Goal: Information Seeking & Learning: Learn about a topic

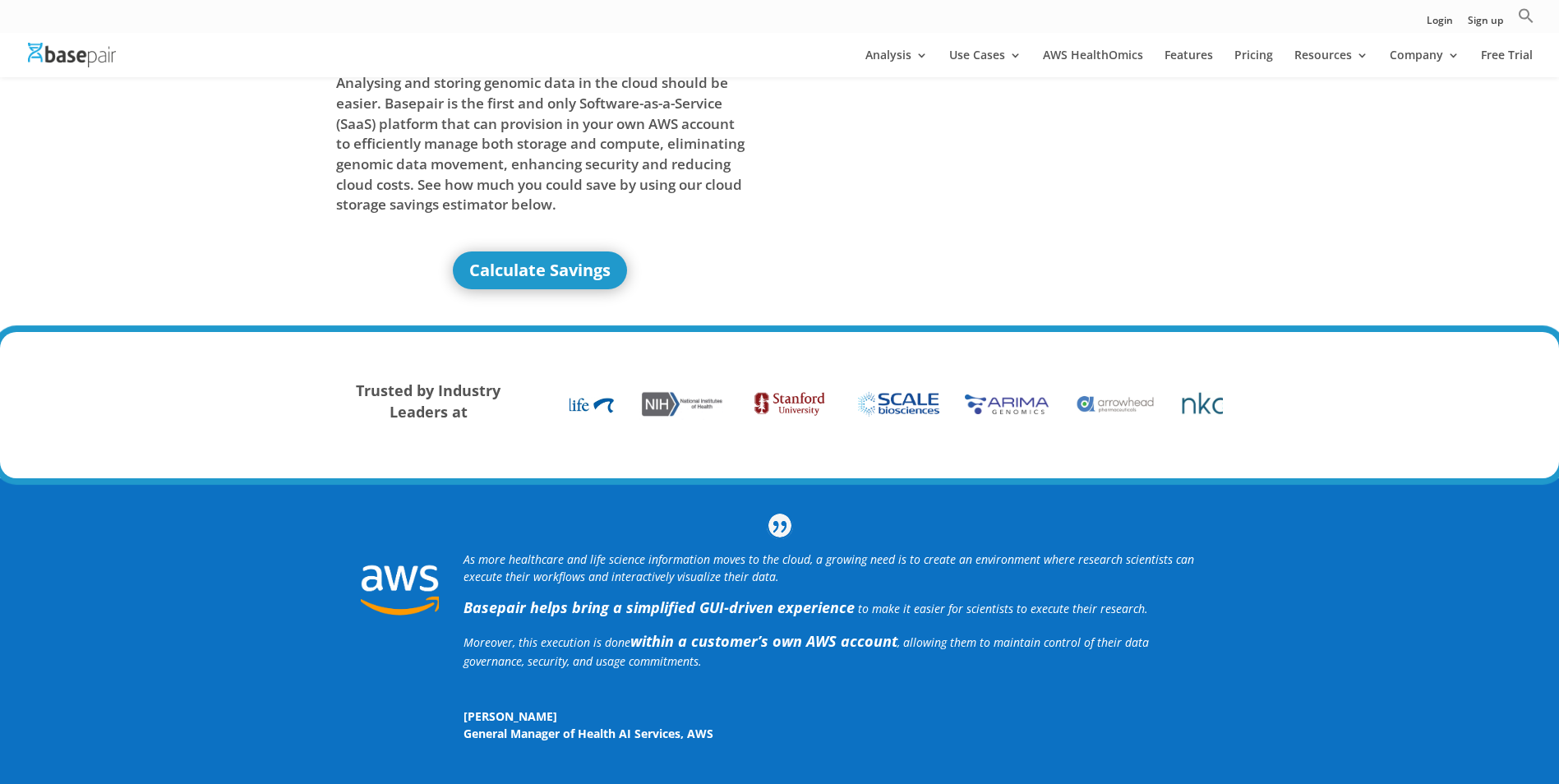
scroll to position [246, 0]
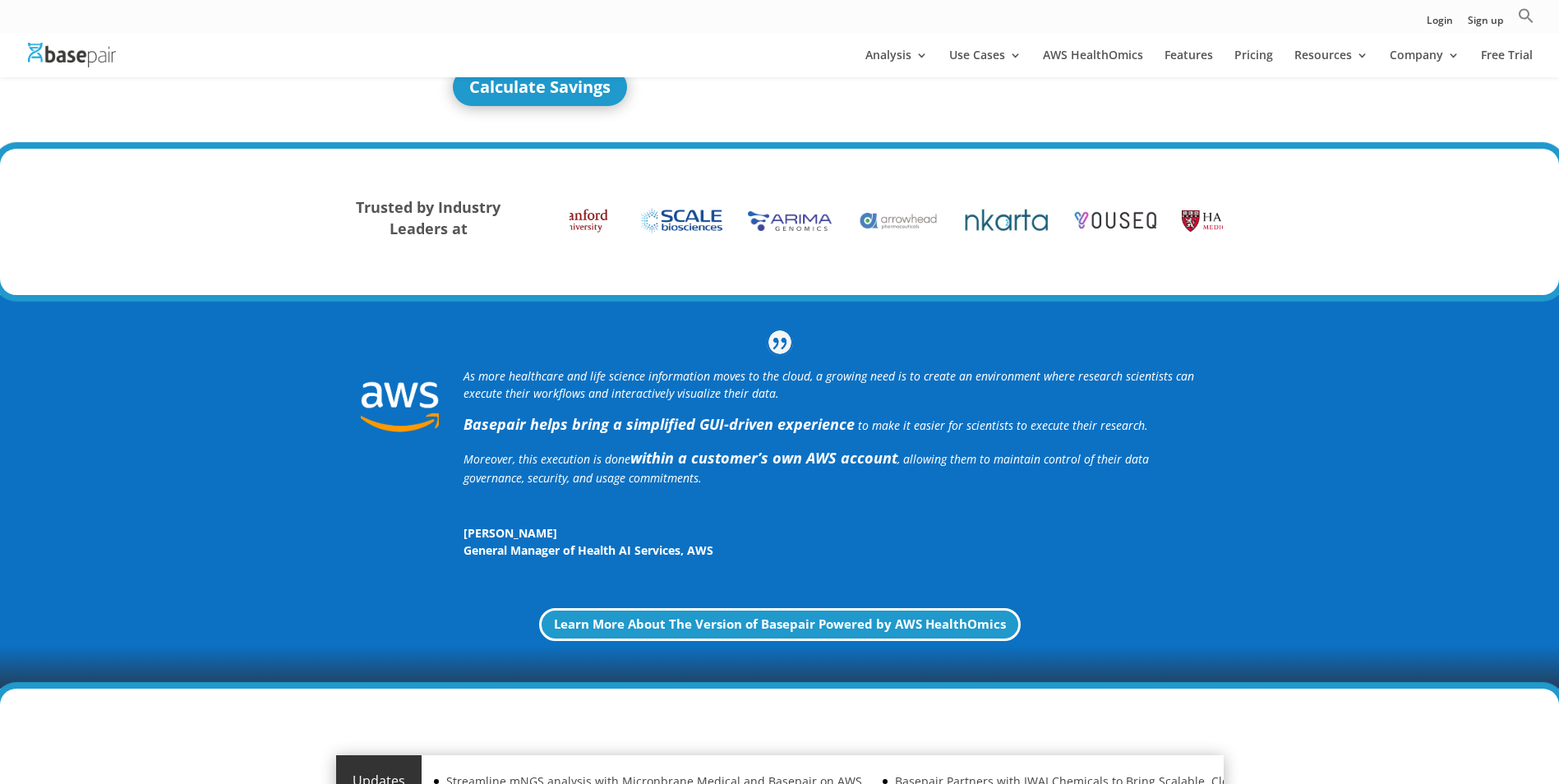
click at [1329, 323] on div "As more healthcare and life science information moves to the cloud, a growing n…" at bounding box center [779, 491] width 1559 height 393
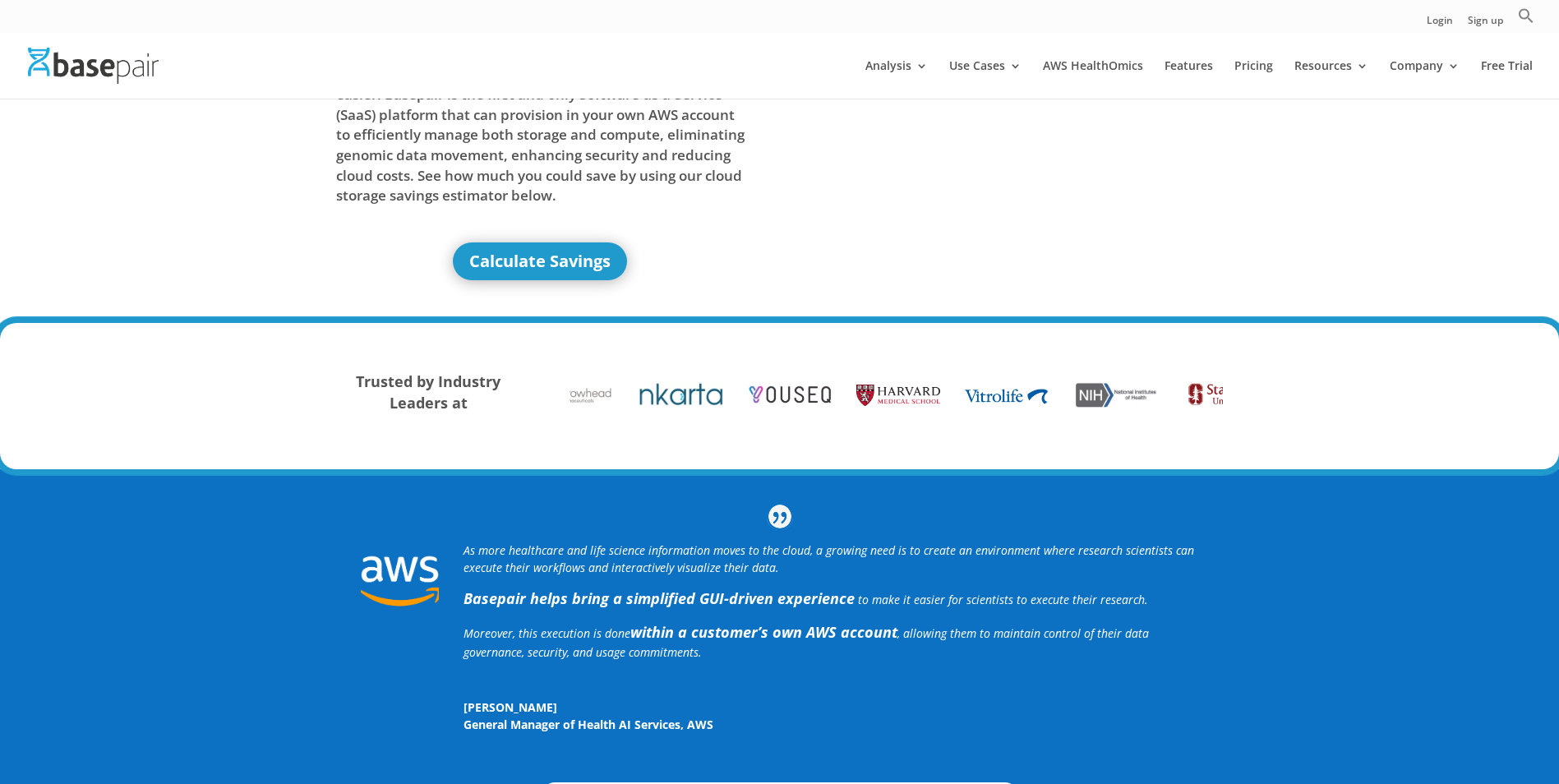
scroll to position [0, 0]
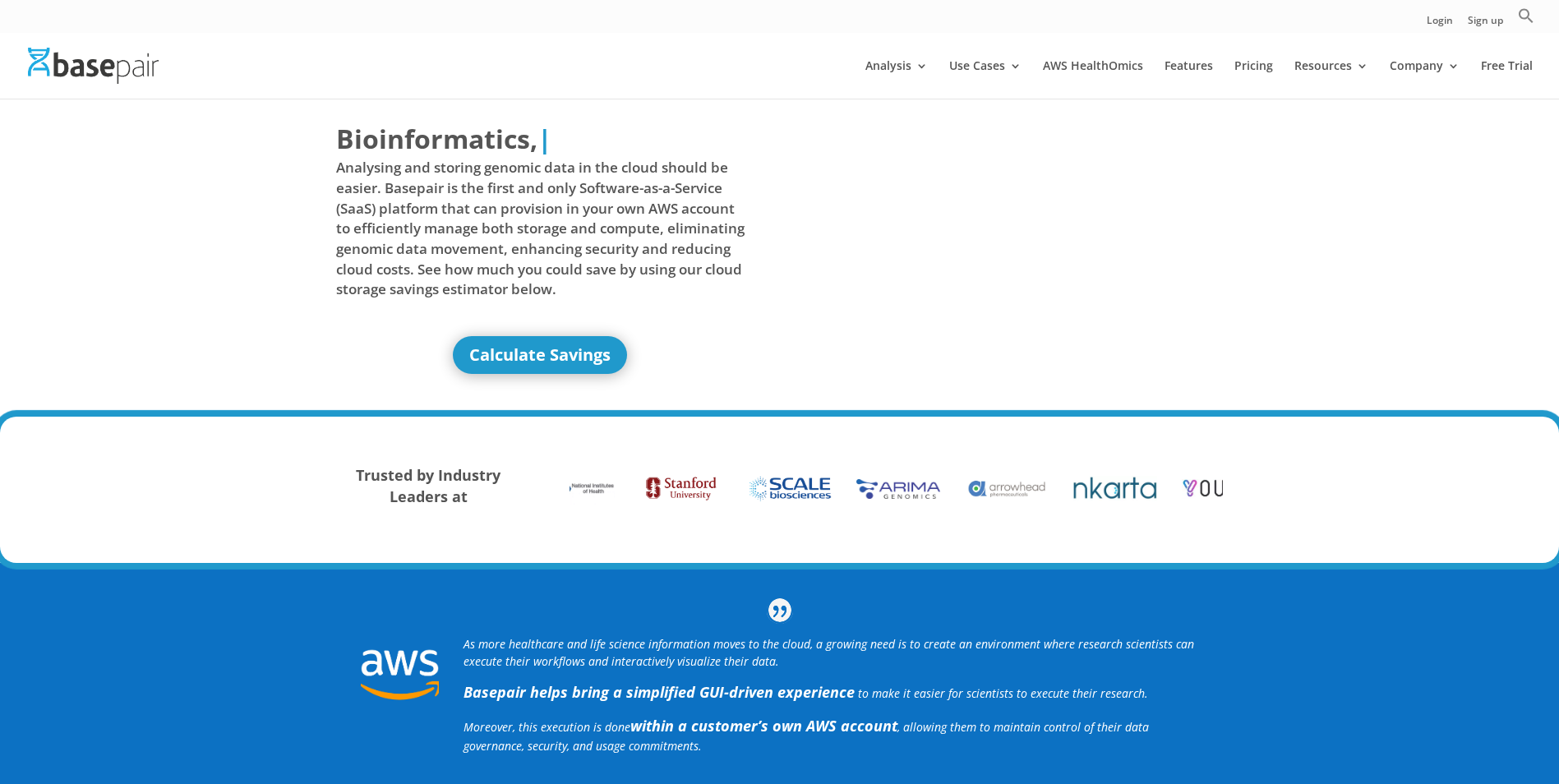
click at [1283, 447] on div "Trusted by Industry Leaders at" at bounding box center [779, 489] width 1559 height 146
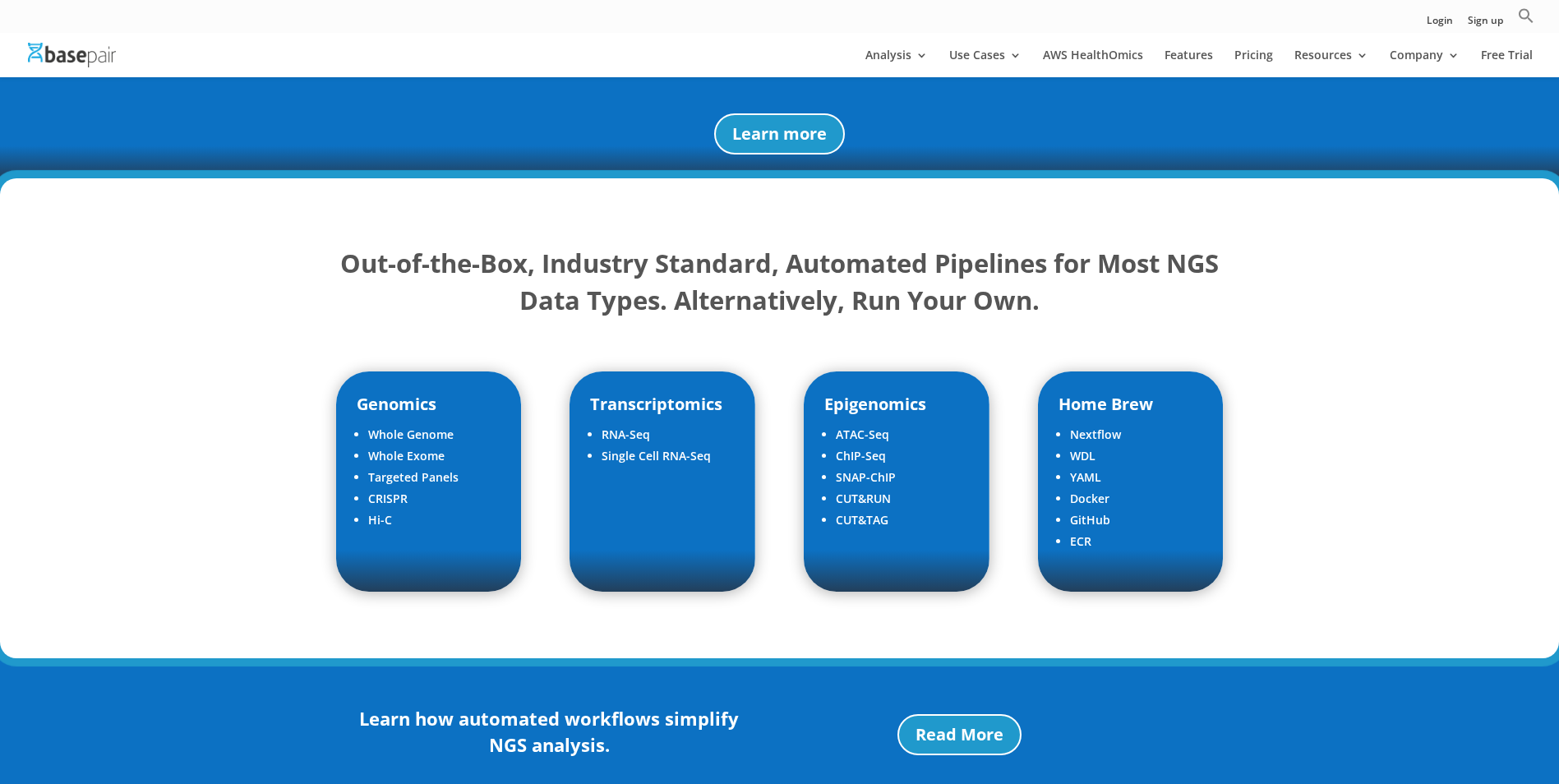
scroll to position [1807, 0]
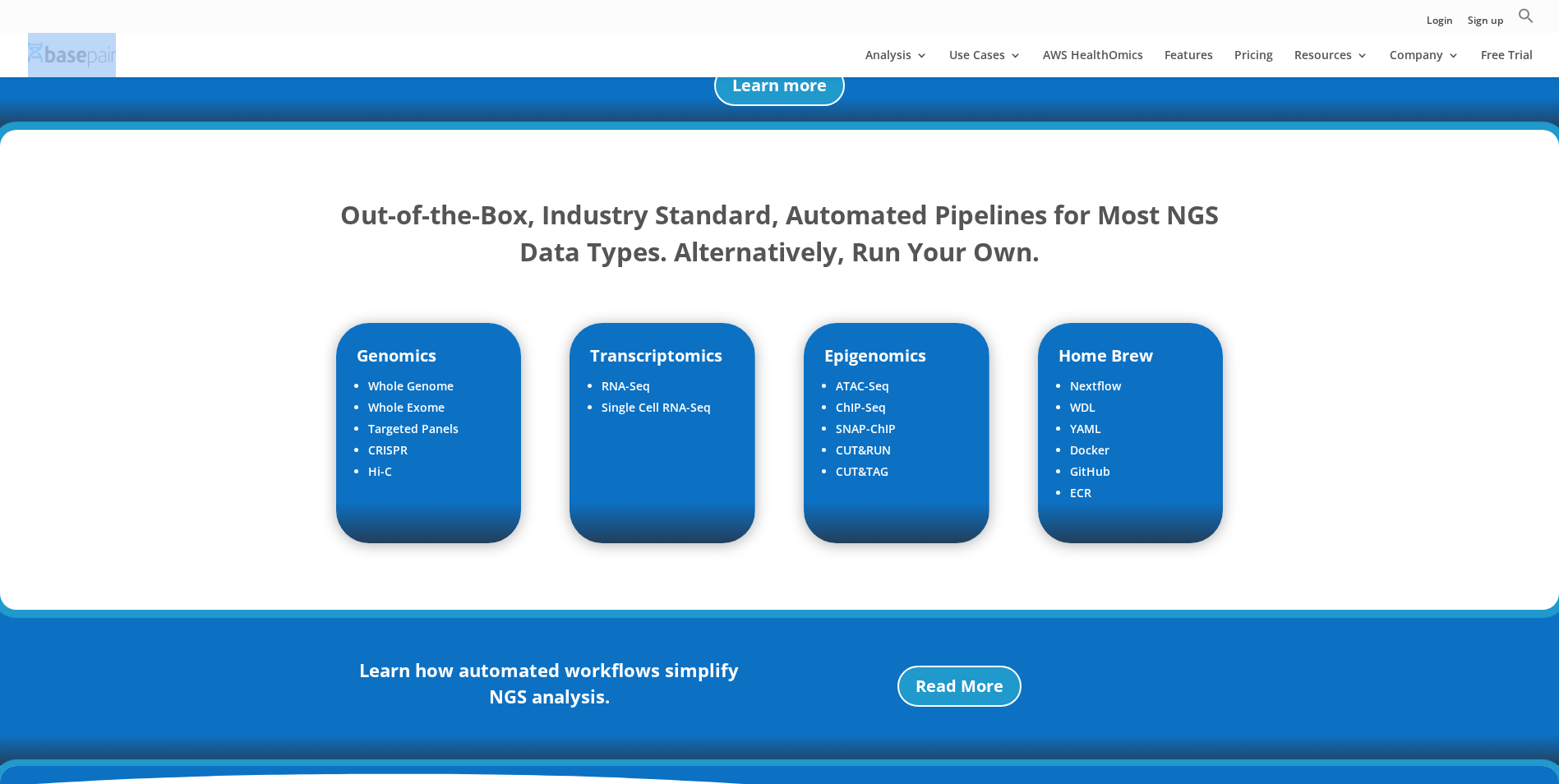
drag, startPoint x: 141, startPoint y: 44, endPoint x: 72, endPoint y: 54, distance: 69.7
click at [72, 54] on div at bounding box center [804, 54] width 1559 height 44
drag, startPoint x: 72, startPoint y: 54, endPoint x: 141, endPoint y: 224, distance: 183.5
click at [142, 224] on div "Out-of-the-Box, Industry Standard, Automated Pipelines for Most NGS Data Types.…" at bounding box center [779, 369] width 1559 height 480
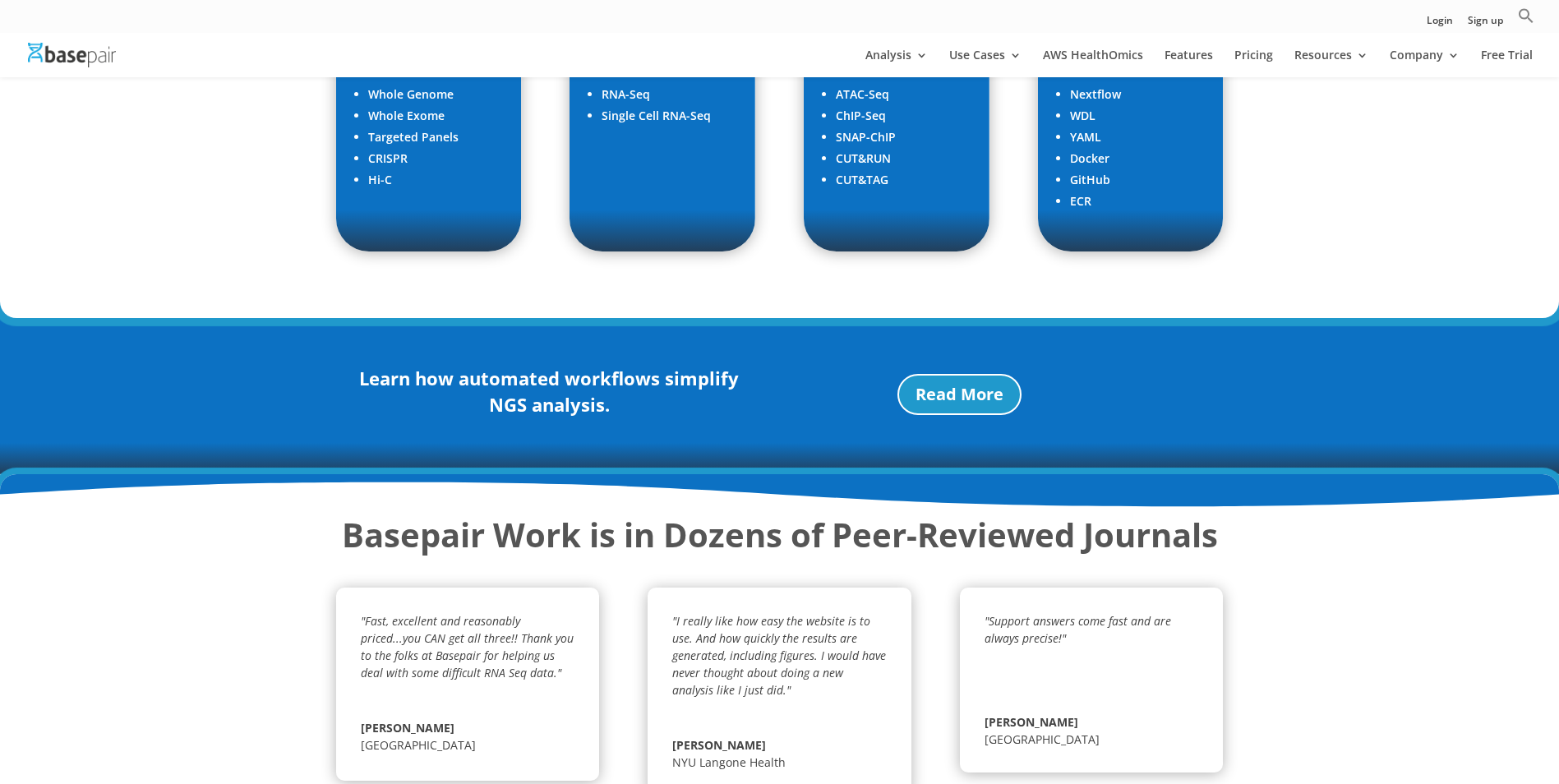
scroll to position [1972, 0]
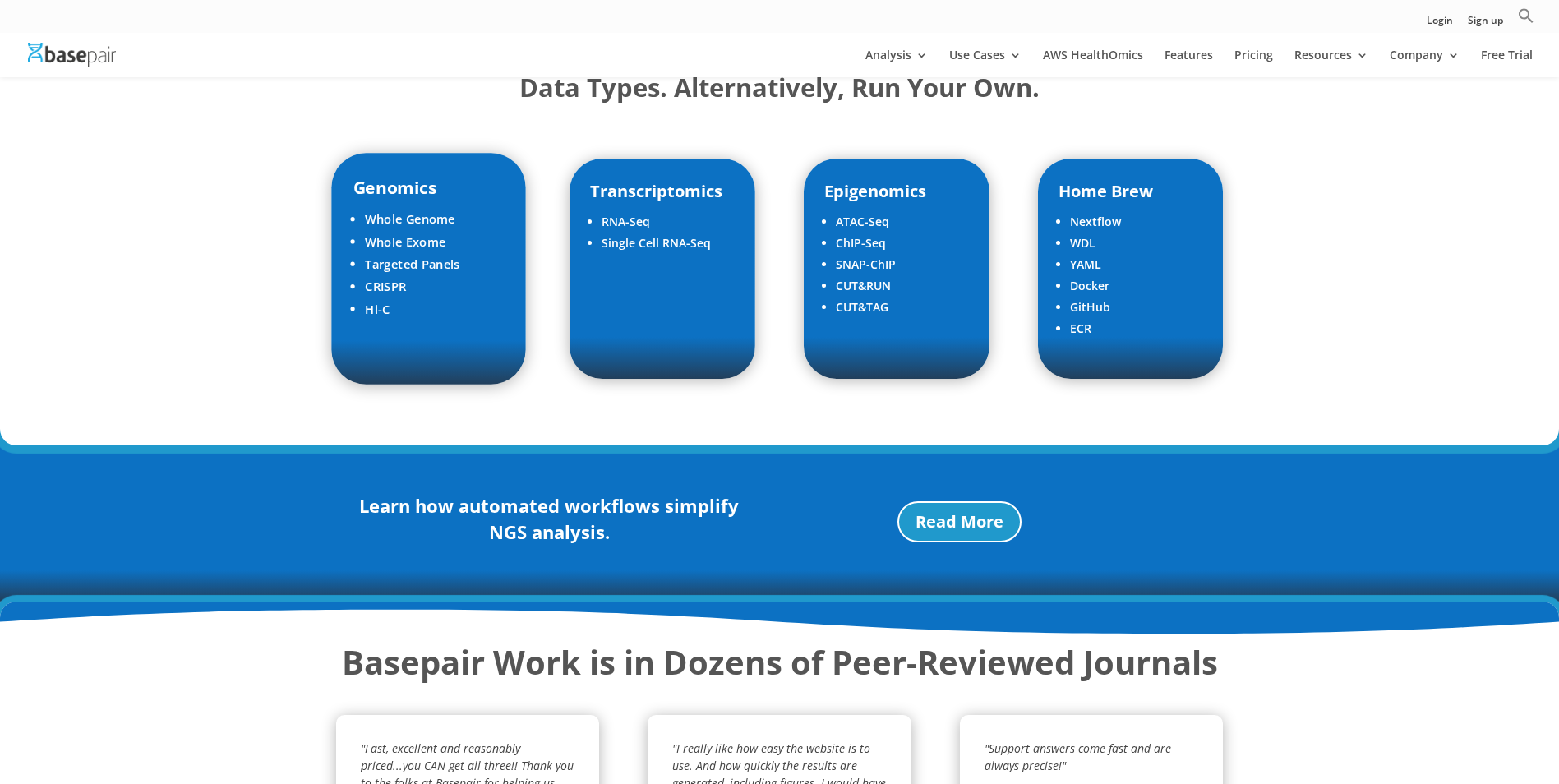
click at [440, 278] on li "CRISPR" at bounding box center [435, 286] width 140 height 22
click at [375, 308] on li "Hi-C" at bounding box center [435, 309] width 140 height 22
drag, startPoint x: 368, startPoint y: 262, endPoint x: 469, endPoint y: 274, distance: 101.7
click at [469, 274] on li "Targeted Panels" at bounding box center [435, 265] width 140 height 22
drag, startPoint x: 469, startPoint y: 274, endPoint x: 459, endPoint y: 339, distance: 65.8
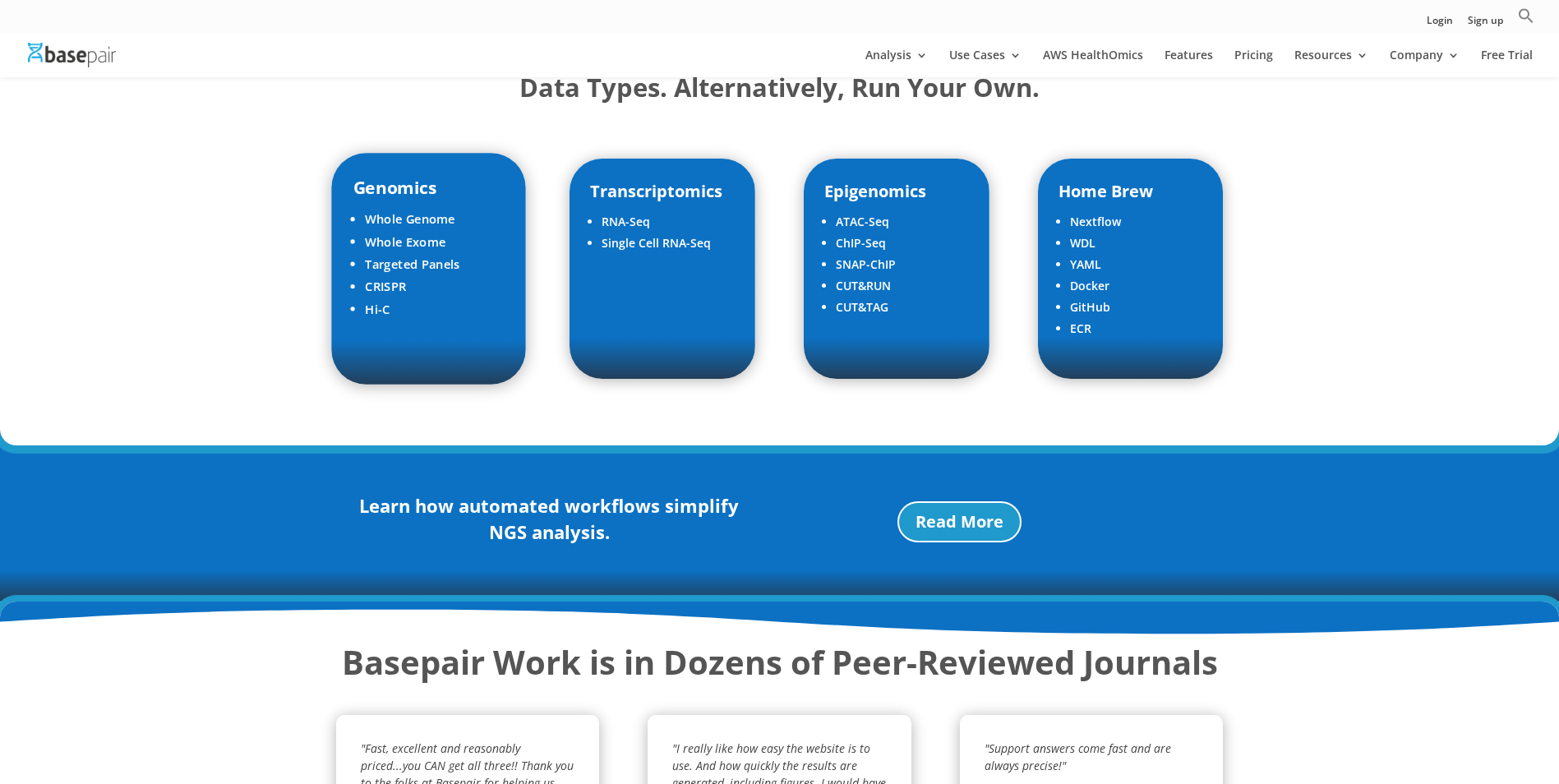
click at [459, 339] on div "Genomics Whole Genome Whole Exome Targeted Panels CRISPR Hi-C" at bounding box center [428, 268] width 195 height 231
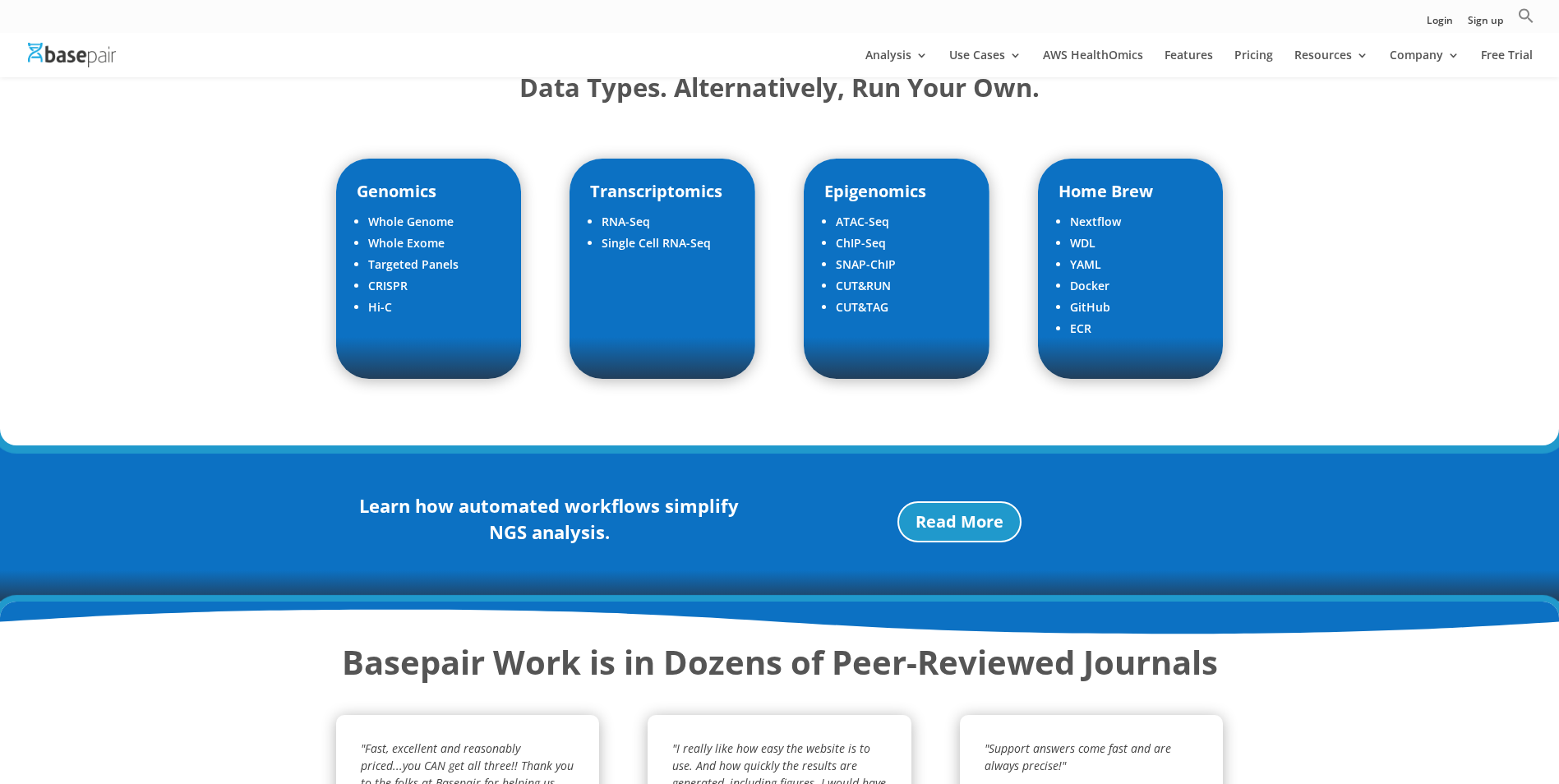
click at [774, 296] on div "Genomics Whole Genome Whole Exome Targeted Panels CRISPR Hi-C Transcriptomics R…" at bounding box center [780, 269] width 888 height 265
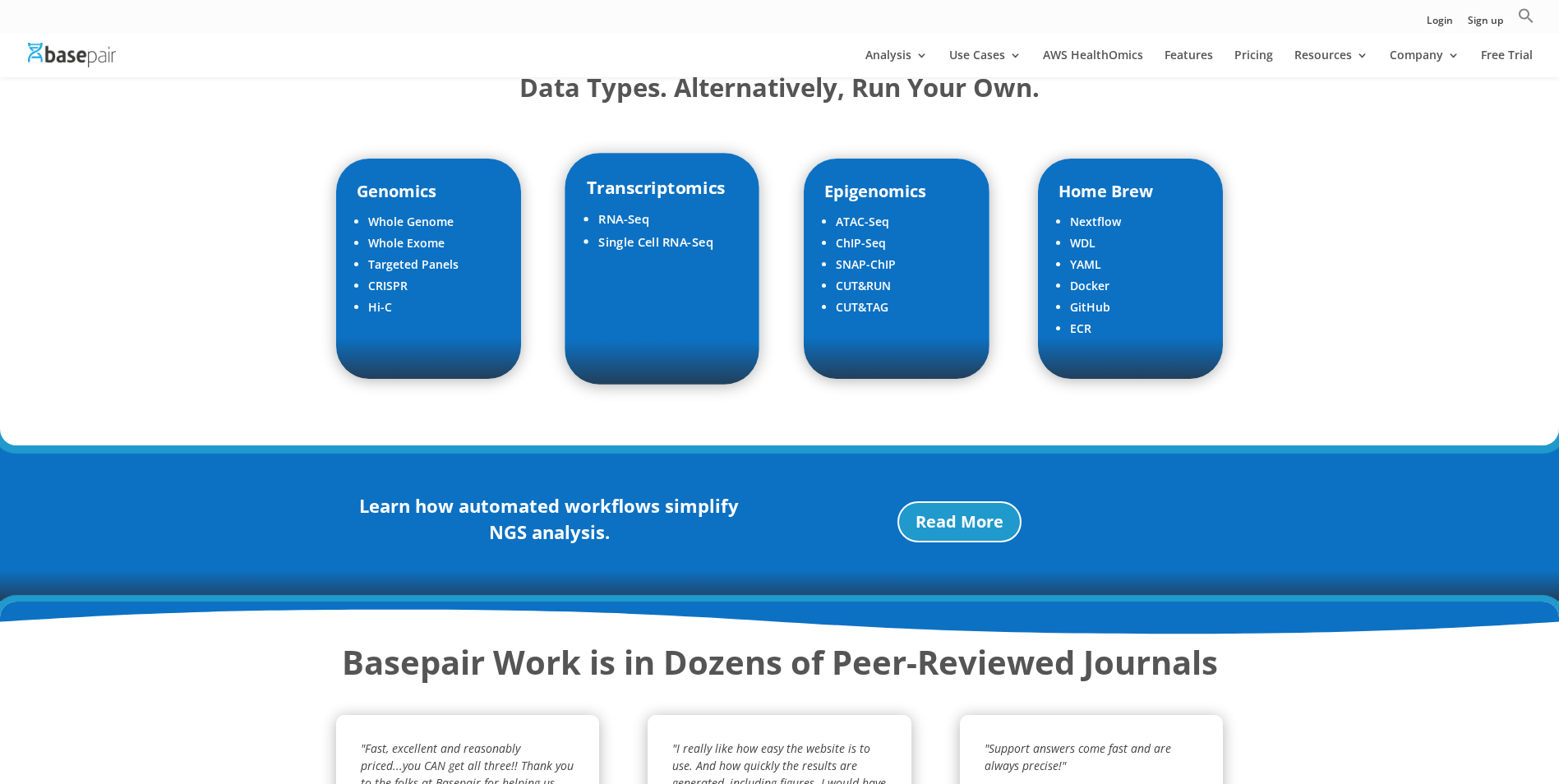
click at [694, 314] on div "Transcriptomics RNA-Seq Single Cell RNA-Seq" at bounding box center [662, 268] width 195 height 231
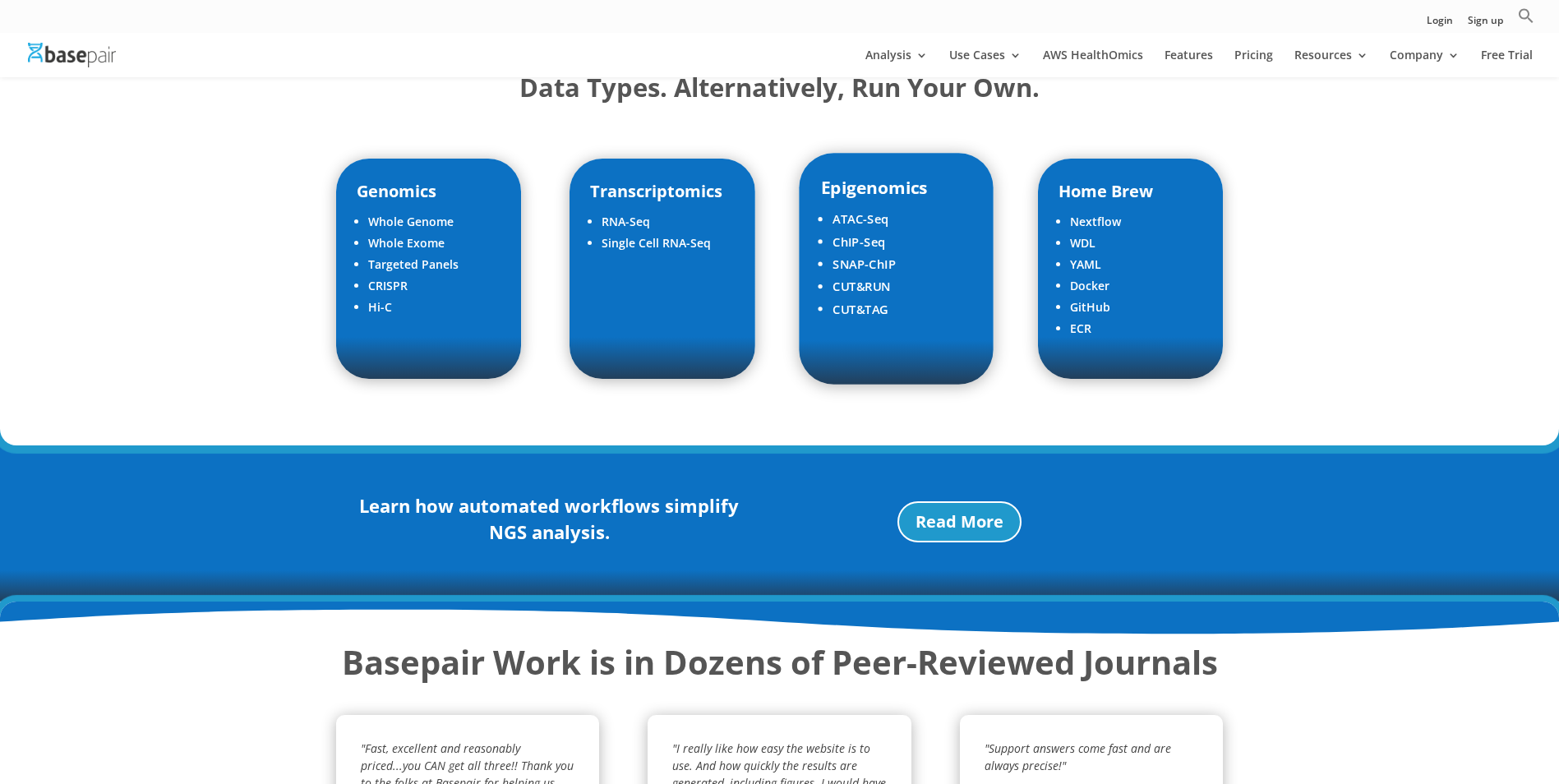
click at [851, 311] on li "CUT&TAG" at bounding box center [903, 309] width 140 height 22
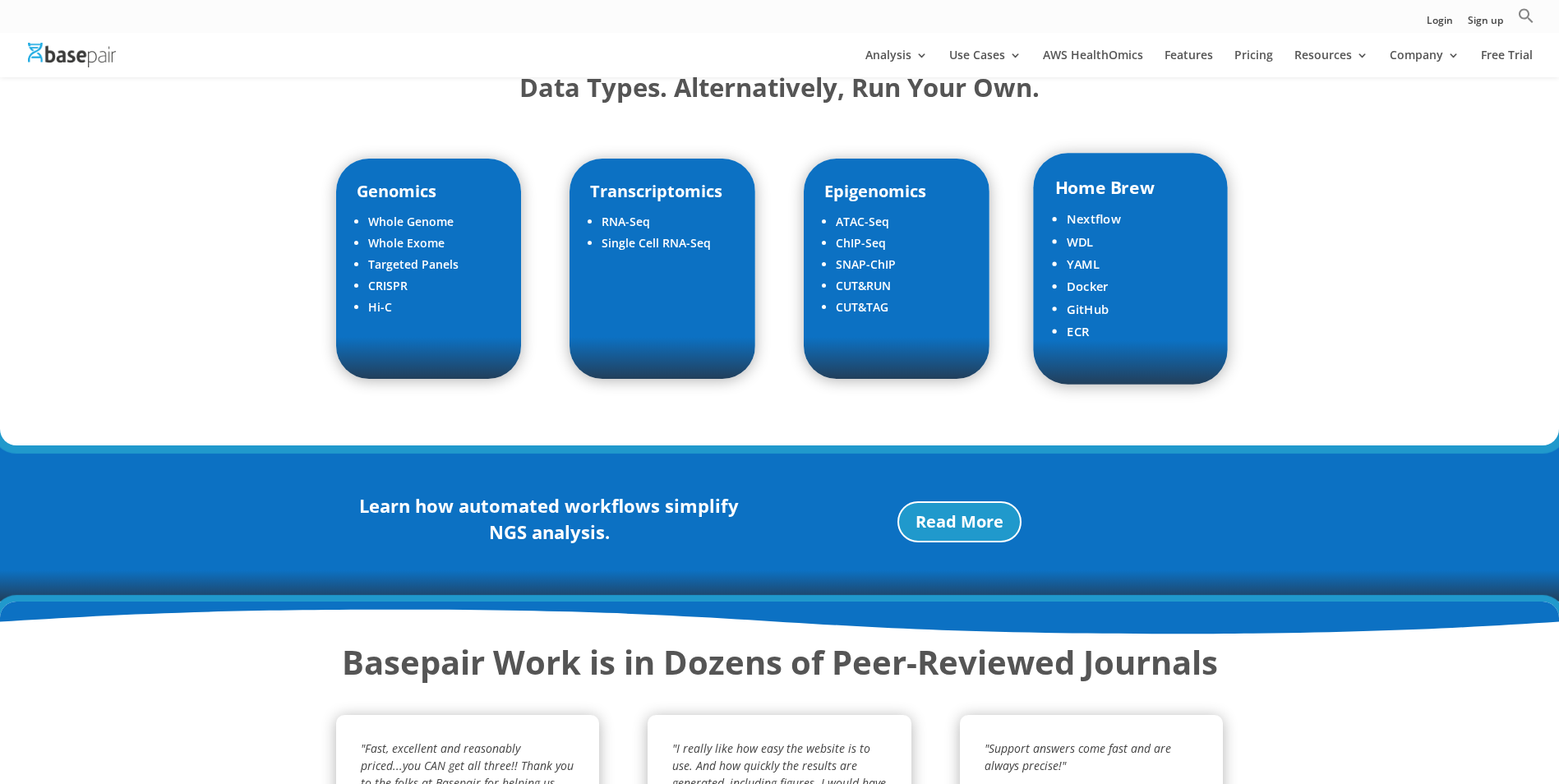
click at [1101, 286] on li "Docker" at bounding box center [1137, 286] width 140 height 22
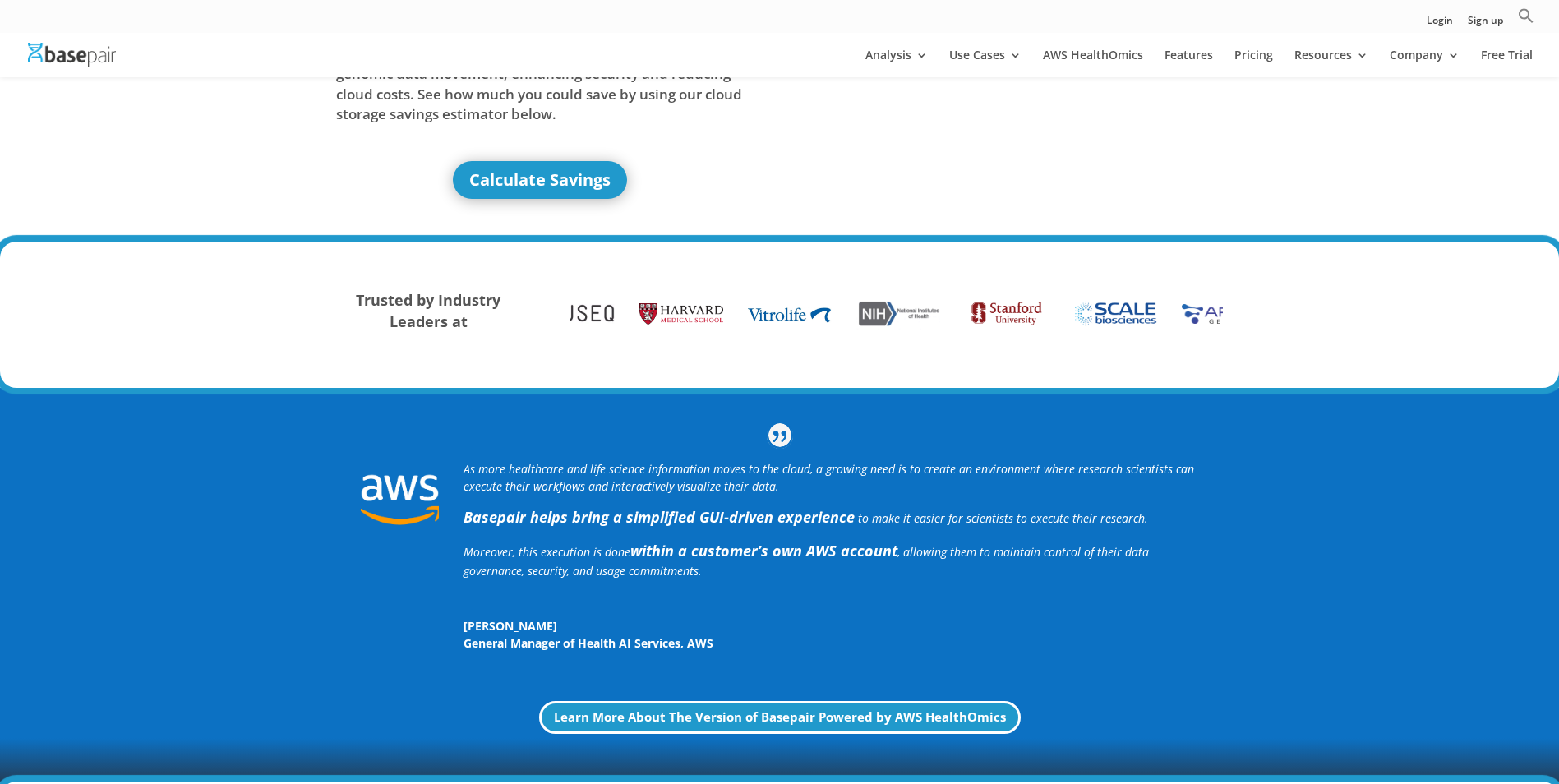
scroll to position [0, 0]
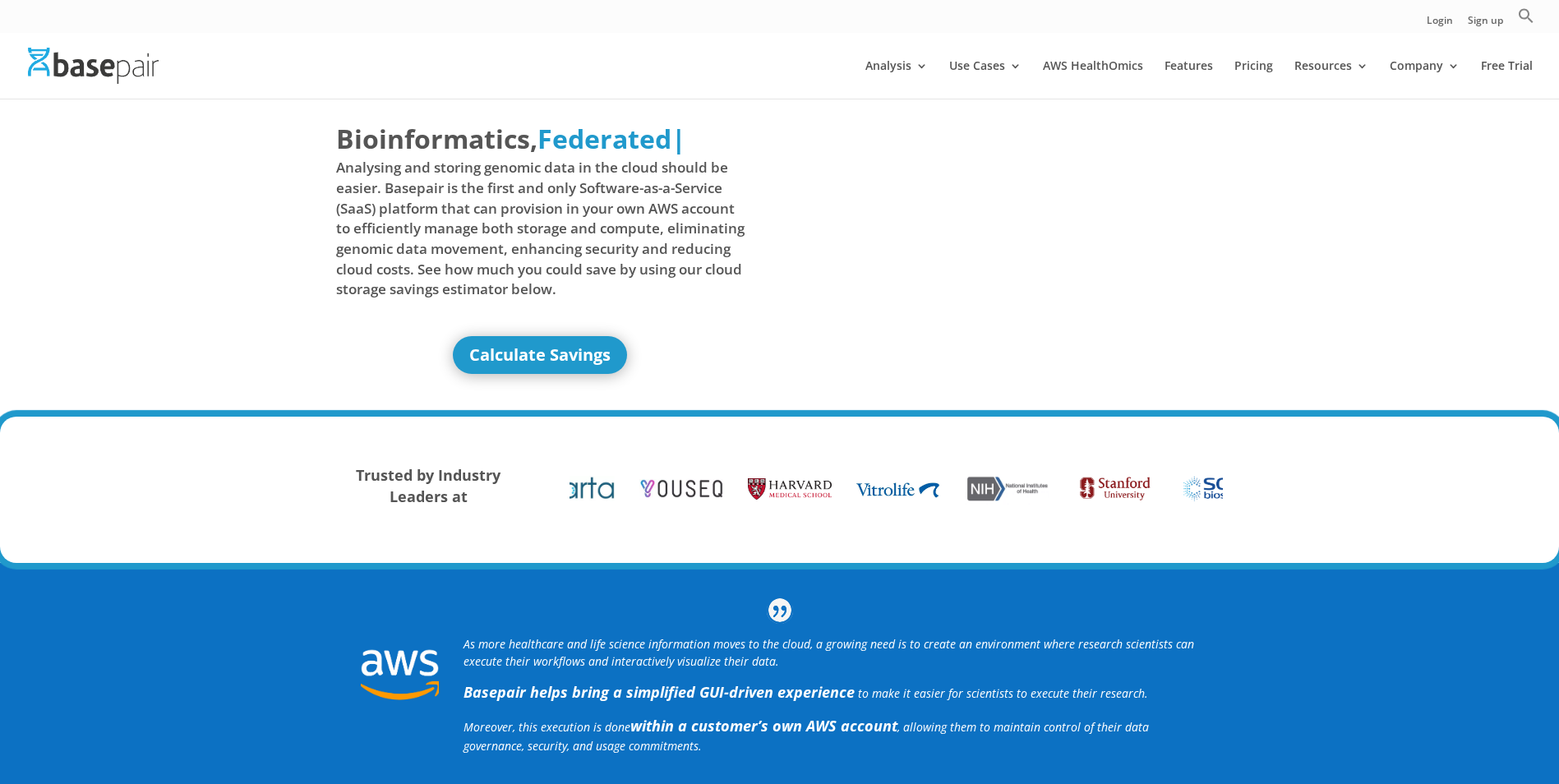
click at [1370, 302] on div "Bioinformatics, Delivered Made Simple Accelerated Federated Federated | Analysi…" at bounding box center [779, 258] width 1559 height 320
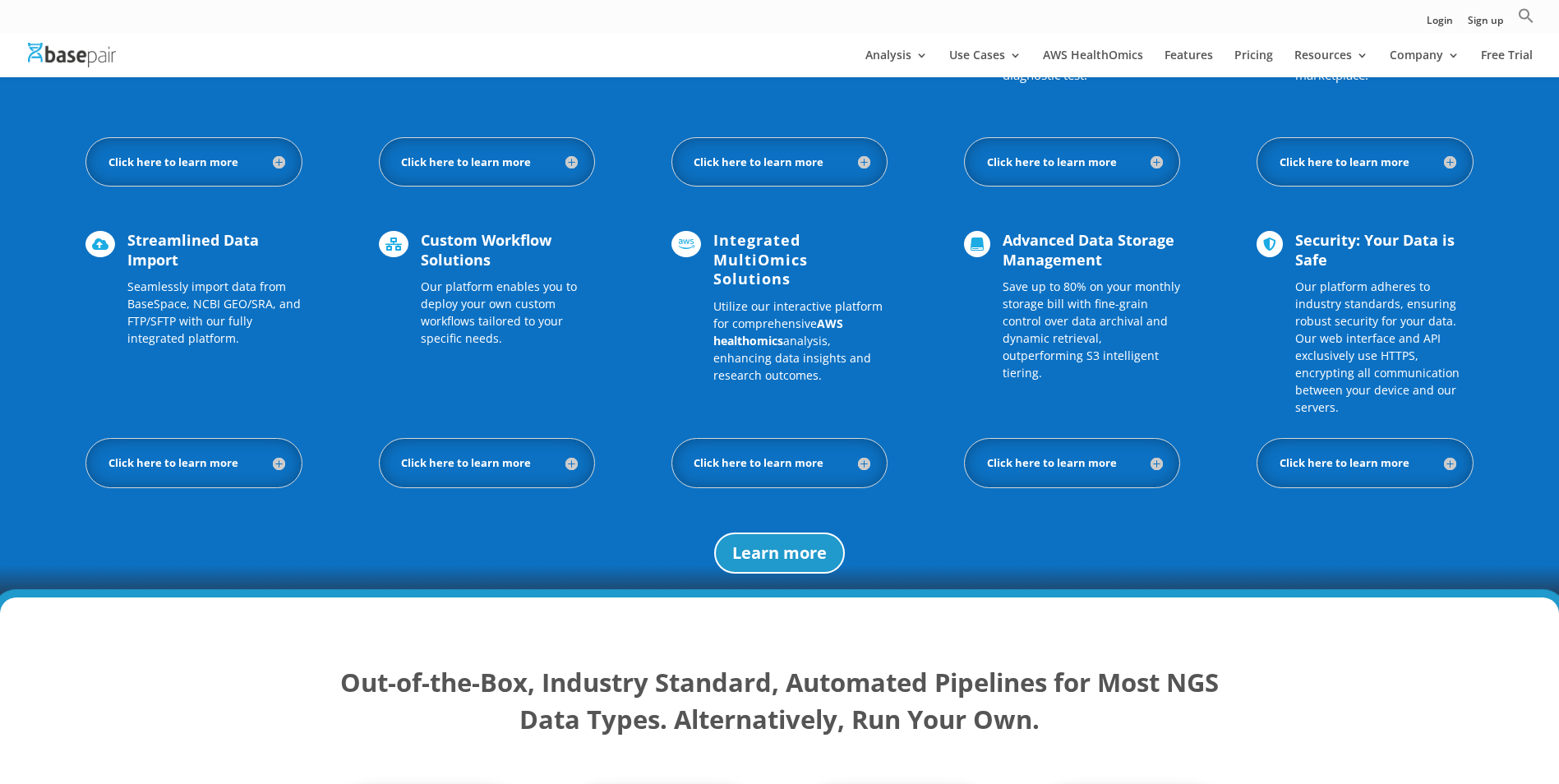
scroll to position [1233, 0]
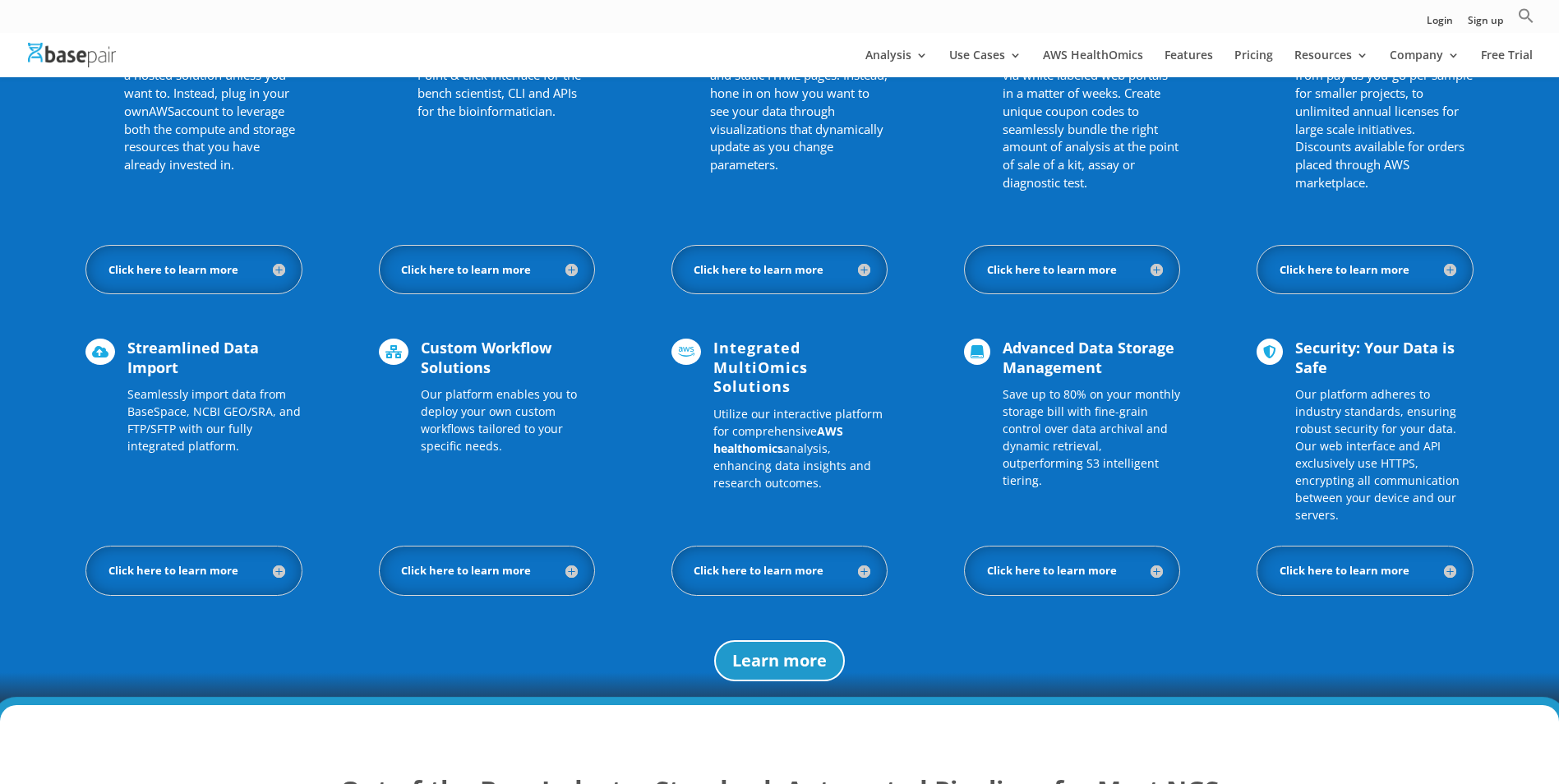
click at [227, 347] on span "Streamlined Data Import" at bounding box center [193, 357] width 131 height 39
drag, startPoint x: 159, startPoint y: 385, endPoint x: 302, endPoint y: 416, distance: 146.3
click at [302, 416] on div "Streamlined Data Import Seamlessly import data from BaseSpace, NCBI GEO/SRA, an…" at bounding box center [208, 397] width 187 height 116
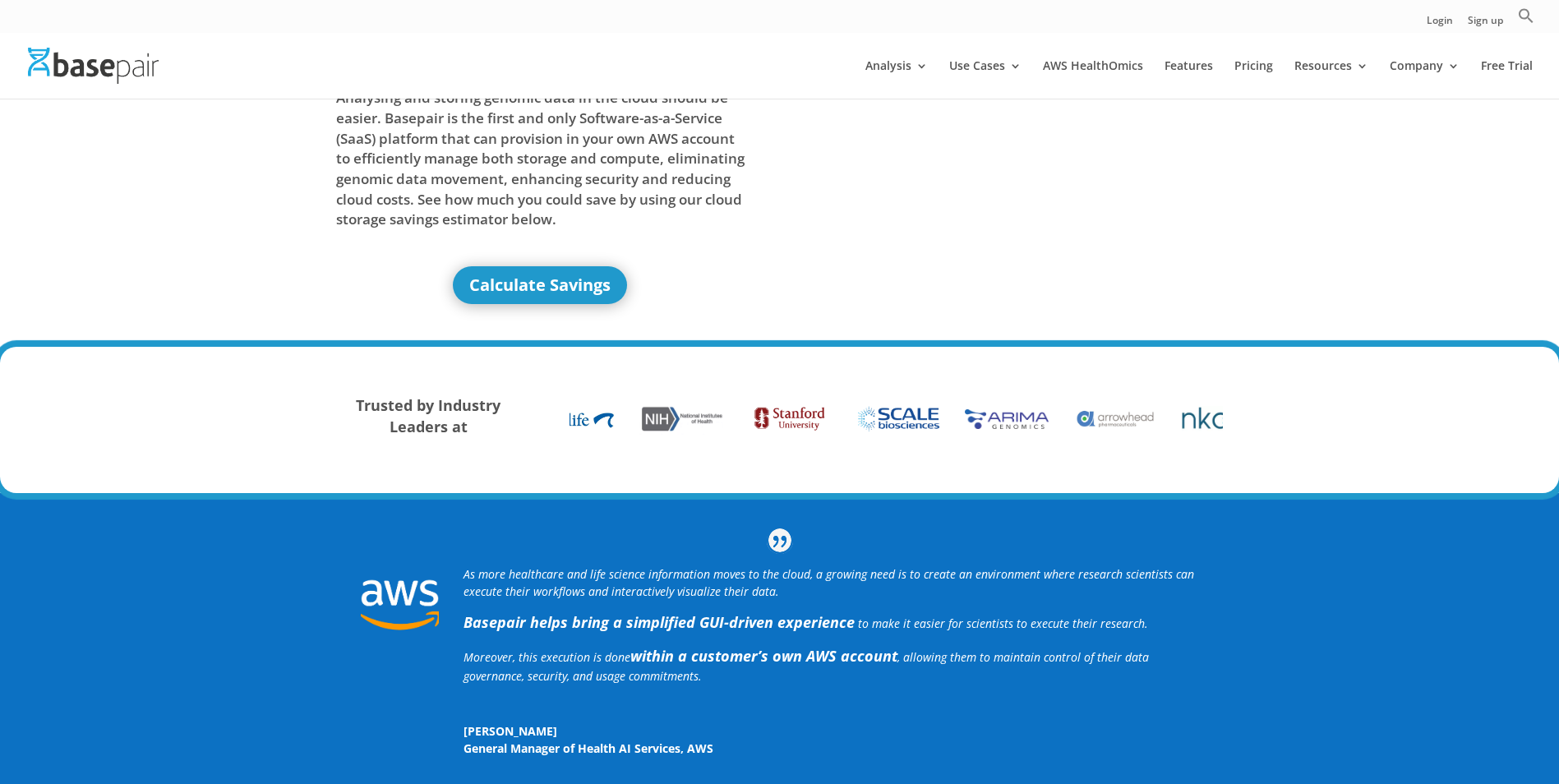
scroll to position [0, 0]
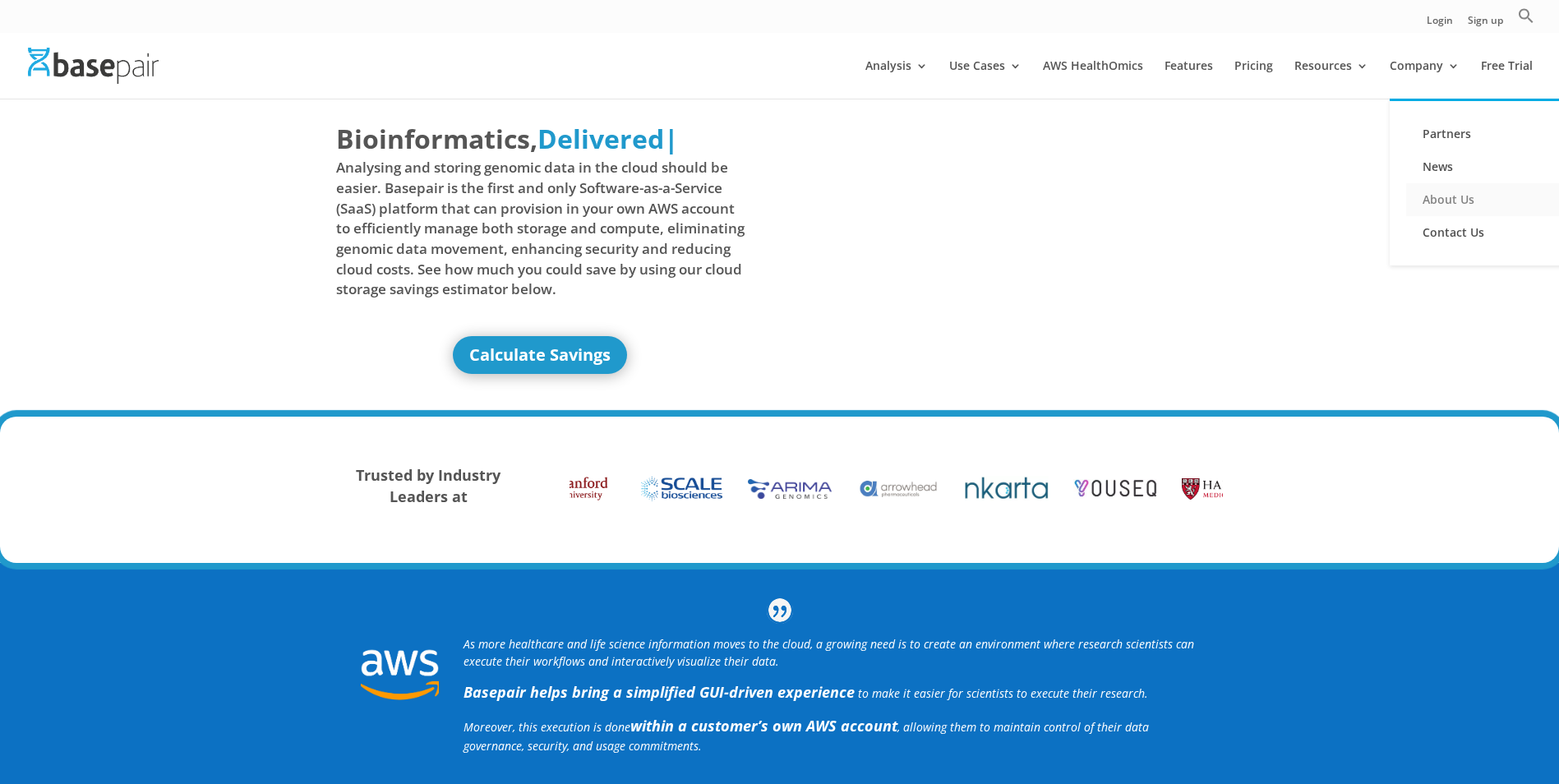
click at [1441, 193] on link "About Us" at bounding box center [1488, 200] width 164 height 33
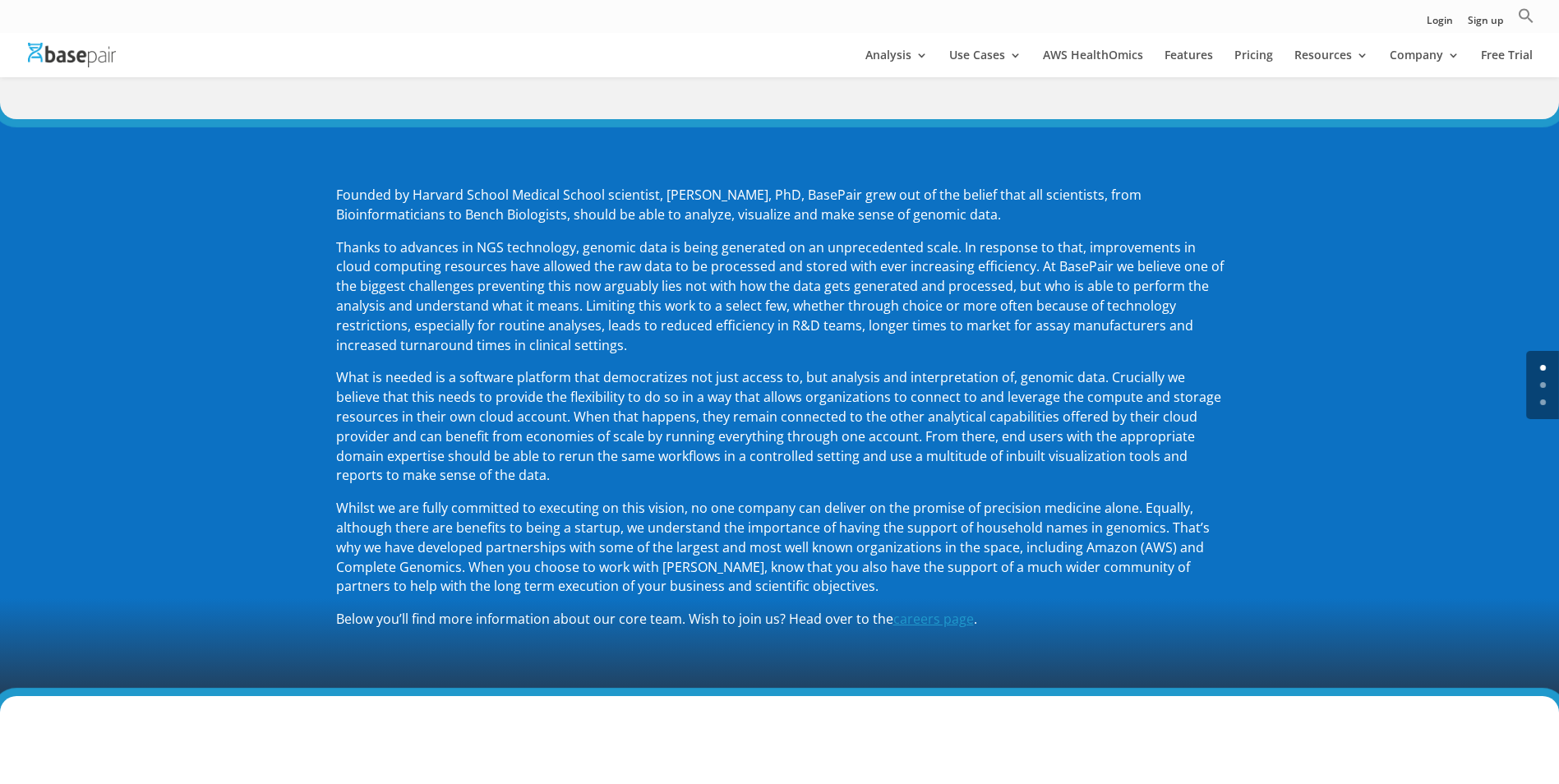
scroll to position [164, 0]
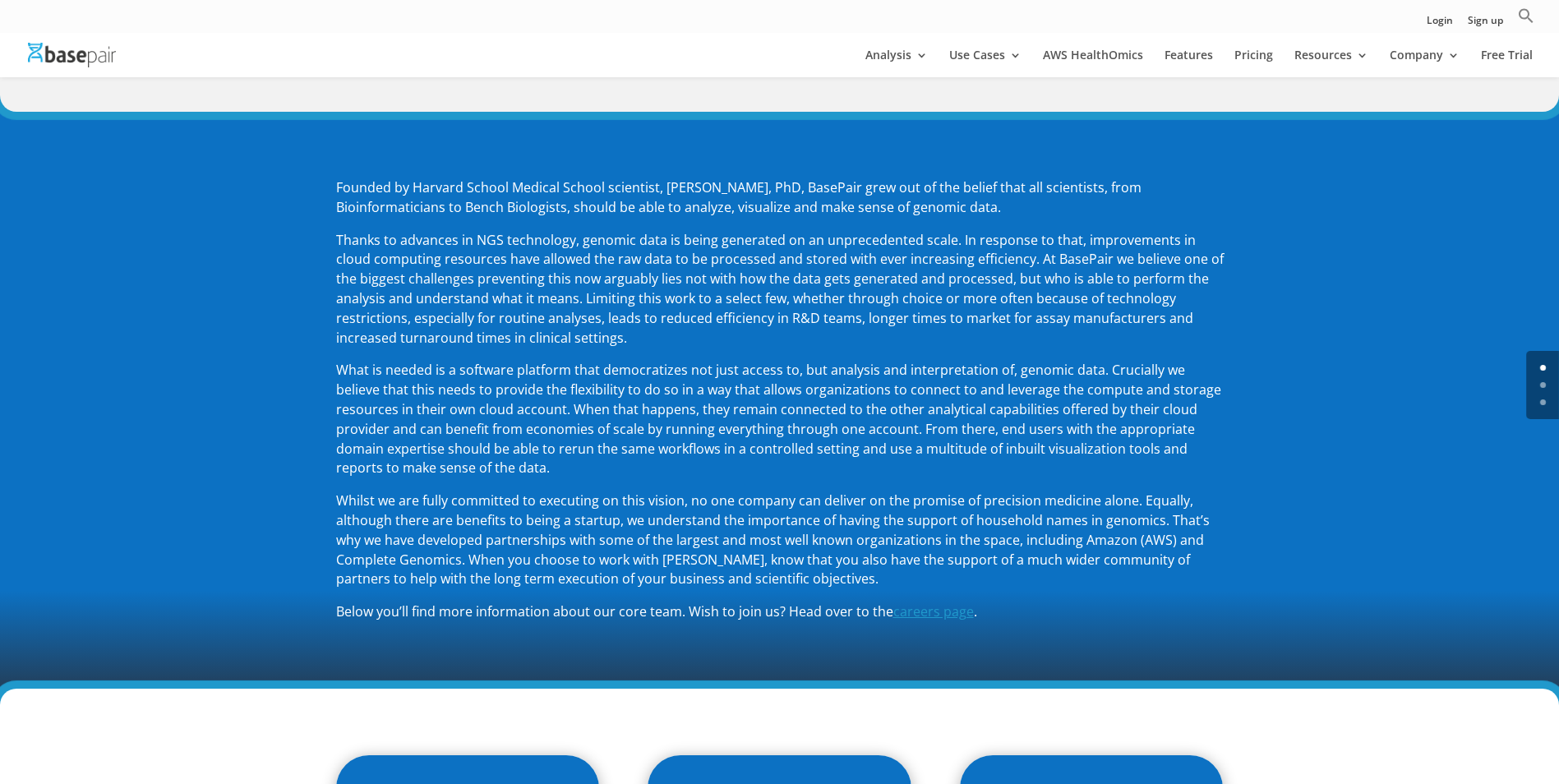
click at [57, 387] on div "Founded by Harvard School Medical School scientist, Amit Sinha, PhD, BasePair g…" at bounding box center [779, 399] width 1559 height 577
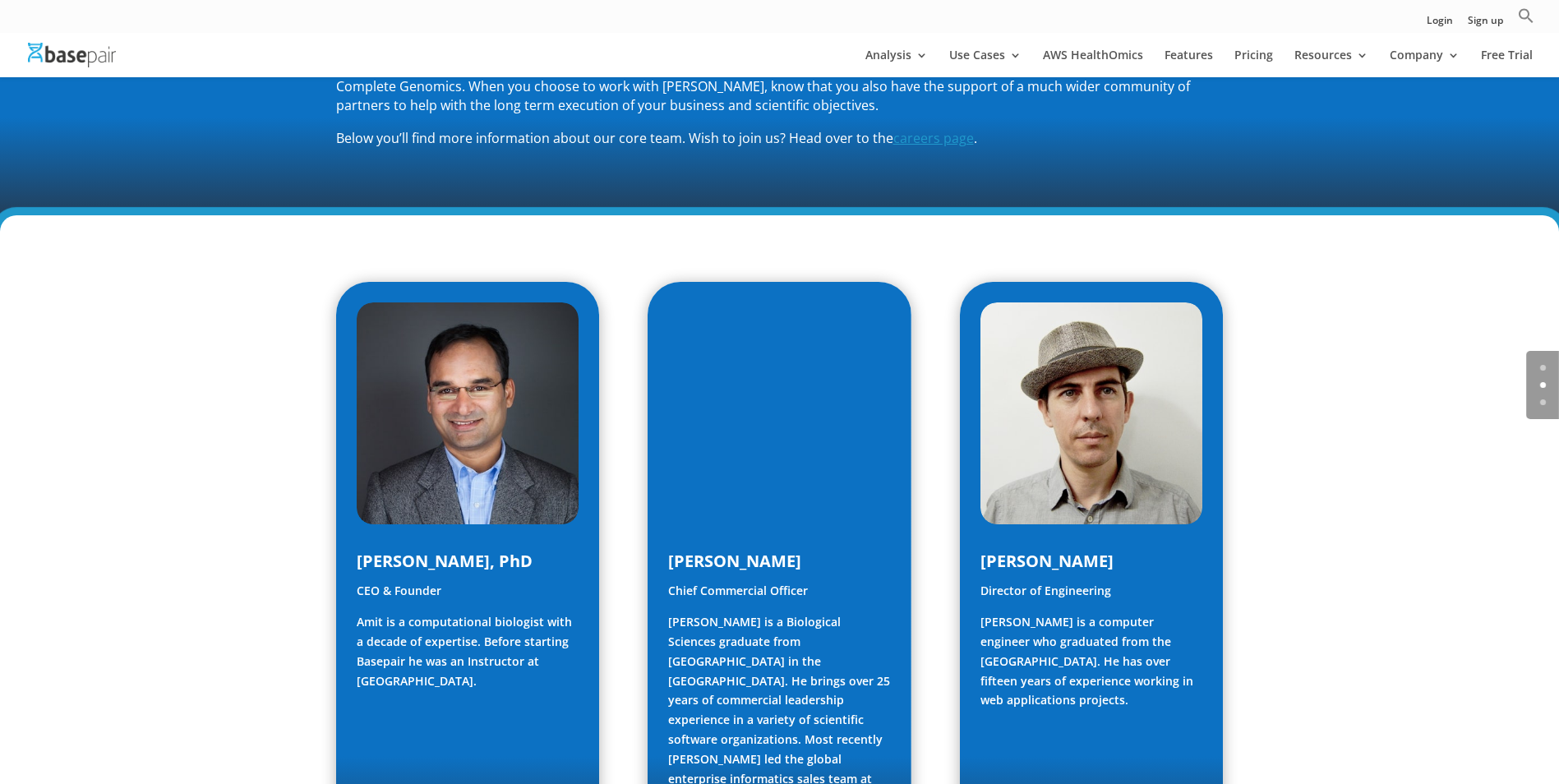
scroll to position [657, 0]
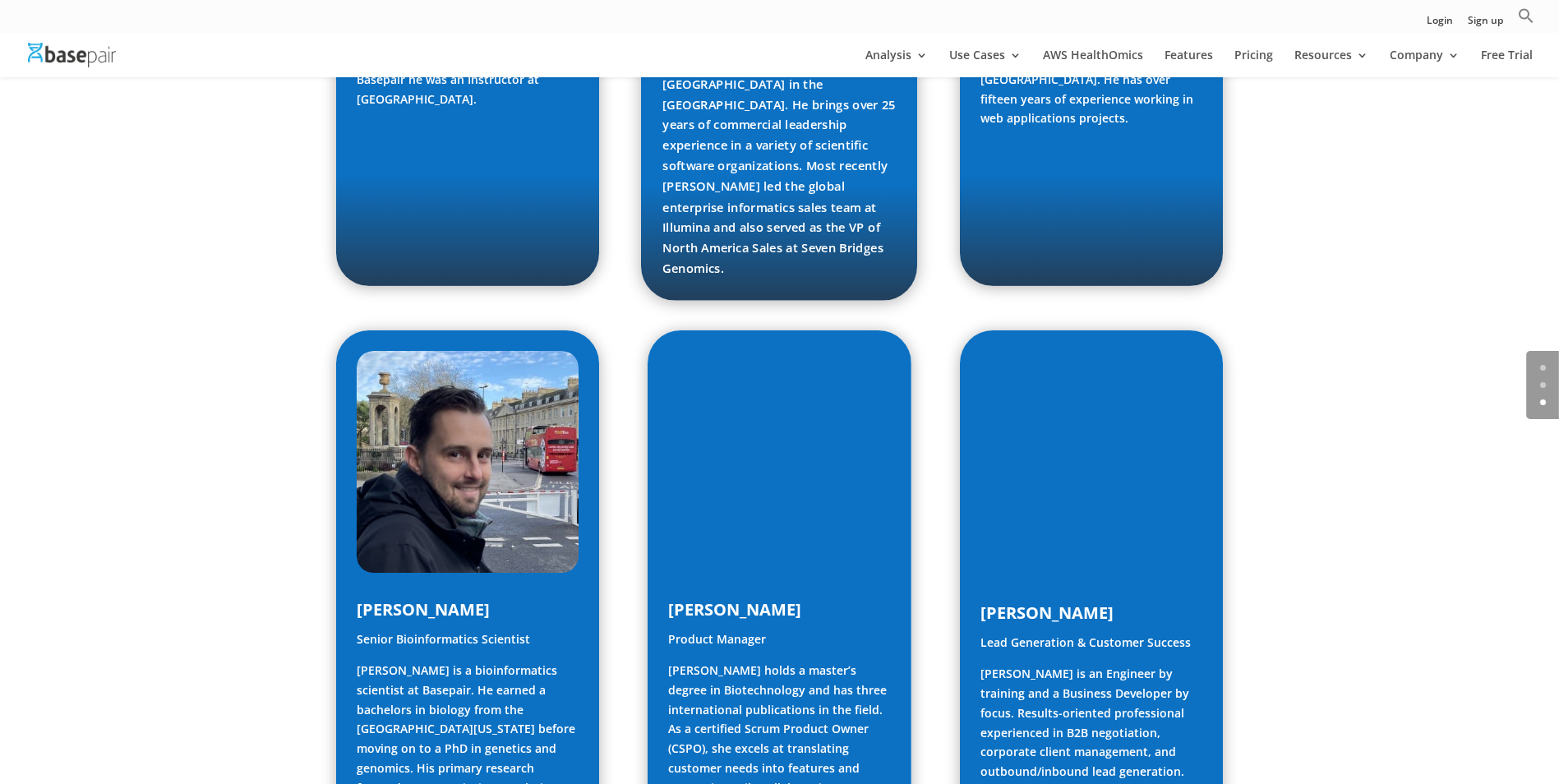
scroll to position [1233, 0]
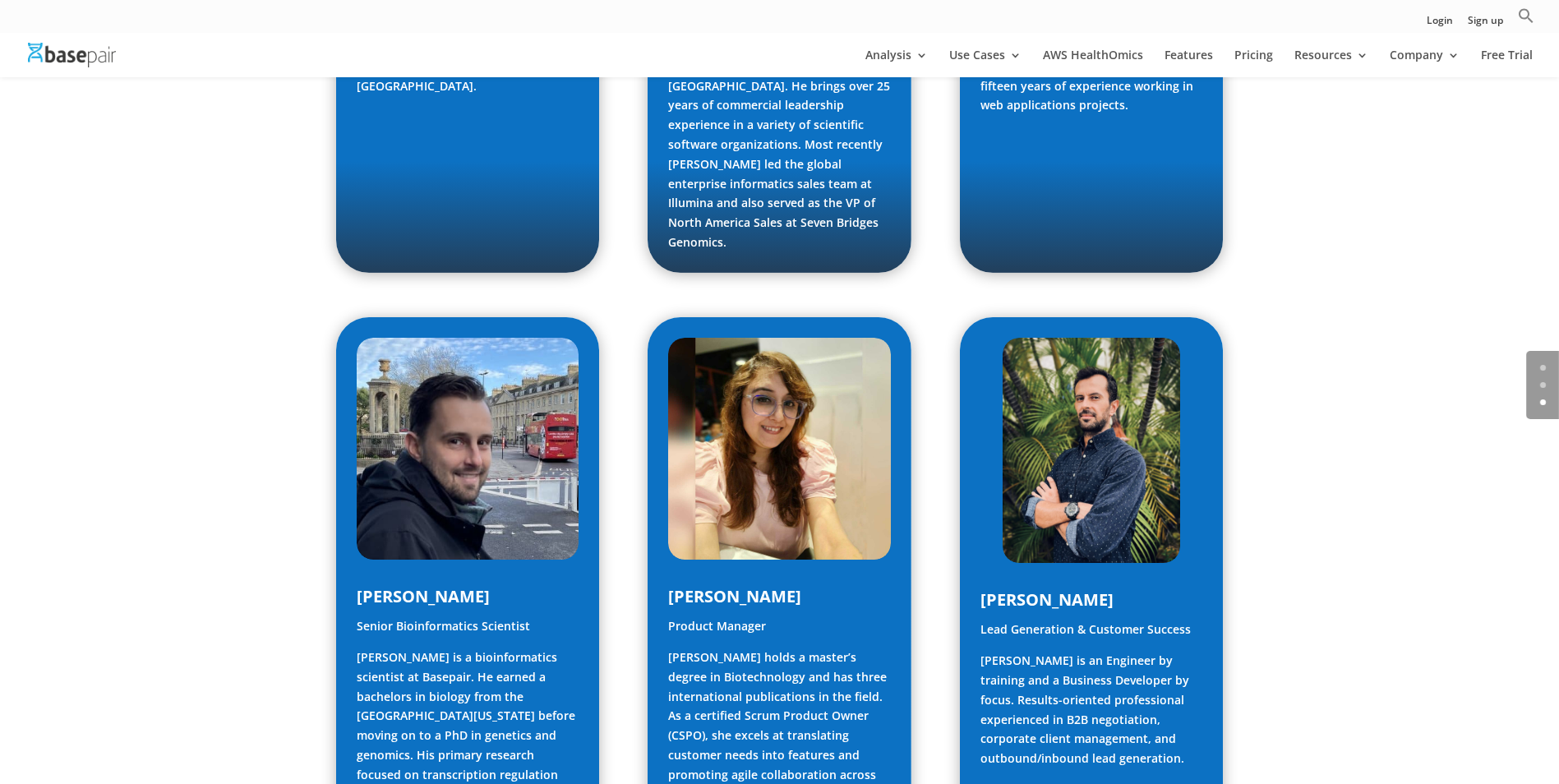
click at [235, 470] on div "Amit Sinha, PhD CEO & Founder Amit is a computational biologist with a decade o…" at bounding box center [779, 629] width 1559 height 2018
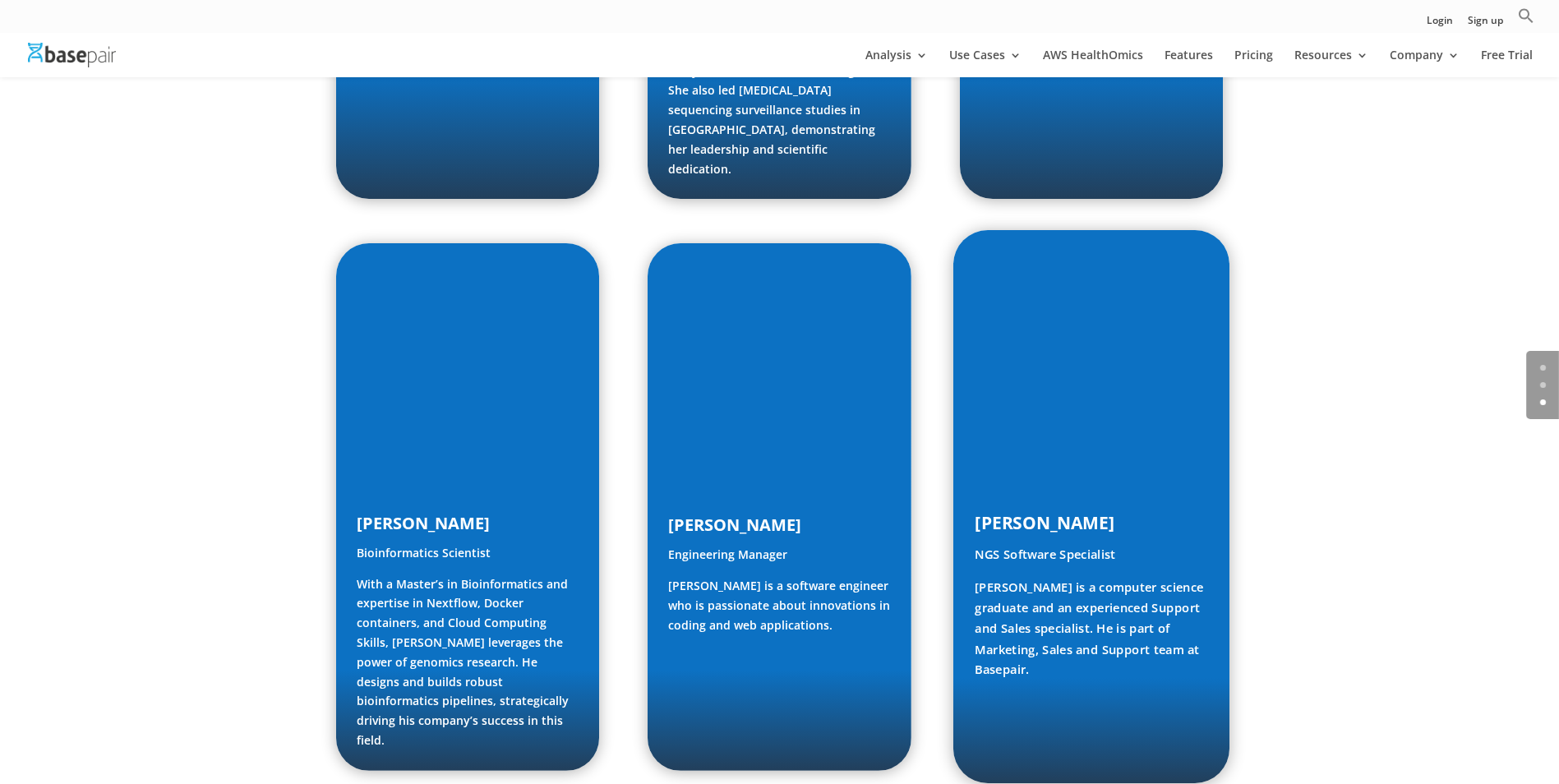
scroll to position [2029, 0]
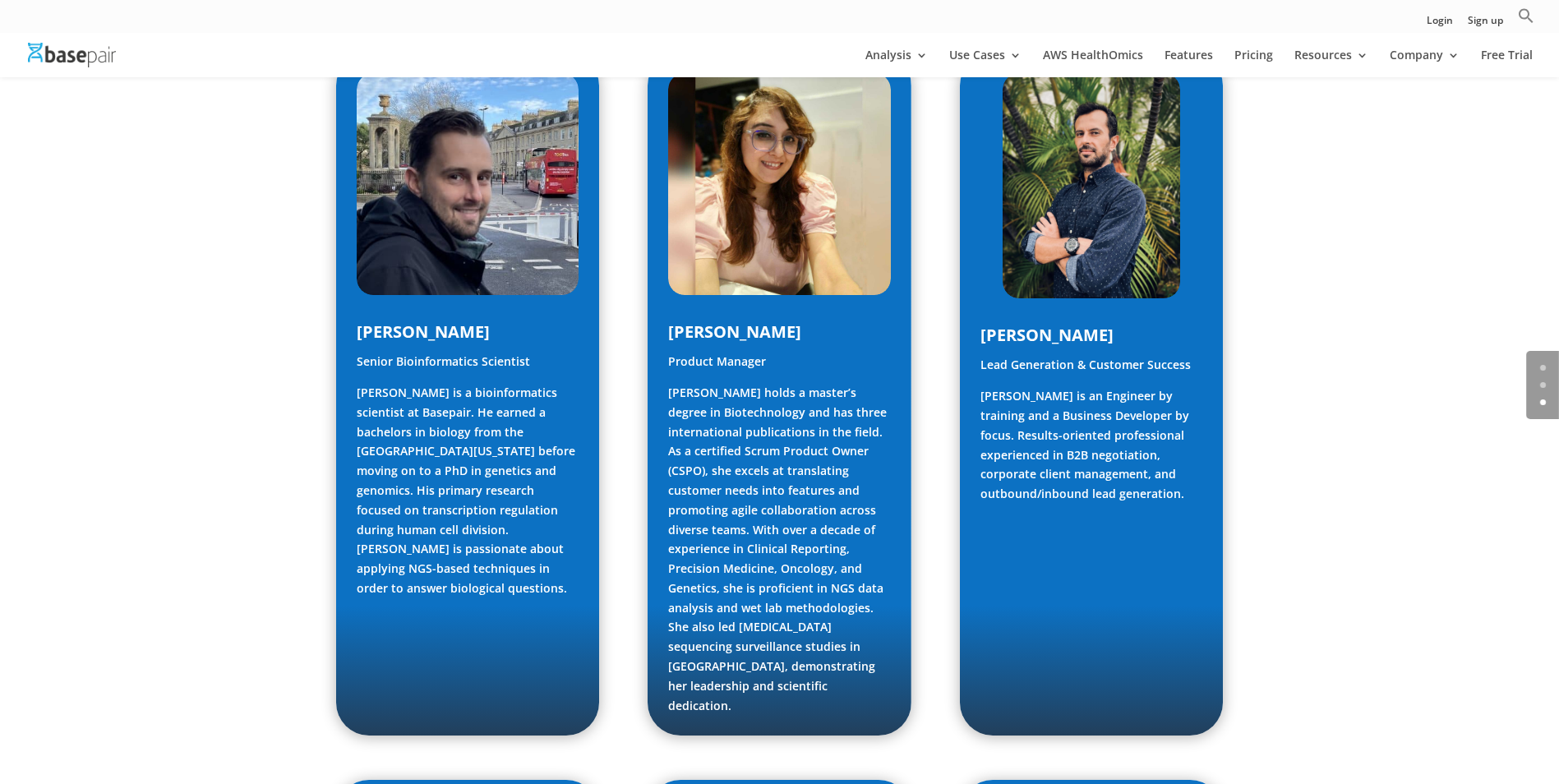
scroll to position [1536, 0]
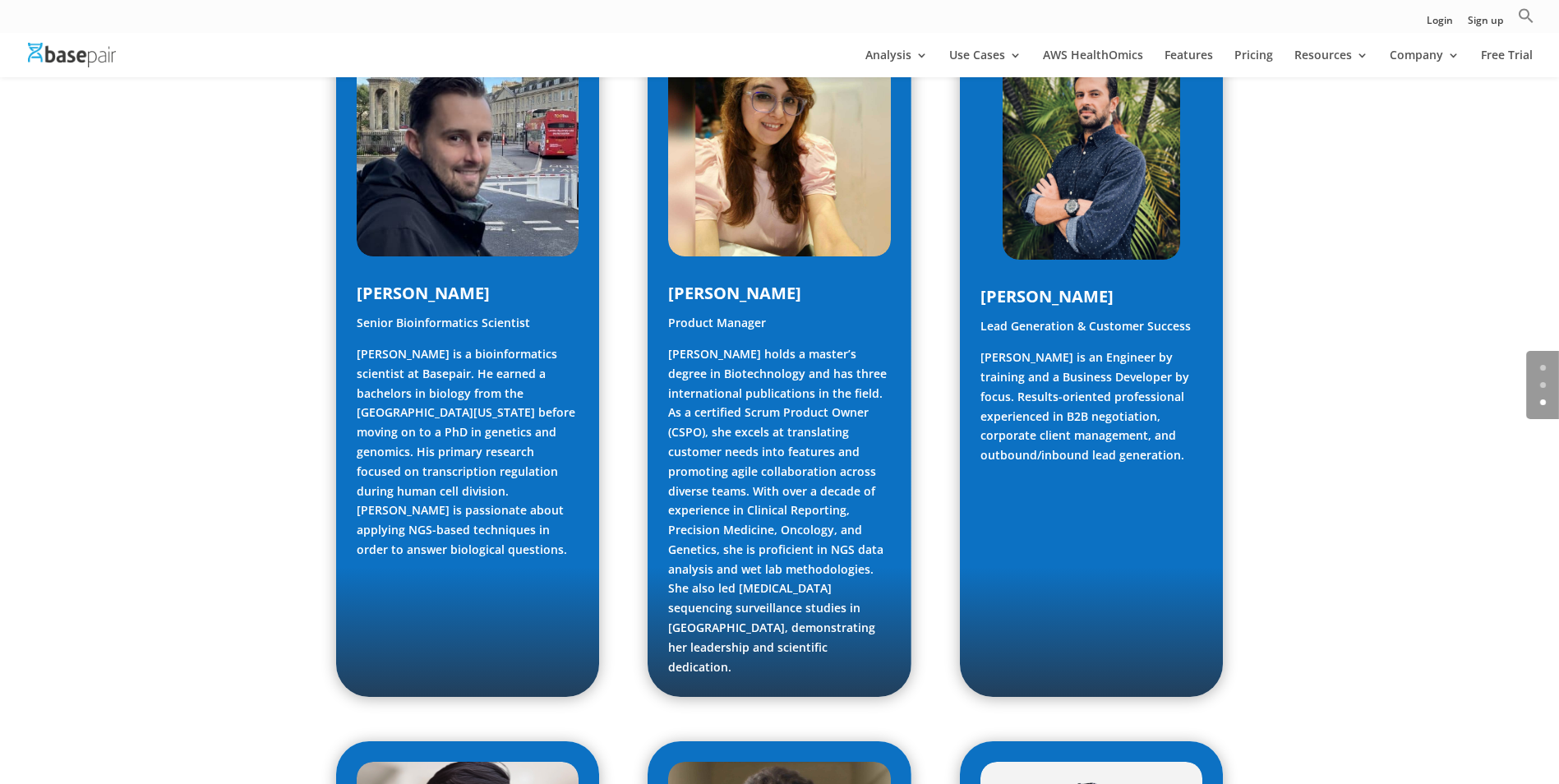
click at [1321, 406] on div "Amit Sinha, PhD CEO & Founder Amit is a computational biologist with a decade o…" at bounding box center [779, 326] width 1559 height 2018
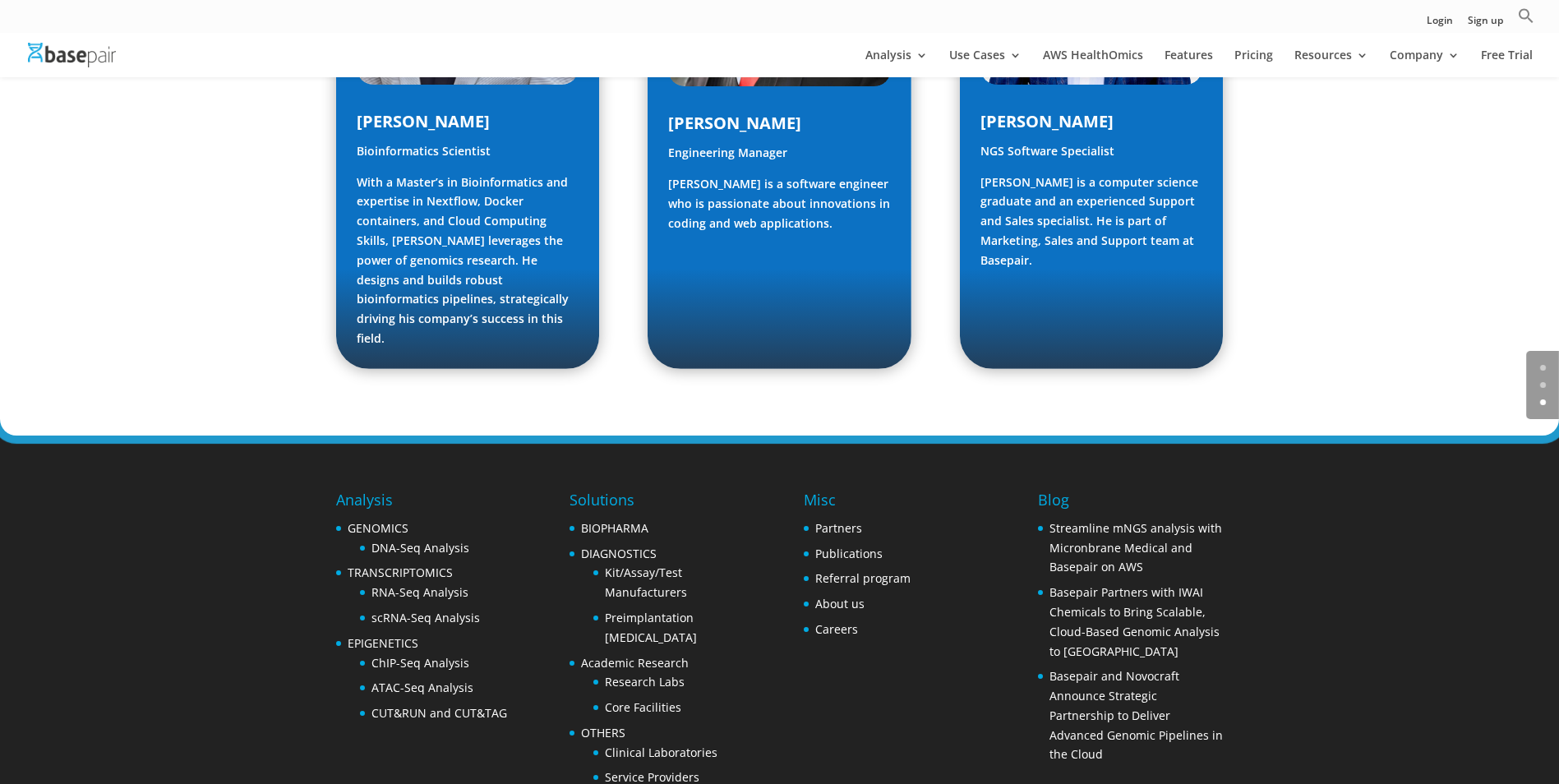
scroll to position [2439, 0]
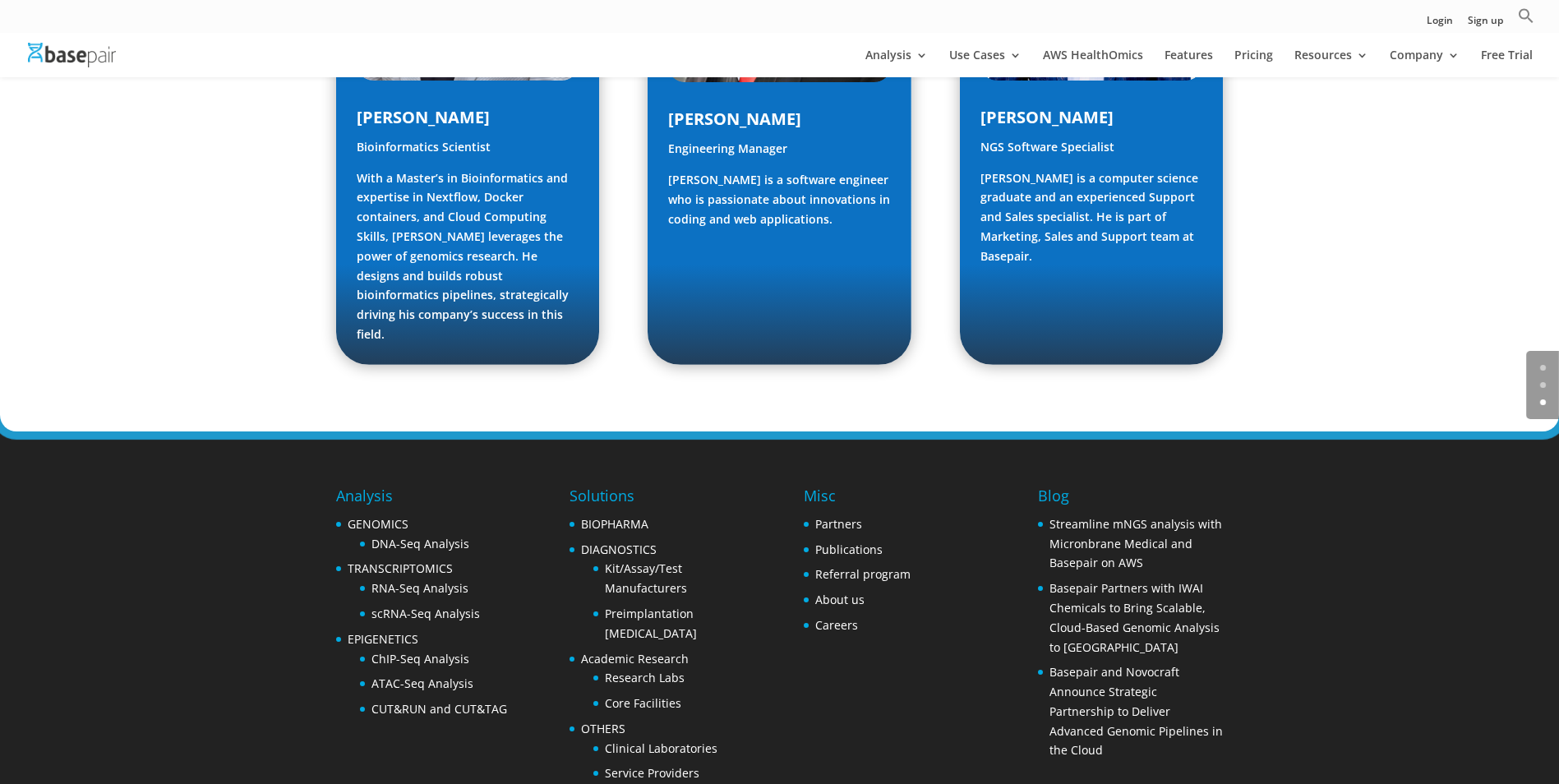
click at [1331, 431] on footer "Analysis GENOMICS DNA-Seq Analysis TRANSCRIPTOMICS RNA-Seq Analysis scRNA-Seq A…" at bounding box center [779, 657] width 1559 height 451
click at [74, 477] on footer "Analysis GENOMICS DNA-Seq Analysis TRANSCRIPTOMICS RNA-Seq Analysis scRNA-Seq A…" at bounding box center [779, 657] width 1559 height 451
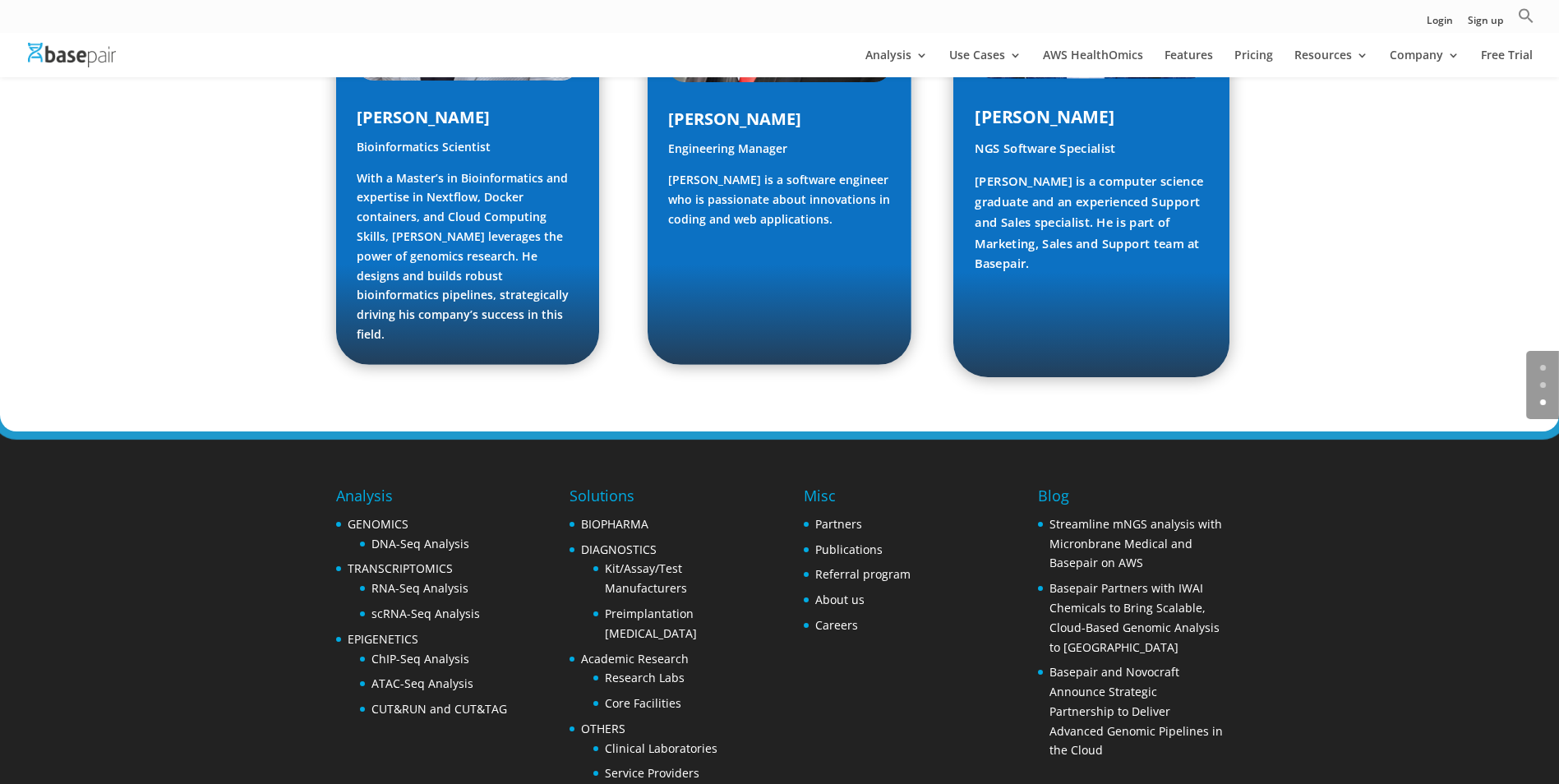
scroll to position [2193, 0]
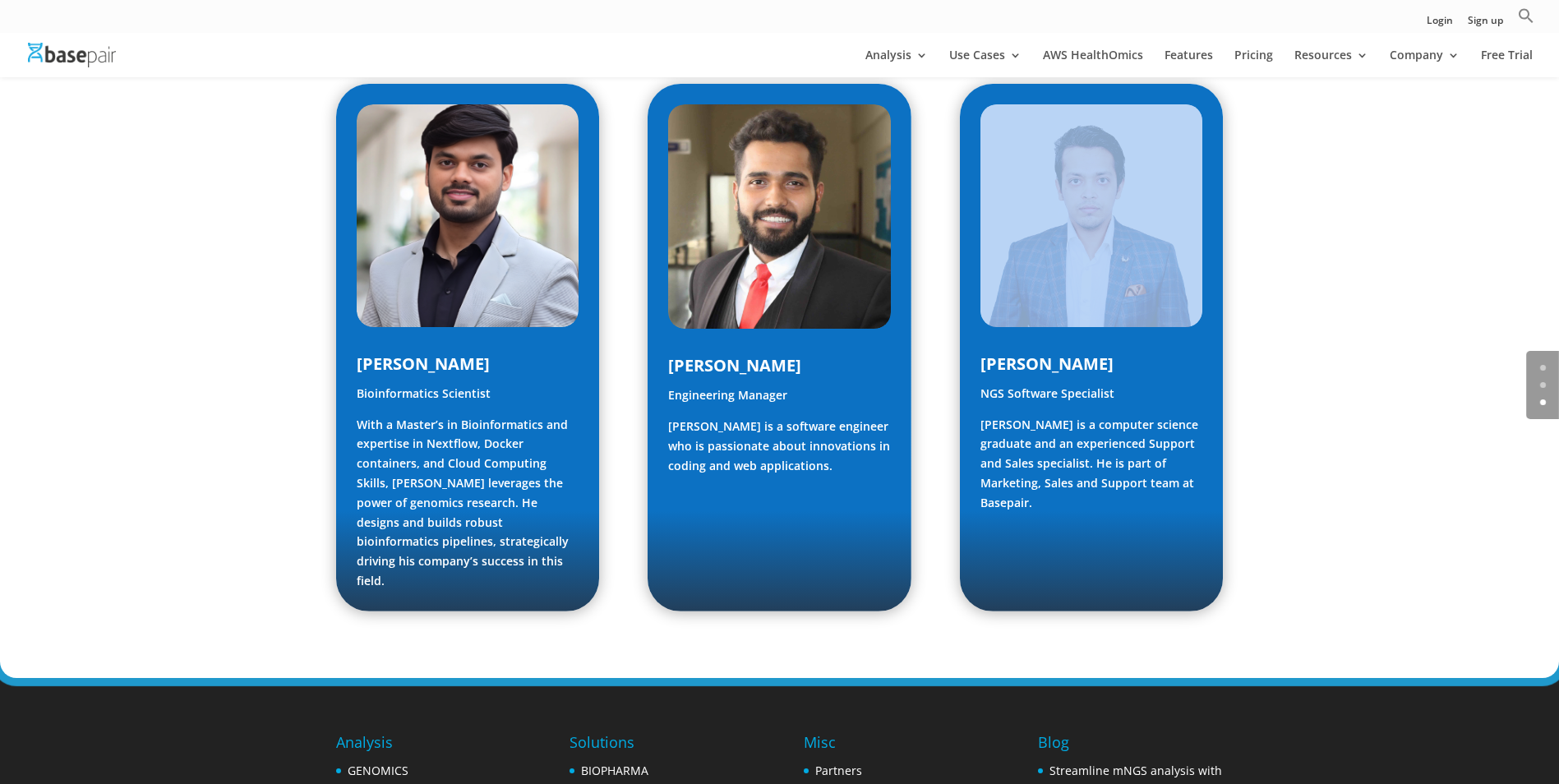
click at [1446, 182] on link "About Us" at bounding box center [1488, 178] width 164 height 33
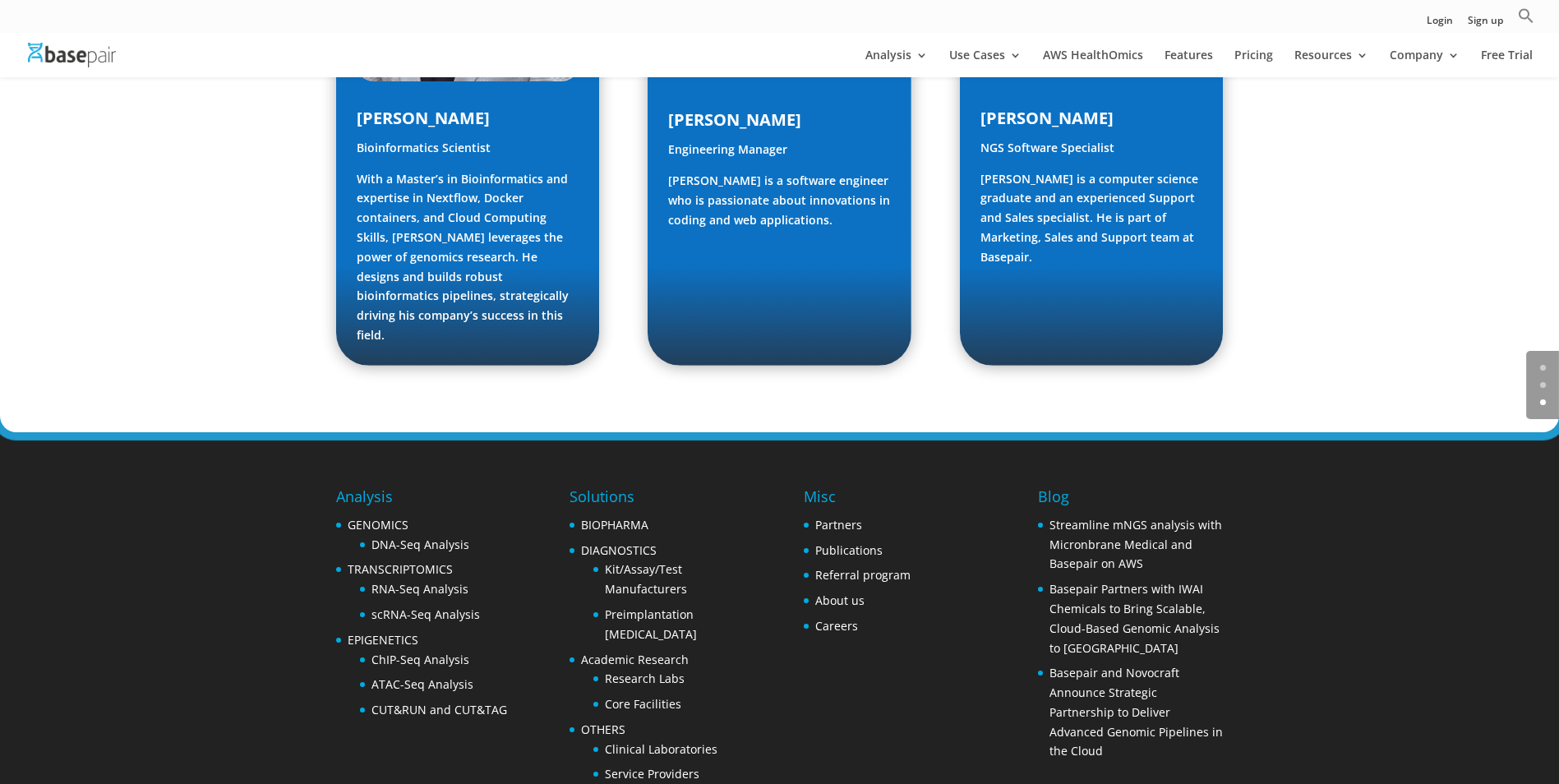
scroll to position [2439, 0]
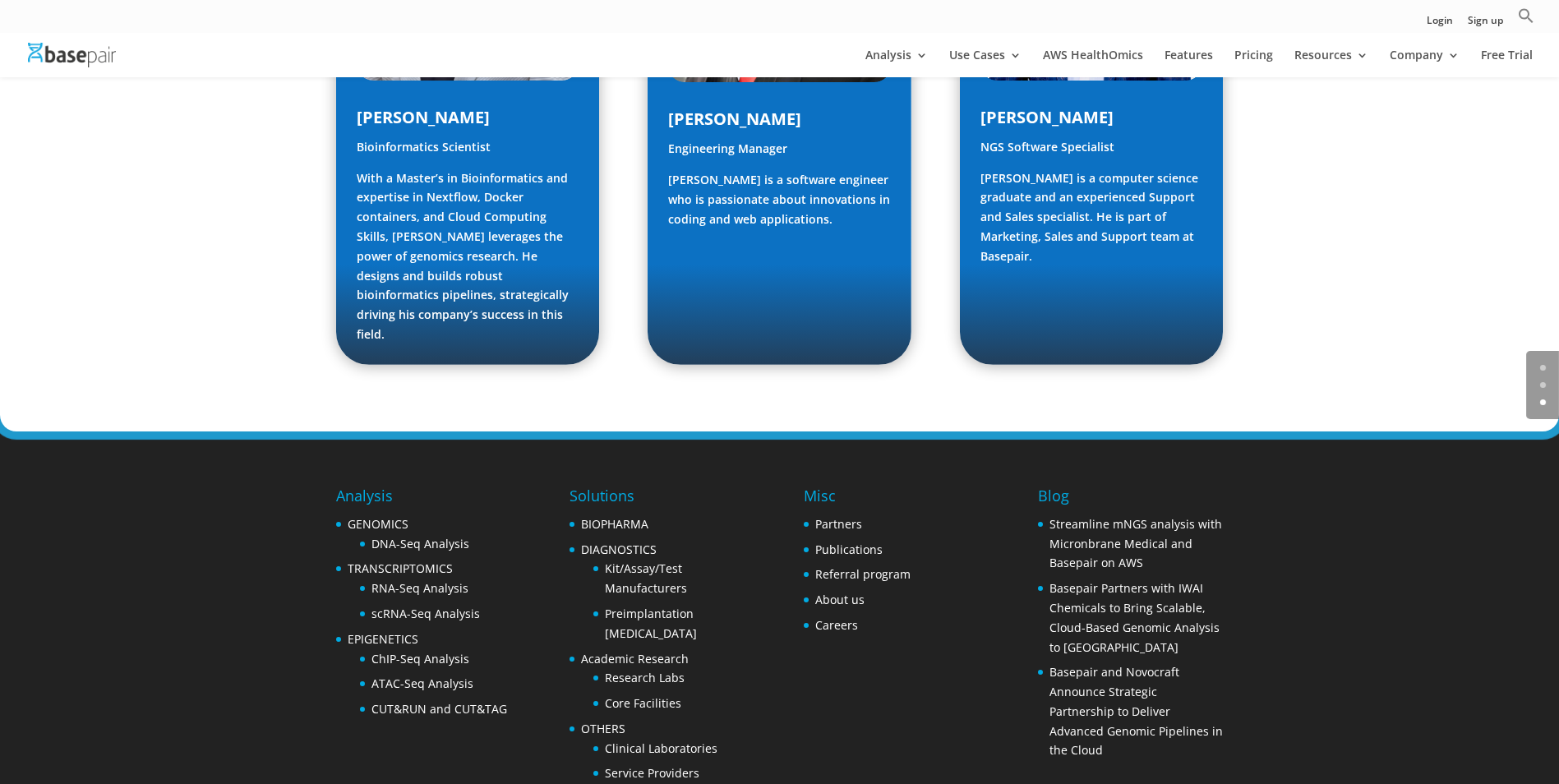
click at [1471, 431] on footer "Analysis GENOMICS DNA-Seq Analysis TRANSCRIPTOMICS RNA-Seq Analysis scRNA-Seq A…" at bounding box center [779, 657] width 1559 height 451
click at [923, 289] on div "Shubham Verma Bioinformatics Scientist With a Master’s in Bioinformatics and ex…" at bounding box center [780, 100] width 888 height 571
click at [61, 465] on footer "Analysis GENOMICS DNA-Seq Analysis TRANSCRIPTOMICS RNA-Seq Analysis scRNA-Seq A…" at bounding box center [779, 657] width 1559 height 451
click at [960, 653] on div "Analysis GENOMICS DNA-Seq Analysis TRANSCRIPTOMICS RNA-Seq Analysis scRNA-Seq A…" at bounding box center [780, 634] width 888 height 407
click at [758, 640] on div "Analysis GENOMICS DNA-Seq Analysis TRANSCRIPTOMICS RNA-Seq Analysis scRNA-Seq A…" at bounding box center [780, 634] width 888 height 407
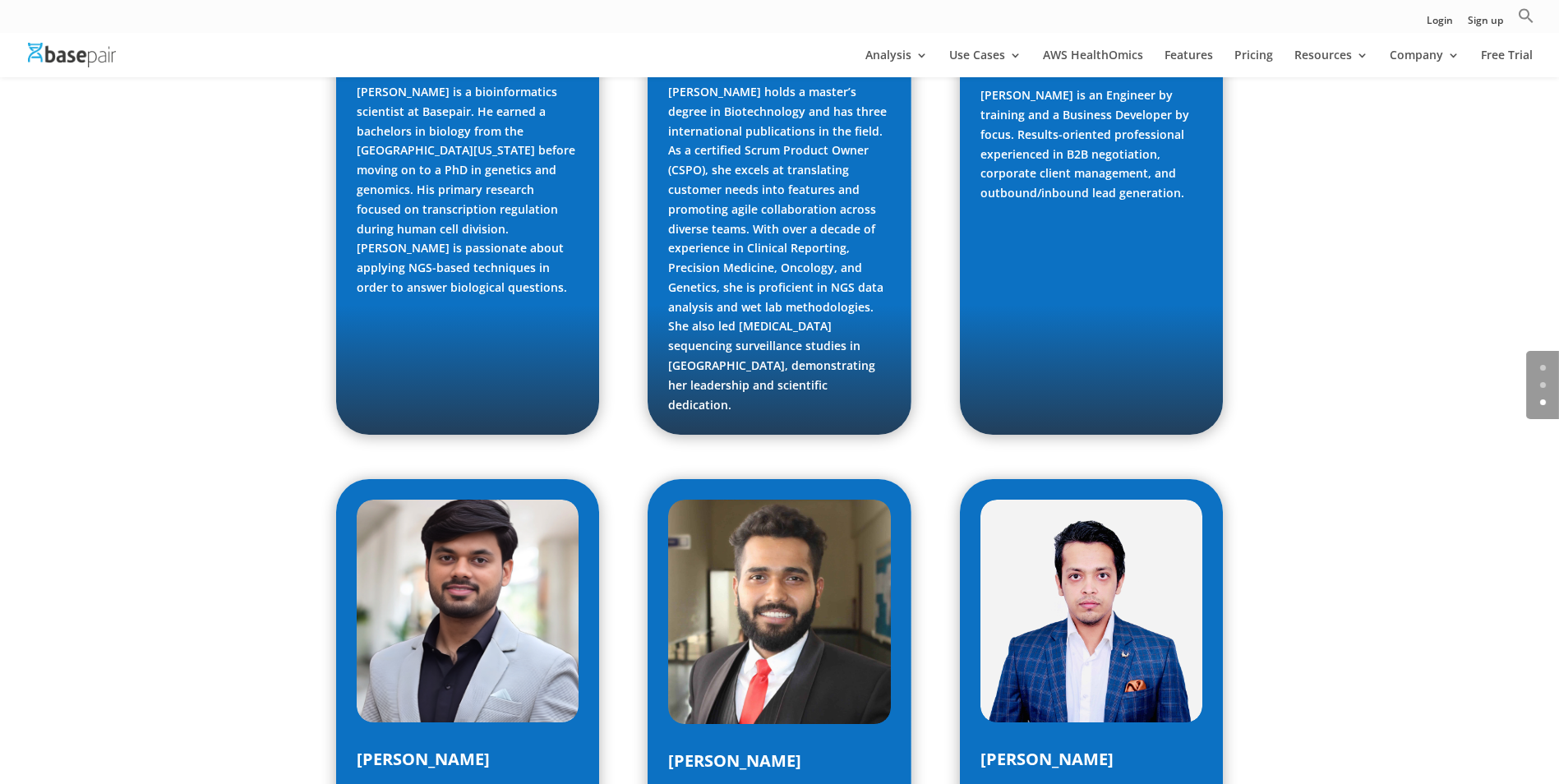
scroll to position [1947, 0]
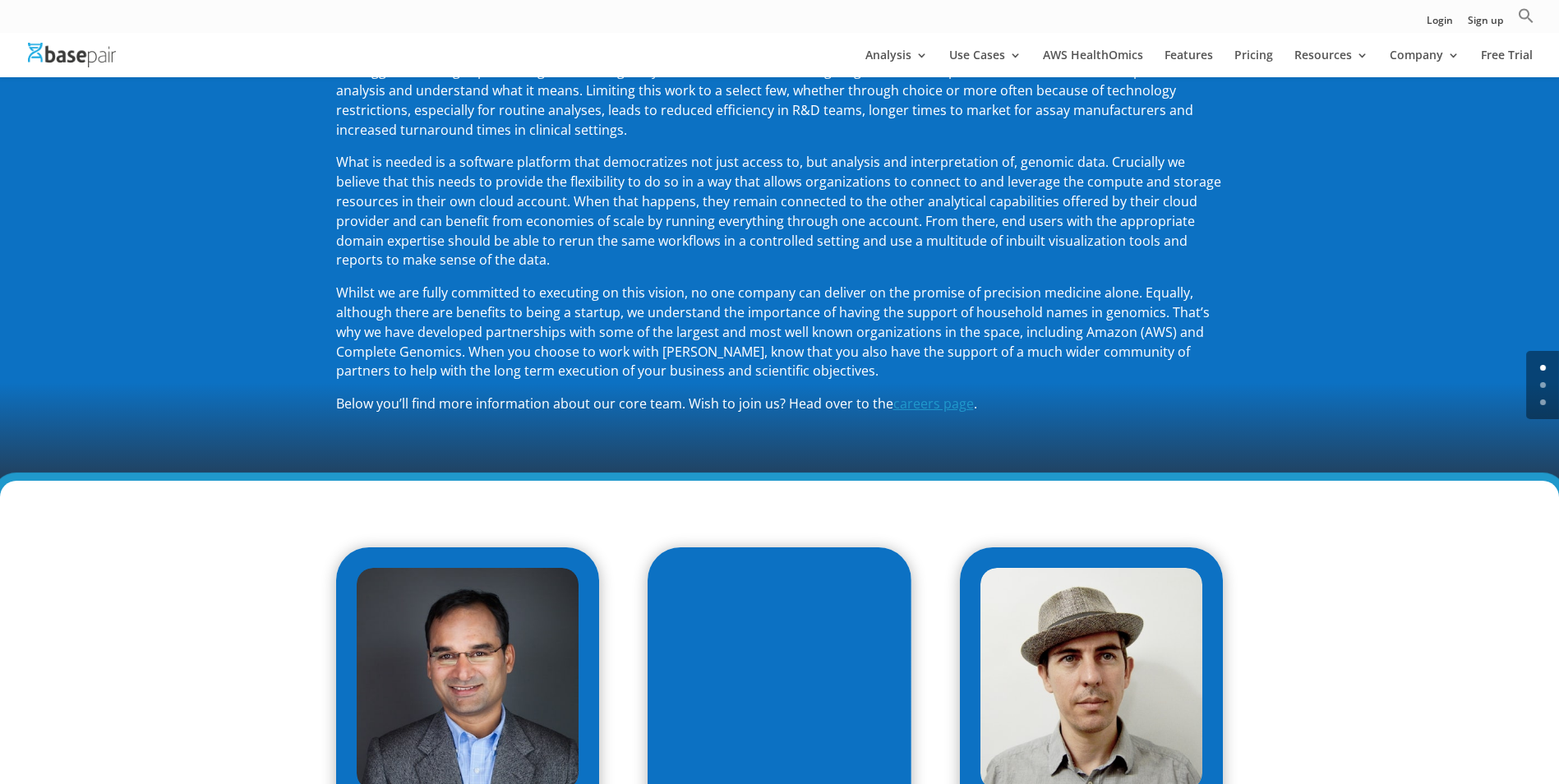
scroll to position [139, 0]
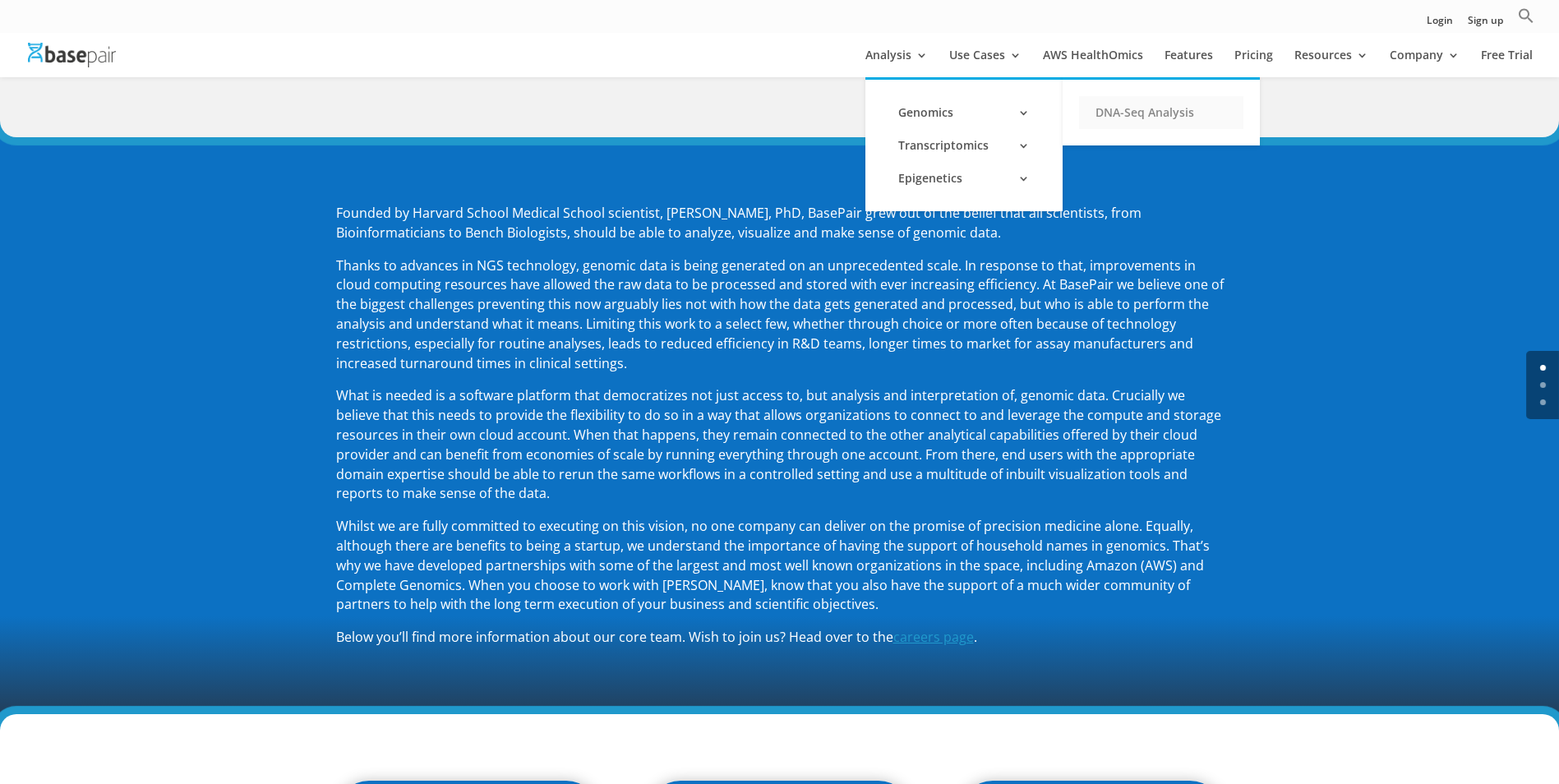
click at [1143, 106] on link "DNA-Seq Analysis" at bounding box center [1161, 112] width 164 height 33
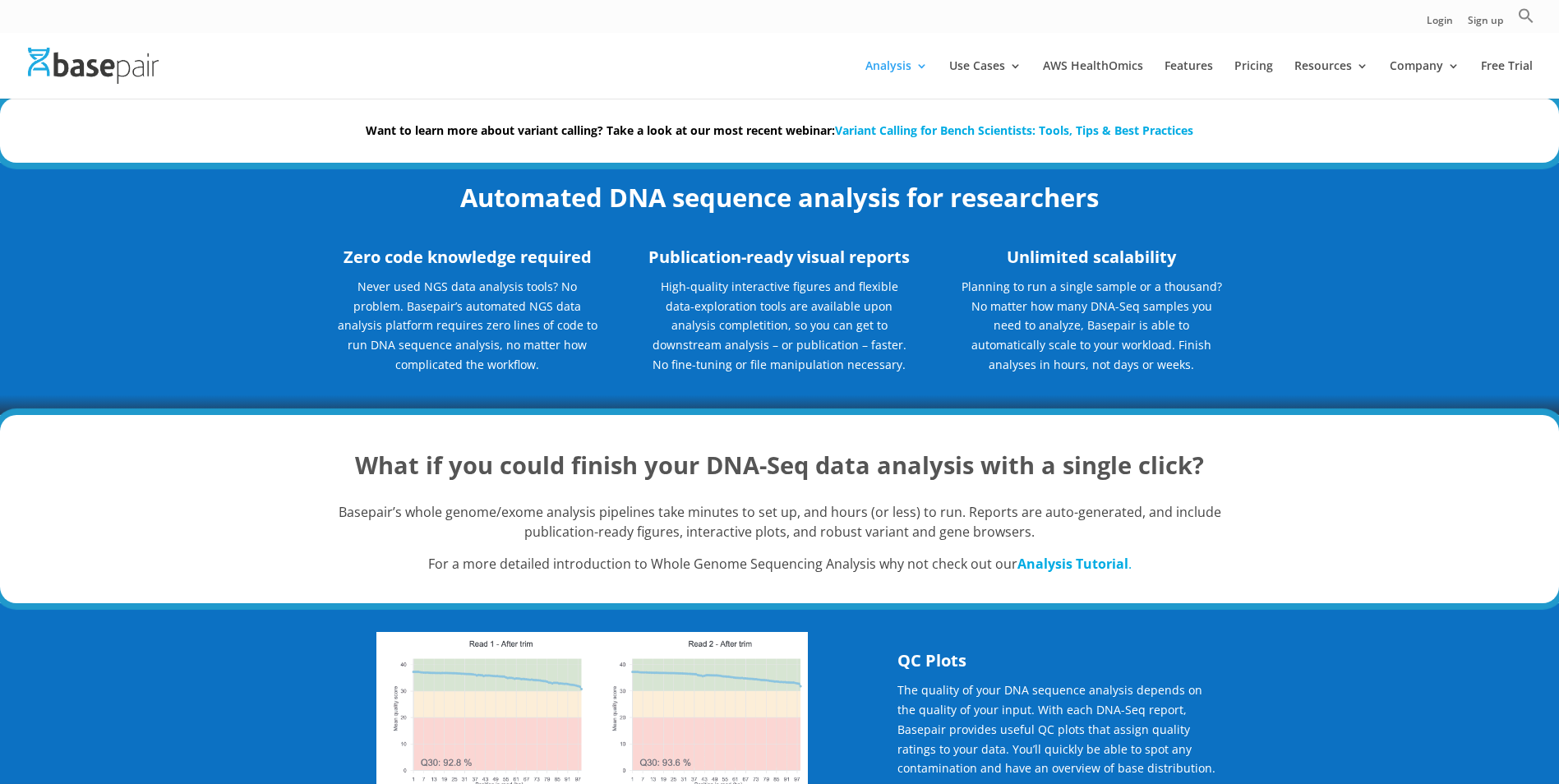
click at [102, 523] on div "What if you could finish your DNA-Seq data analysis with a single click? Basepa…" at bounding box center [779, 509] width 1559 height 188
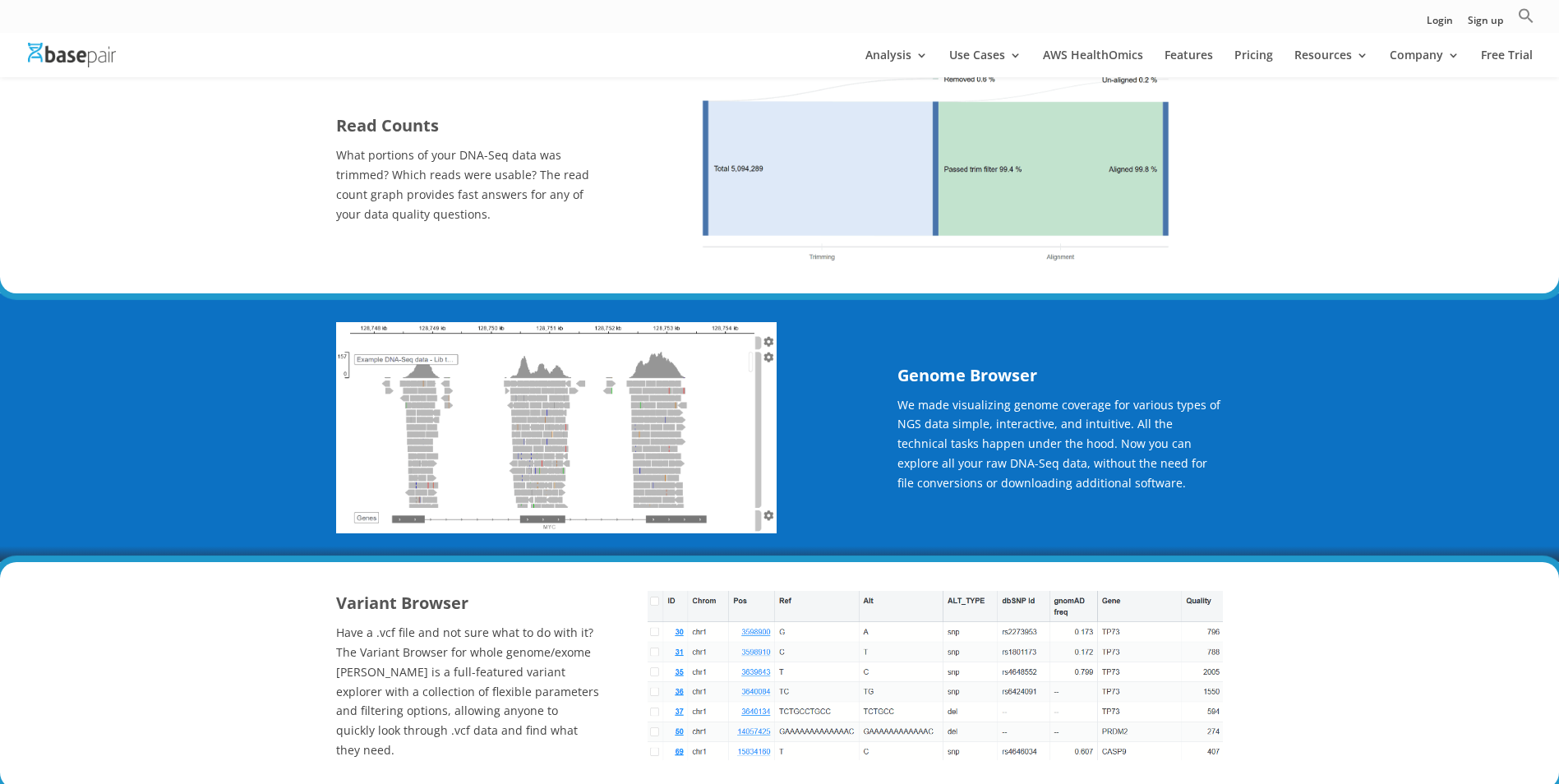
scroll to position [732, 0]
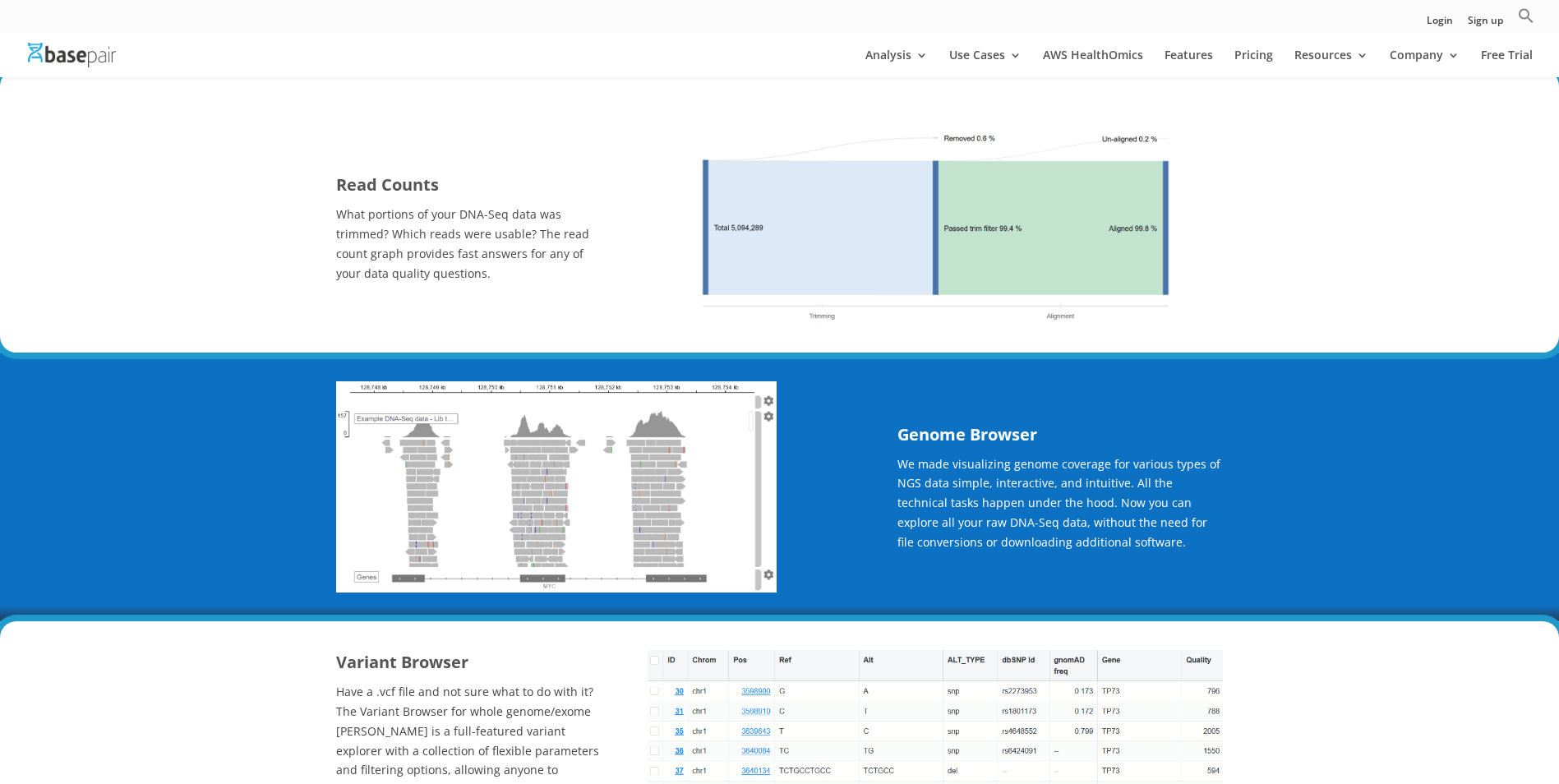
click at [1453, 168] on div "Read Counts What portions of your DNA-Seq data was trimmed? Which reads were us…" at bounding box center [779, 211] width 1559 height 283
click at [800, 114] on div "Read Counts What portions of your DNA-Seq data was trimmed? Which reads were us…" at bounding box center [780, 227] width 888 height 250
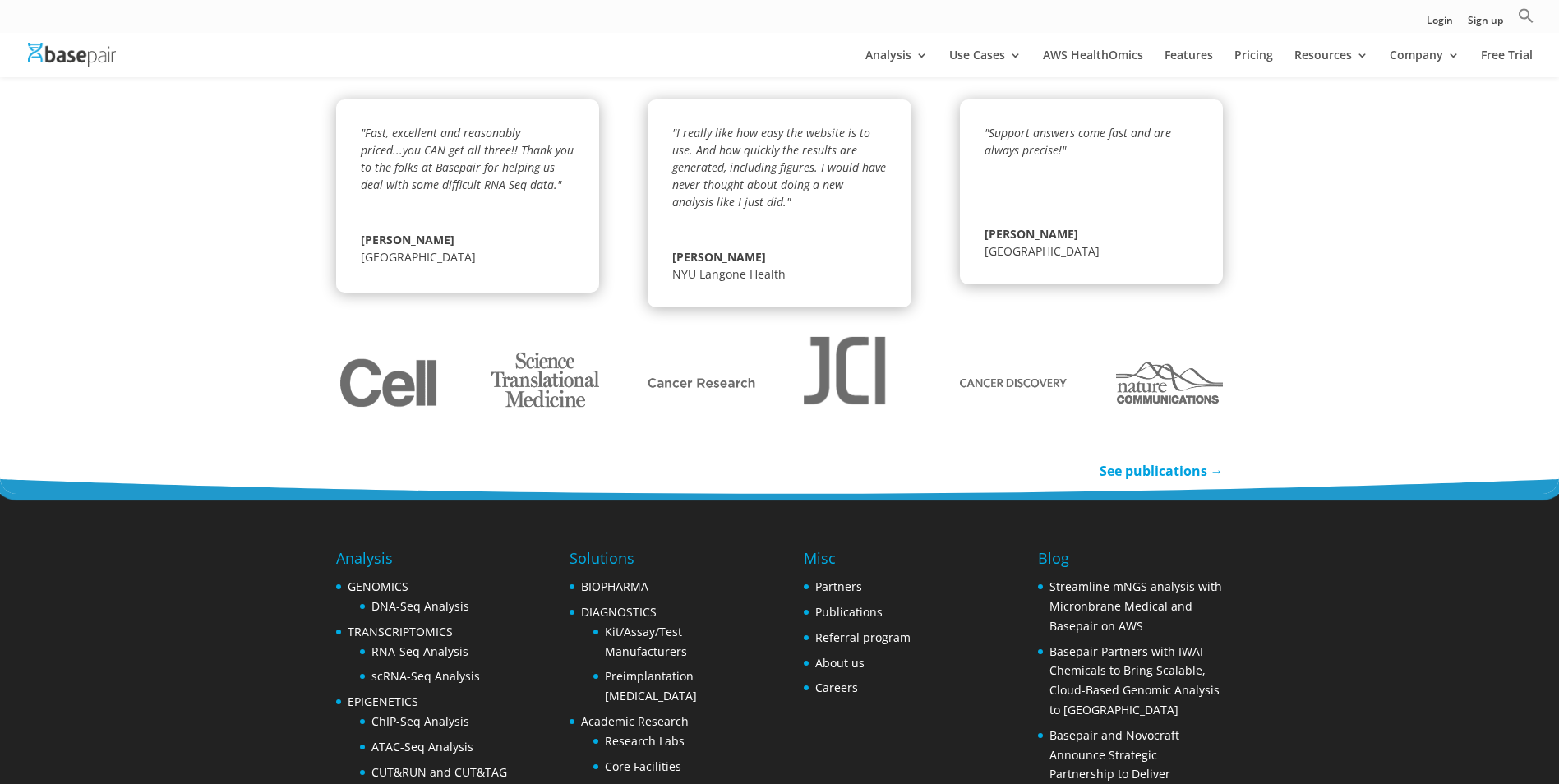
scroll to position [2457, 0]
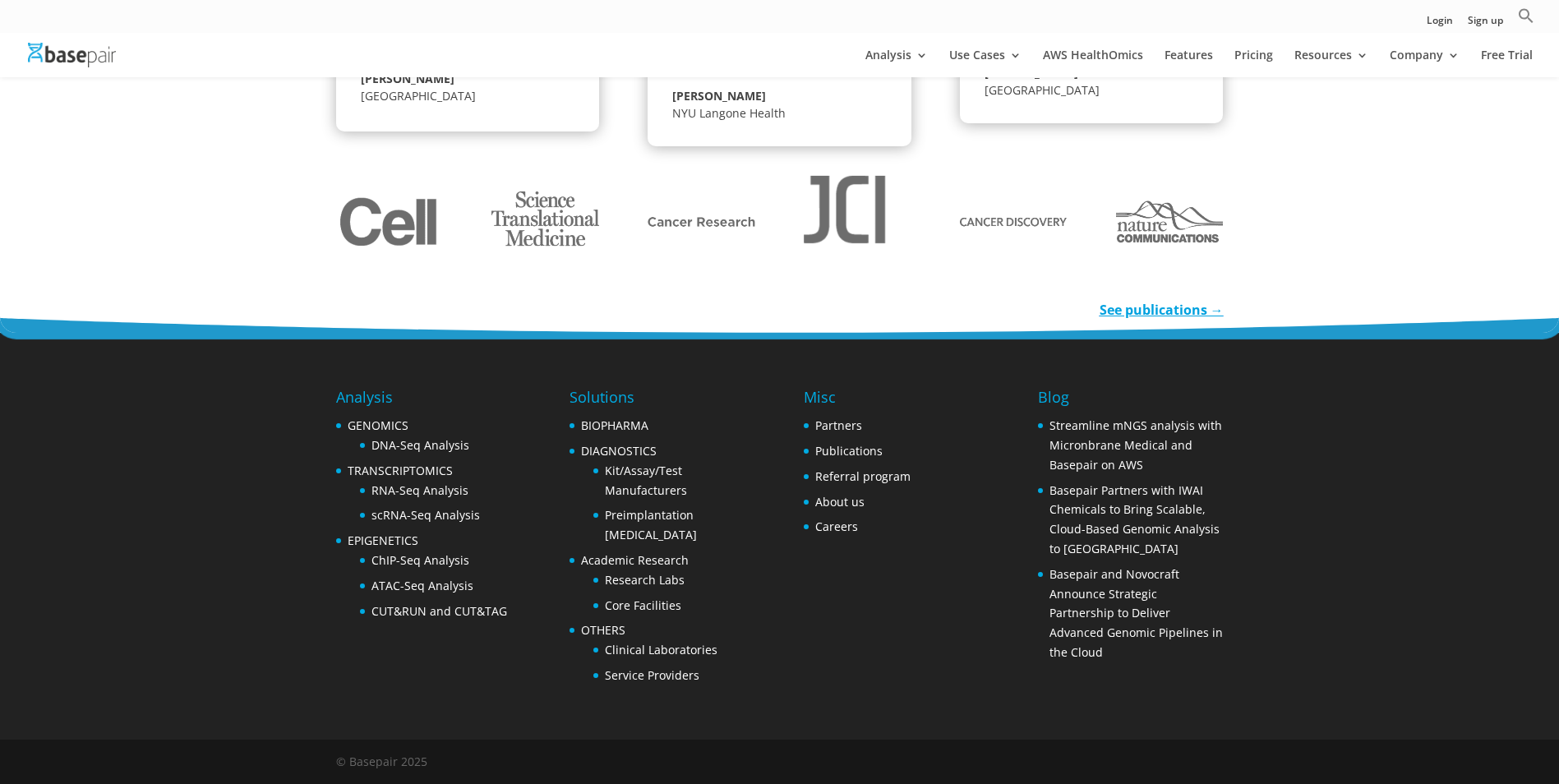
click at [626, 295] on div at bounding box center [780, 221] width 888 height 151
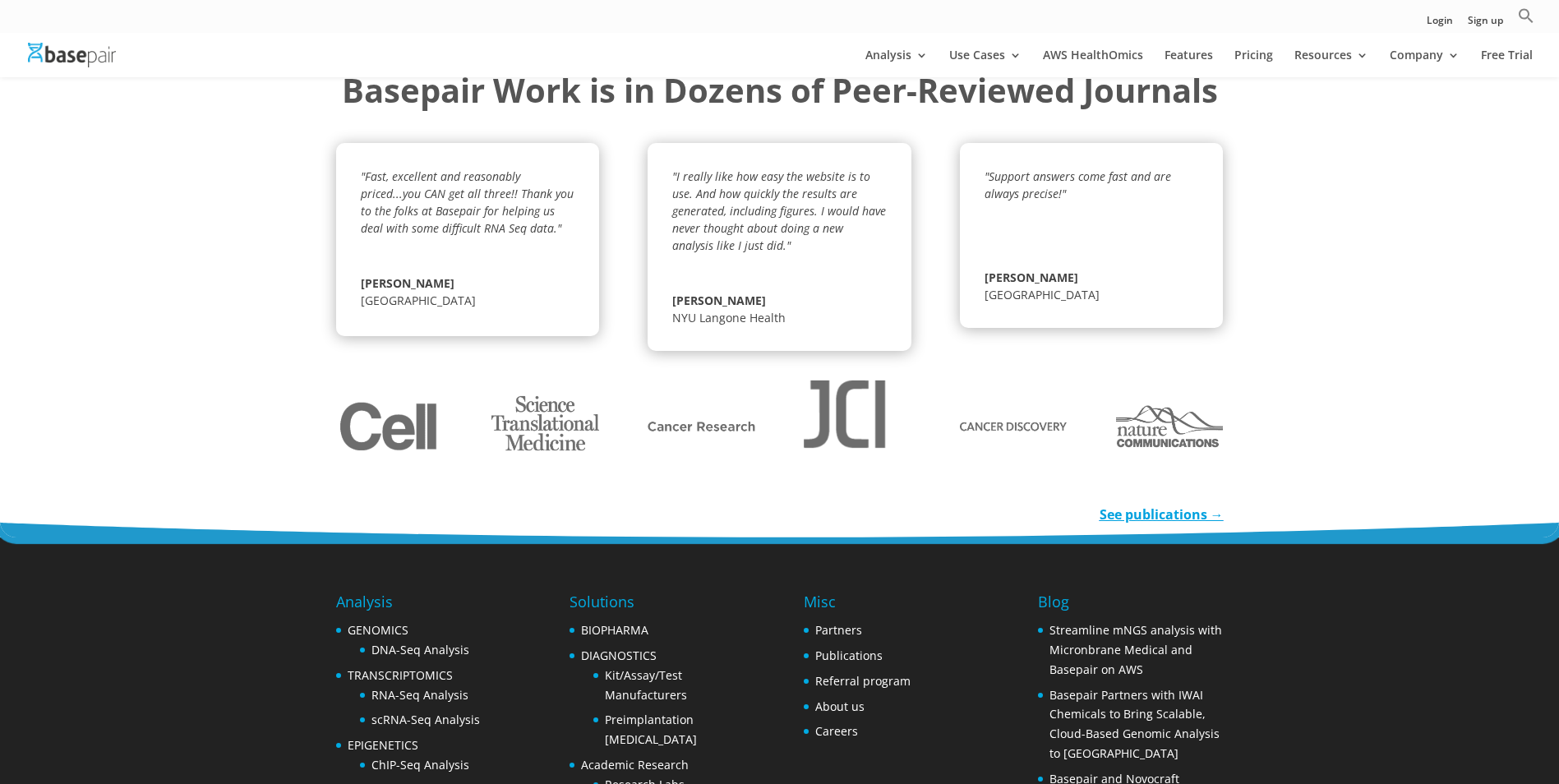
scroll to position [2211, 0]
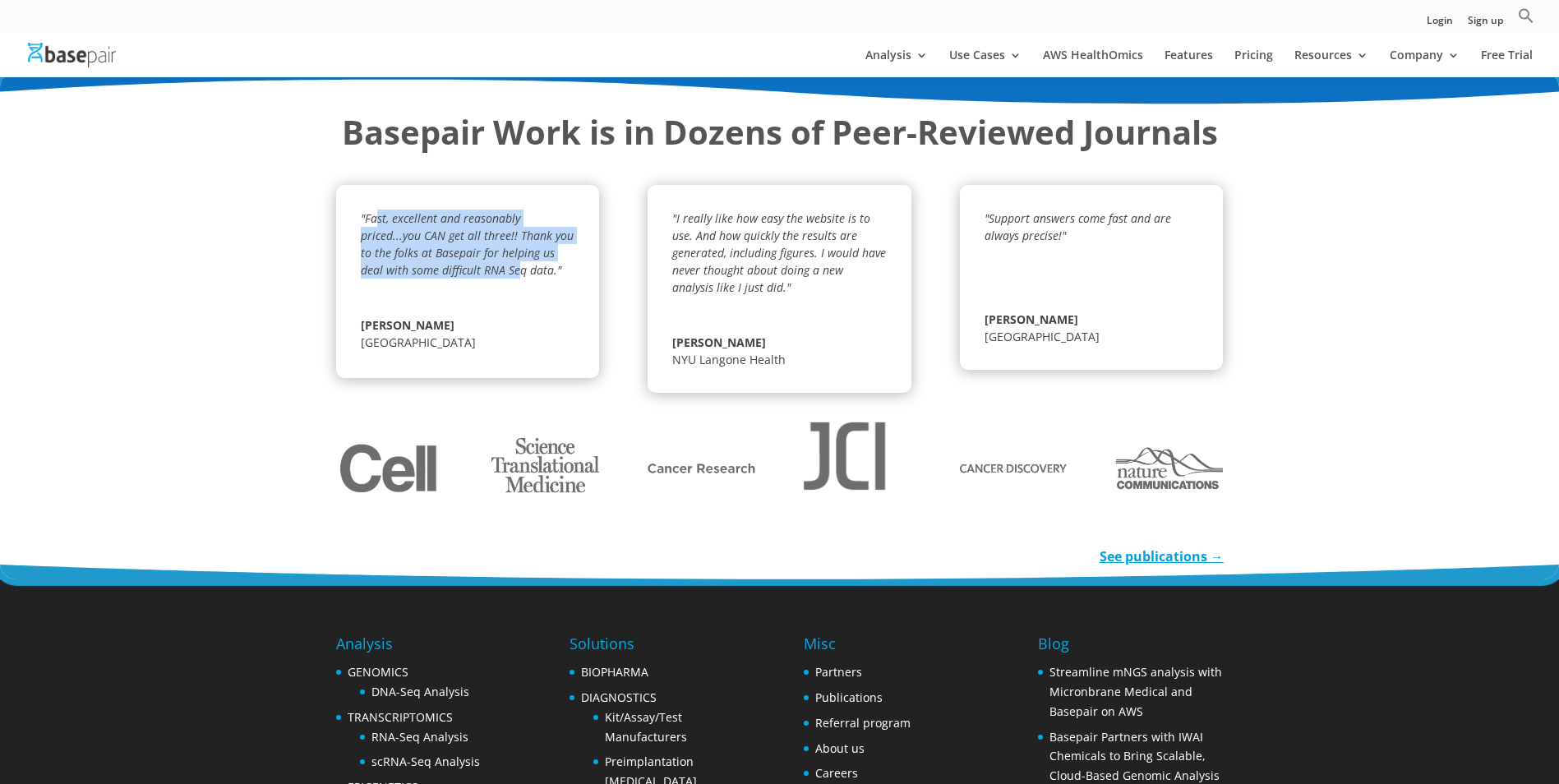
drag, startPoint x: 514, startPoint y: 278, endPoint x: 378, endPoint y: 214, distance: 150.3
click at [378, 214] on p ""Fast, excellent and reasonably priced...you CAN get all three!! Thank you to t…" at bounding box center [467, 249] width 214 height 80
drag, startPoint x: 378, startPoint y: 214, endPoint x: 243, endPoint y: 249, distance: 139.5
click at [243, 249] on div "Basepair Work is in Dozens of Peer-Reviewed Journals "Fast, excellent and reaso…" at bounding box center [779, 326] width 1559 height 508
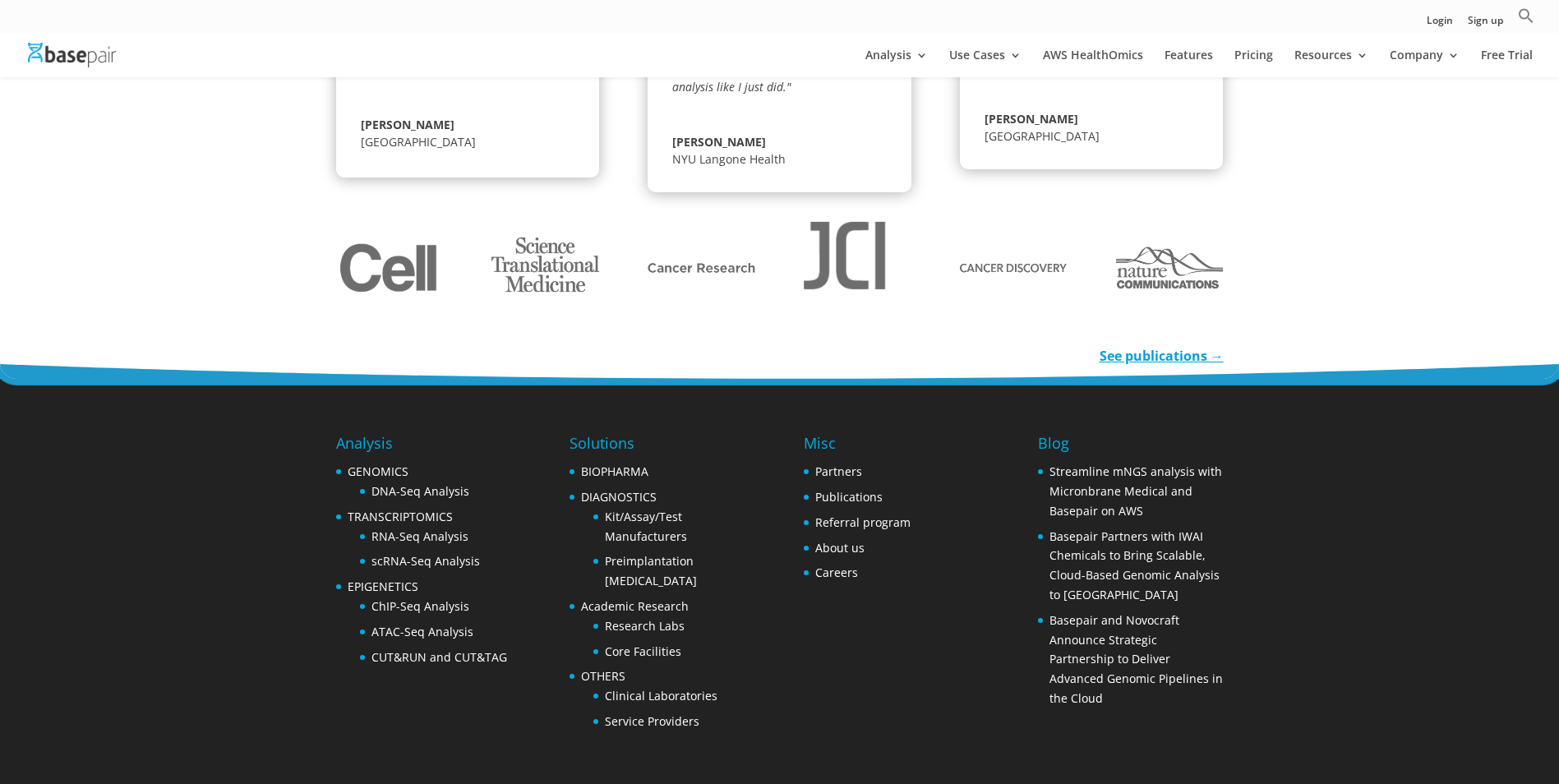
scroll to position [2457, 0]
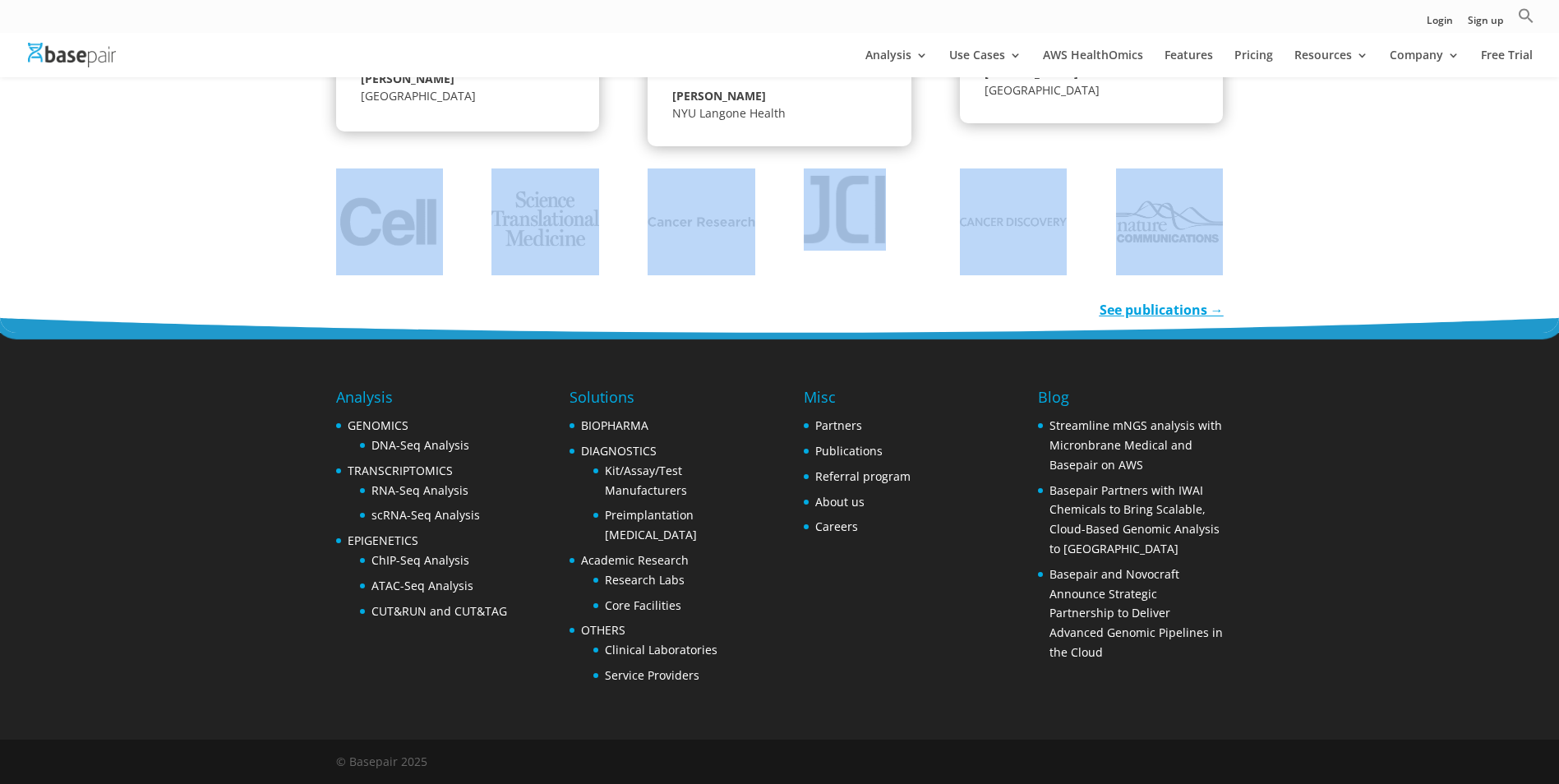
drag, startPoint x: 318, startPoint y: 213, endPoint x: 1365, endPoint y: 246, distance: 1047.5
click at [1365, 246] on div "Basepair Work is in Dozens of Peer-Reviewed Journals "Fast, excellent and reaso…" at bounding box center [779, 80] width 1559 height 508
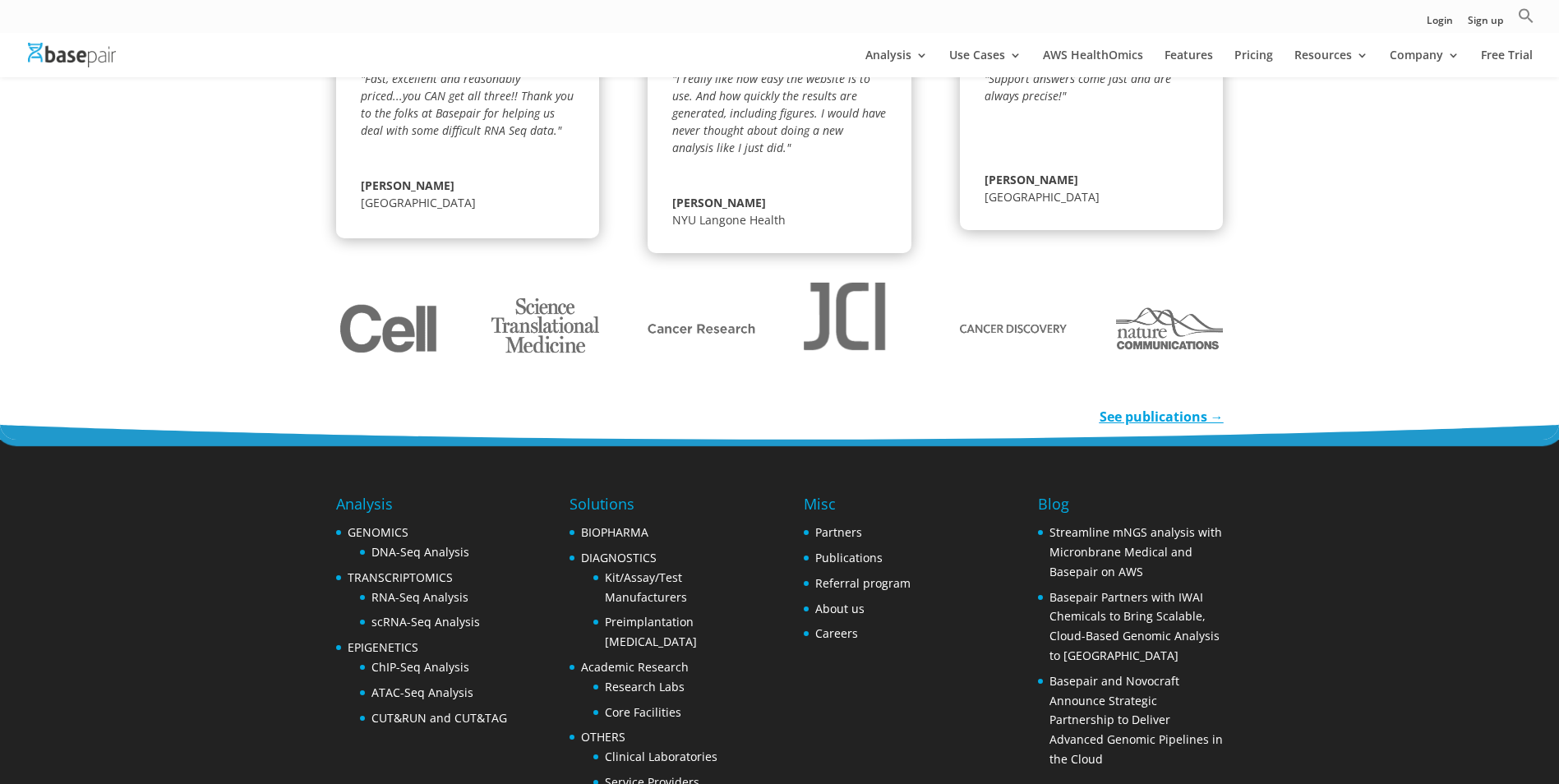
scroll to position [2211, 0]
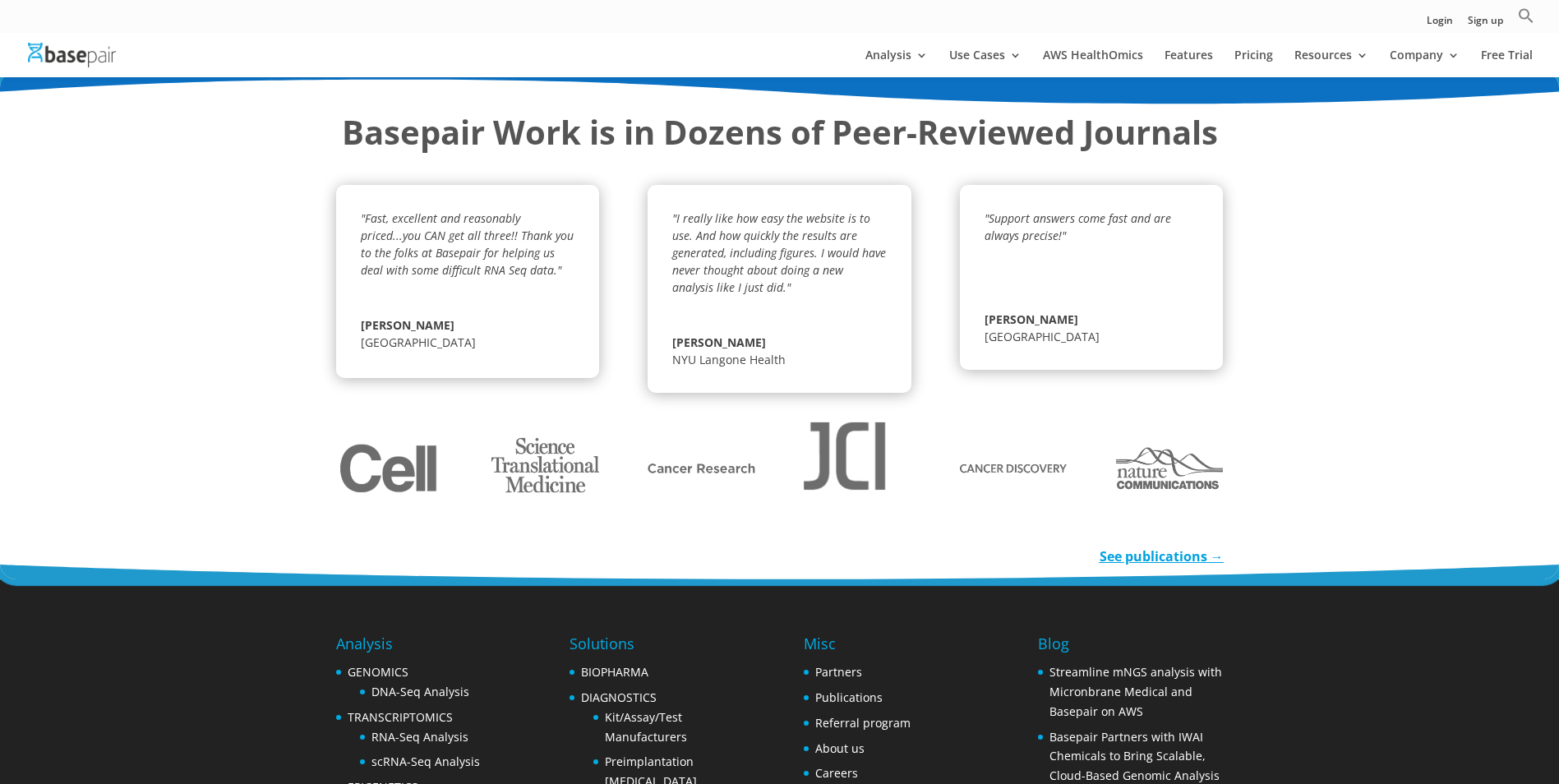
drag, startPoint x: 1088, startPoint y: 332, endPoint x: 1292, endPoint y: 287, distance: 208.9
click at [1292, 287] on div "Basepair Work is in Dozens of Peer-Reviewed Journals "Fast, excellent and reaso…" at bounding box center [779, 326] width 1559 height 508
drag, startPoint x: 1292, startPoint y: 287, endPoint x: 1345, endPoint y: 288, distance: 53.0
click at [1345, 288] on div "Basepair Work is in Dozens of Peer-Reviewed Journals "Fast, excellent and reaso…" at bounding box center [779, 326] width 1559 height 508
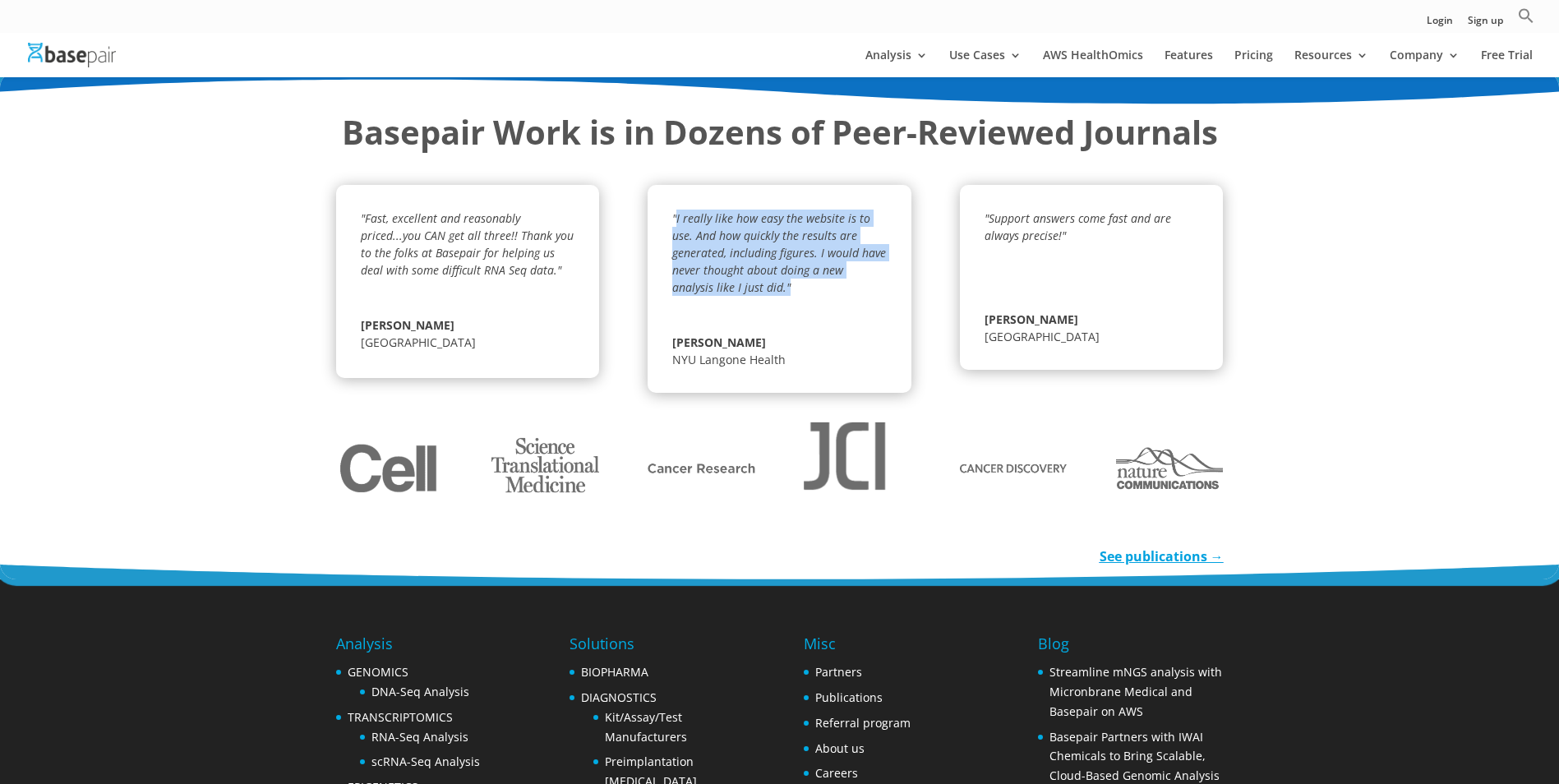
drag, startPoint x: 745, startPoint y: 278, endPoint x: 678, endPoint y: 223, distance: 86.7
click at [678, 223] on p ""I really like how easy the website is to use. And how quickly the results are …" at bounding box center [779, 258] width 214 height 98
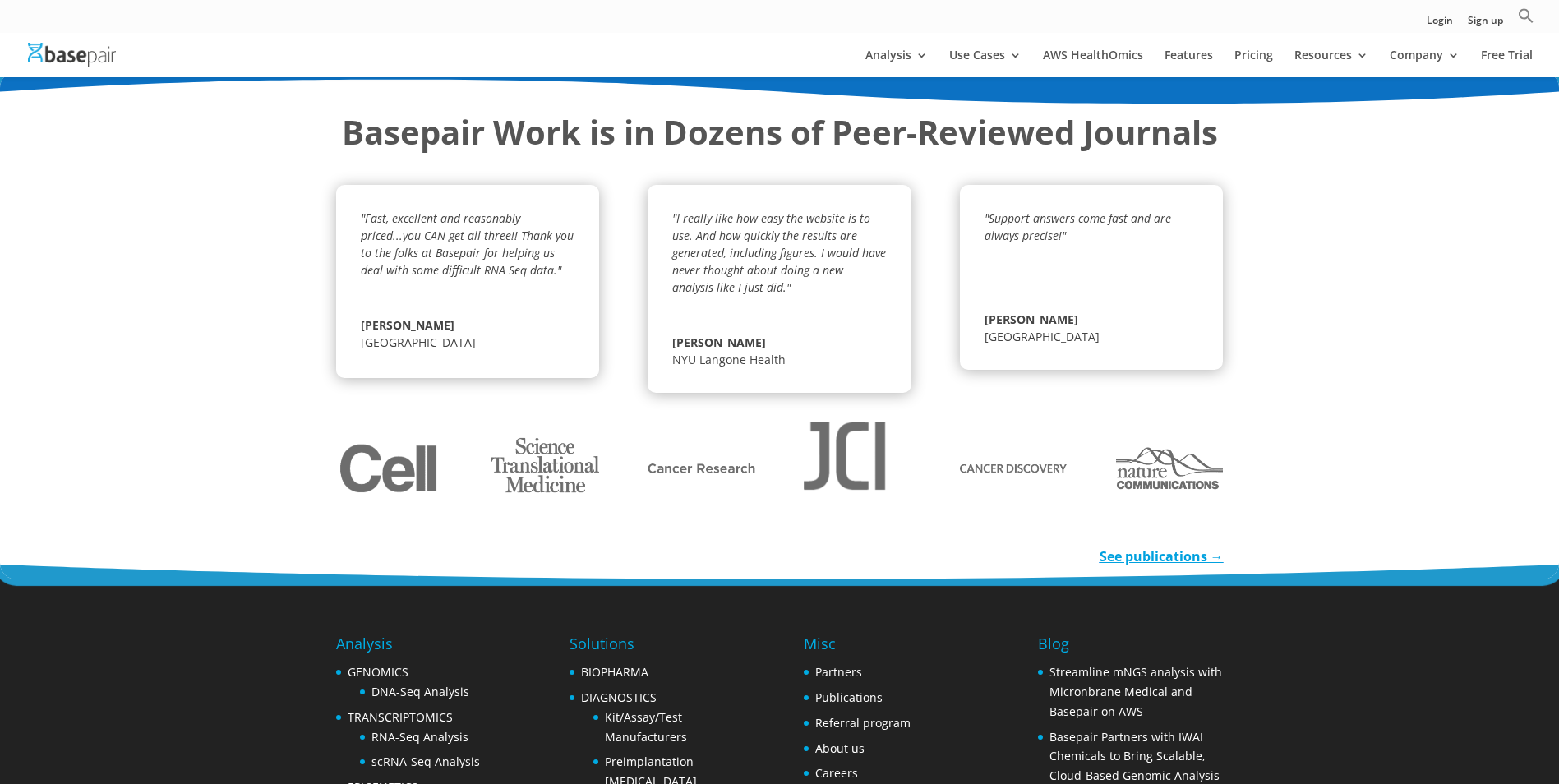
drag, startPoint x: 678, startPoint y: 223, endPoint x: 654, endPoint y: 175, distance: 53.7
click at [654, 175] on div ""Fast, excellent and reasonably priced...you CAN get all three!! Thank you to t…" at bounding box center [780, 278] width 888 height 228
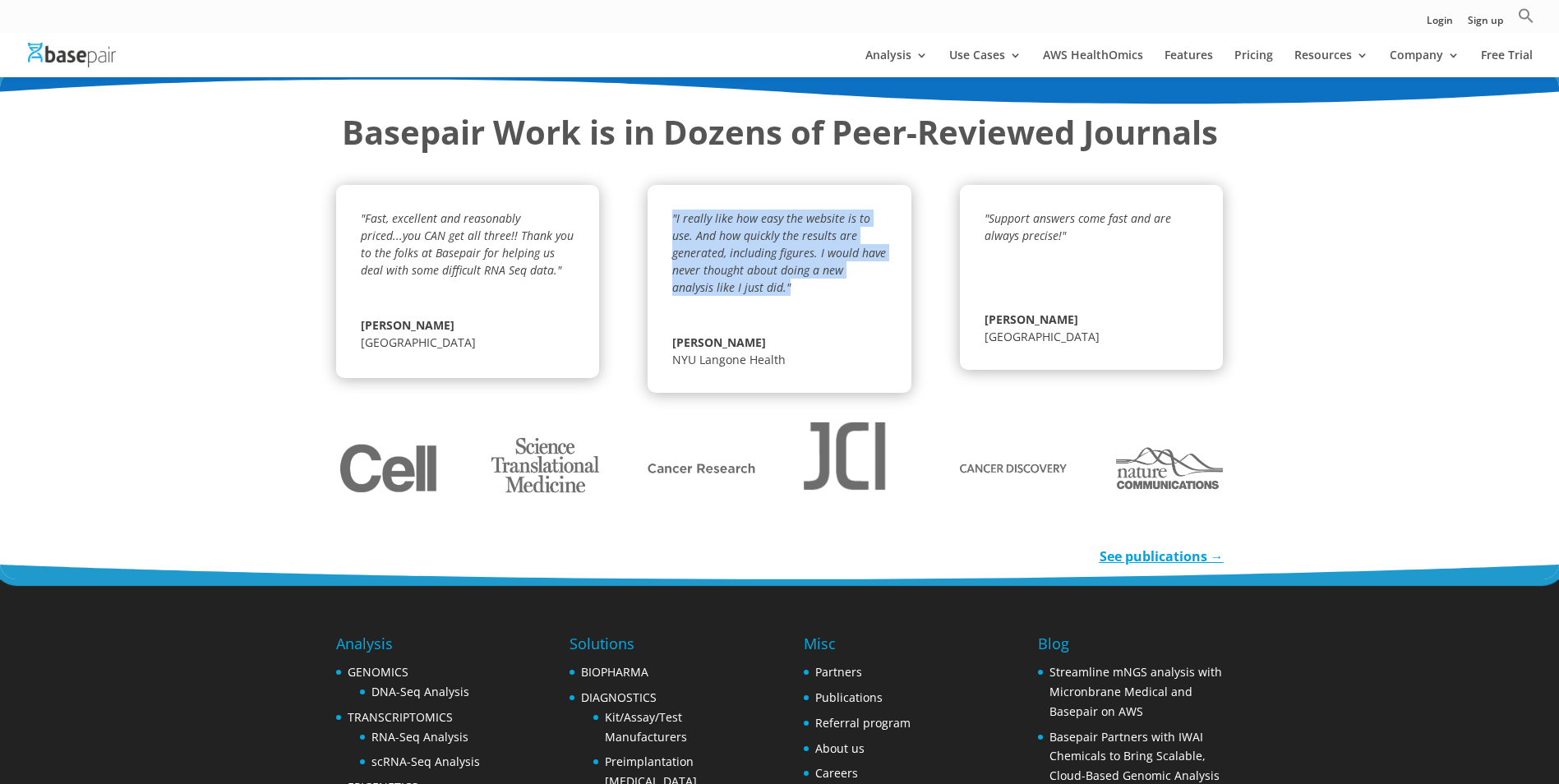
drag, startPoint x: 674, startPoint y: 216, endPoint x: 751, endPoint y: 290, distance: 106.8
click at [751, 290] on p ""I really like how easy the website is to use. And how quickly the results are …" at bounding box center [779, 258] width 214 height 98
click at [623, 265] on div ""Fast, excellent and reasonably priced...you CAN get all three!! Thank you to t…" at bounding box center [780, 278] width 888 height 228
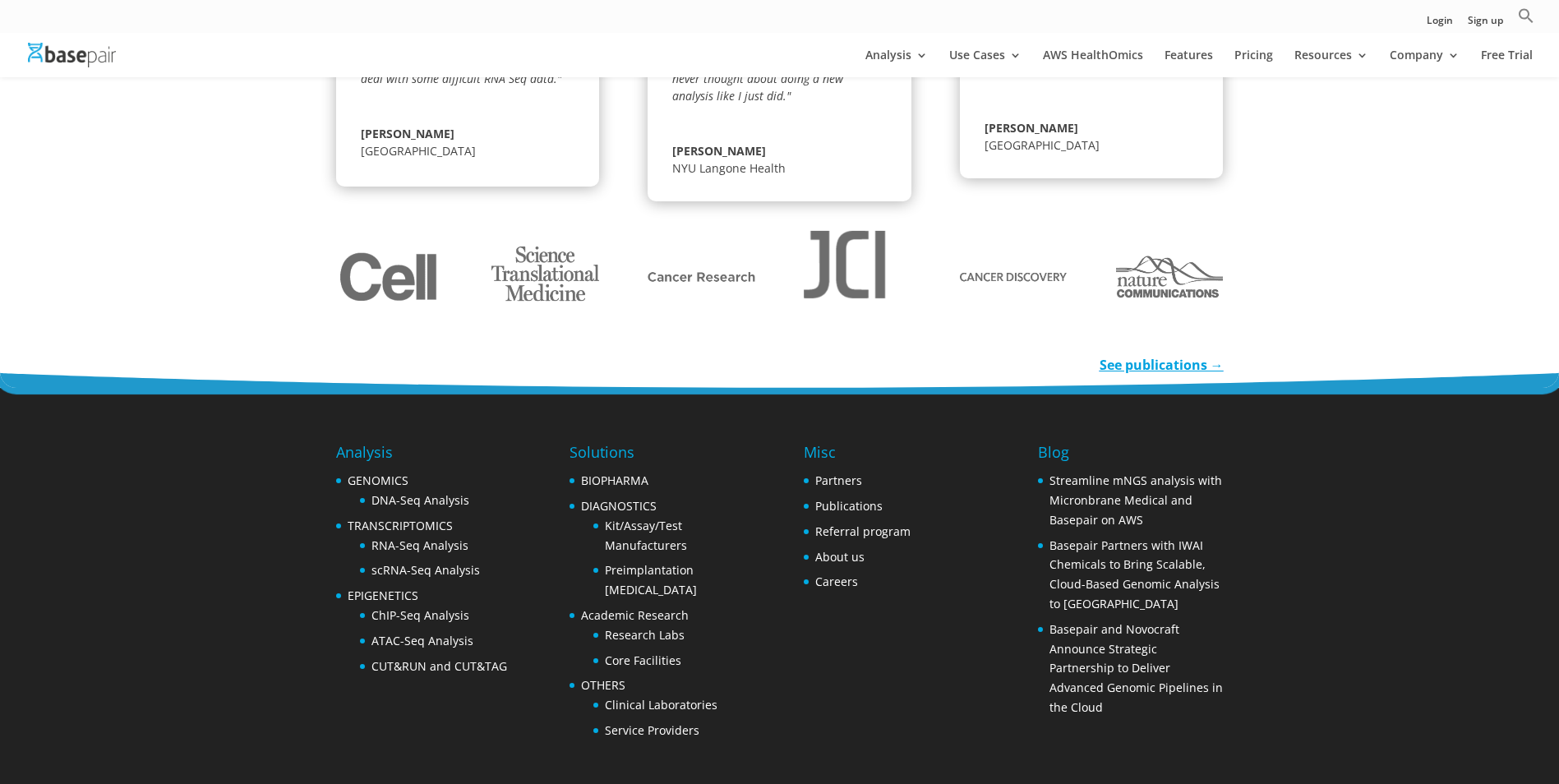
scroll to position [2457, 0]
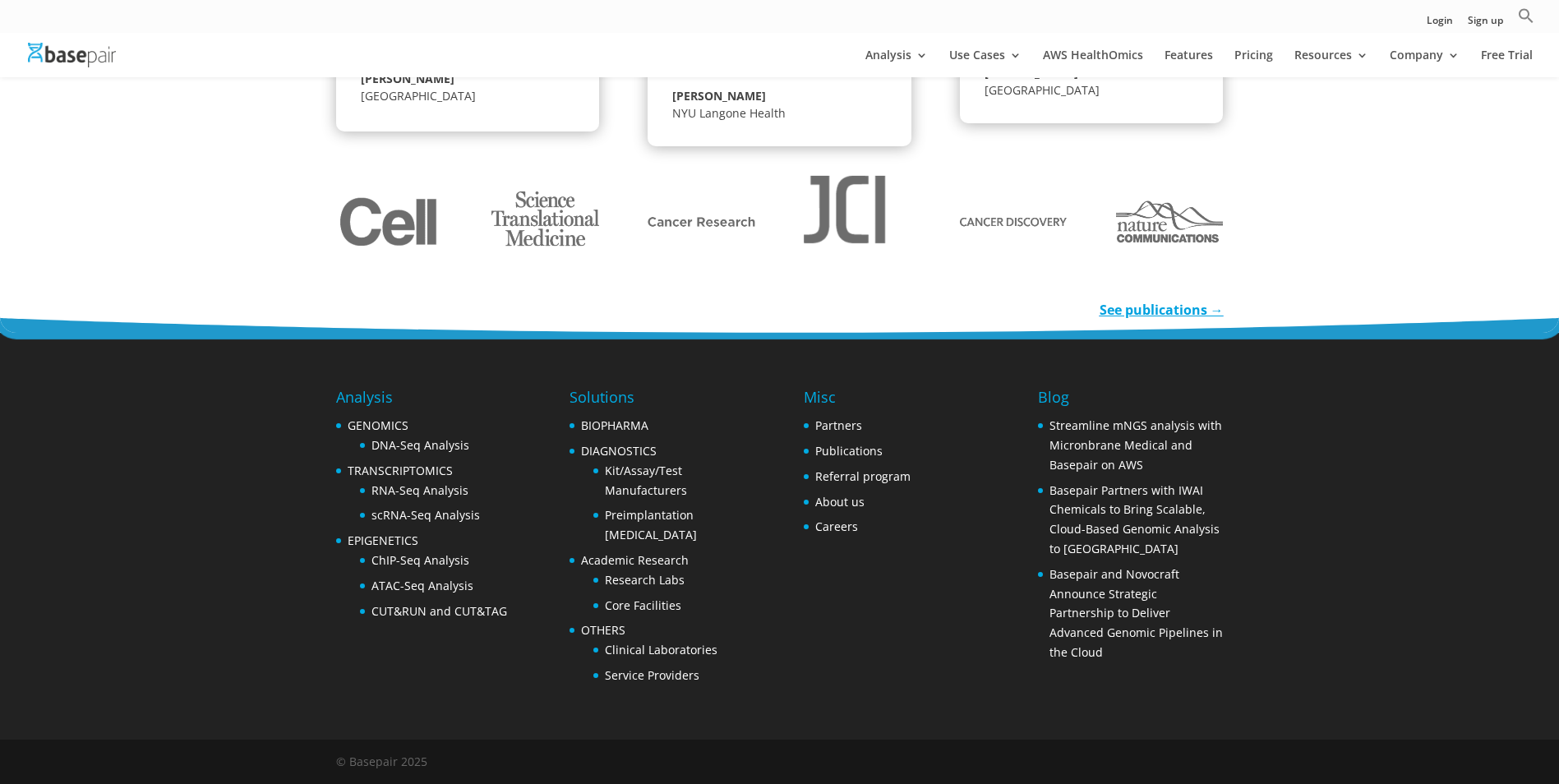
drag, startPoint x: 600, startPoint y: 236, endPoint x: 534, endPoint y: 241, distance: 66.2
click at [534, 241] on div at bounding box center [780, 221] width 888 height 151
drag, startPoint x: 534, startPoint y: 241, endPoint x: 415, endPoint y: 261, distance: 120.7
click at [415, 261] on img at bounding box center [390, 222] width 107 height 107
click at [438, 233] on img at bounding box center [390, 222] width 107 height 107
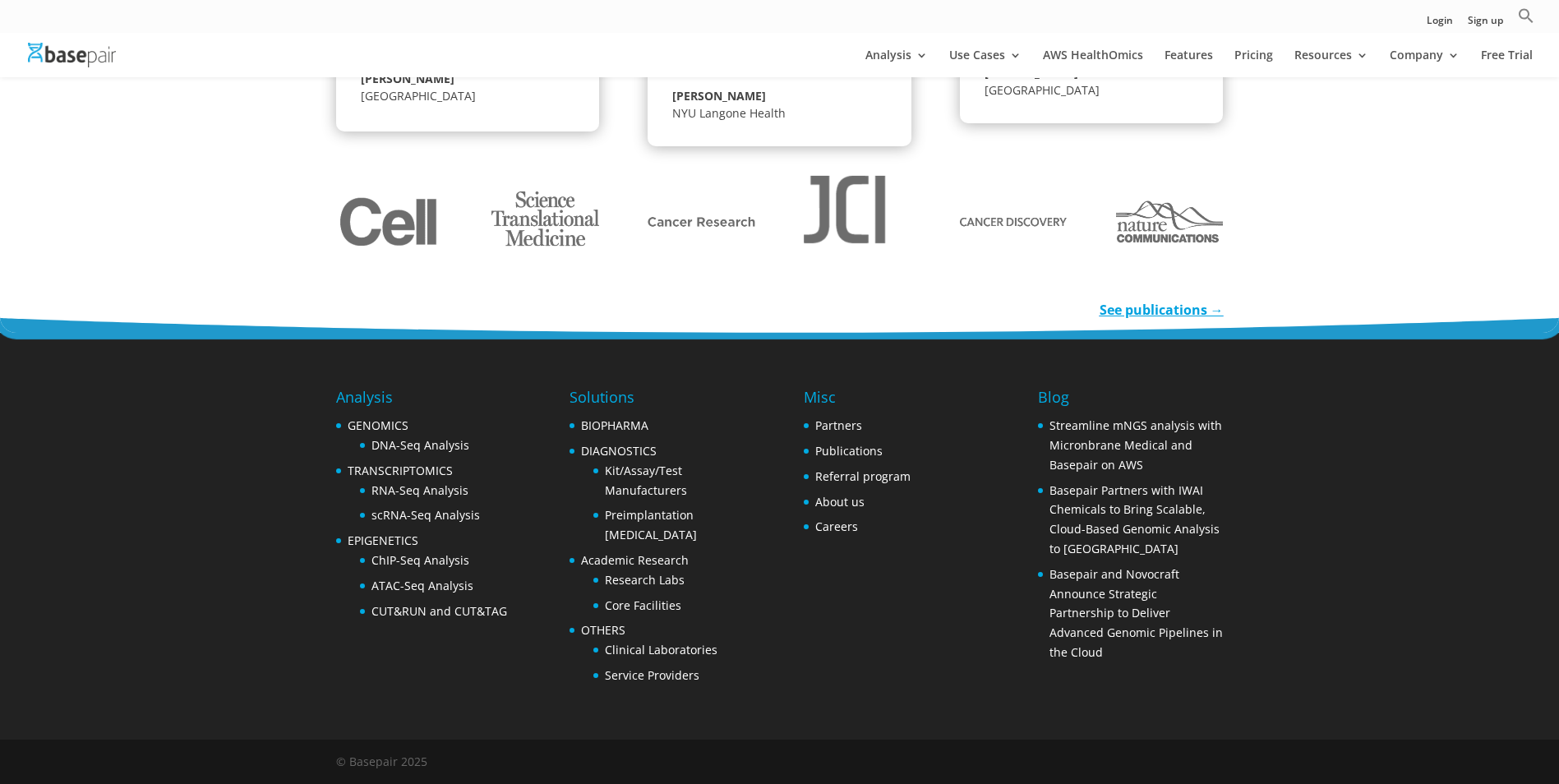
click at [416, 308] on h5 "See publications →" at bounding box center [780, 314] width 888 height 27
click at [642, 472] on link "Kit/Assay/Test Manufacturers" at bounding box center [646, 480] width 82 height 35
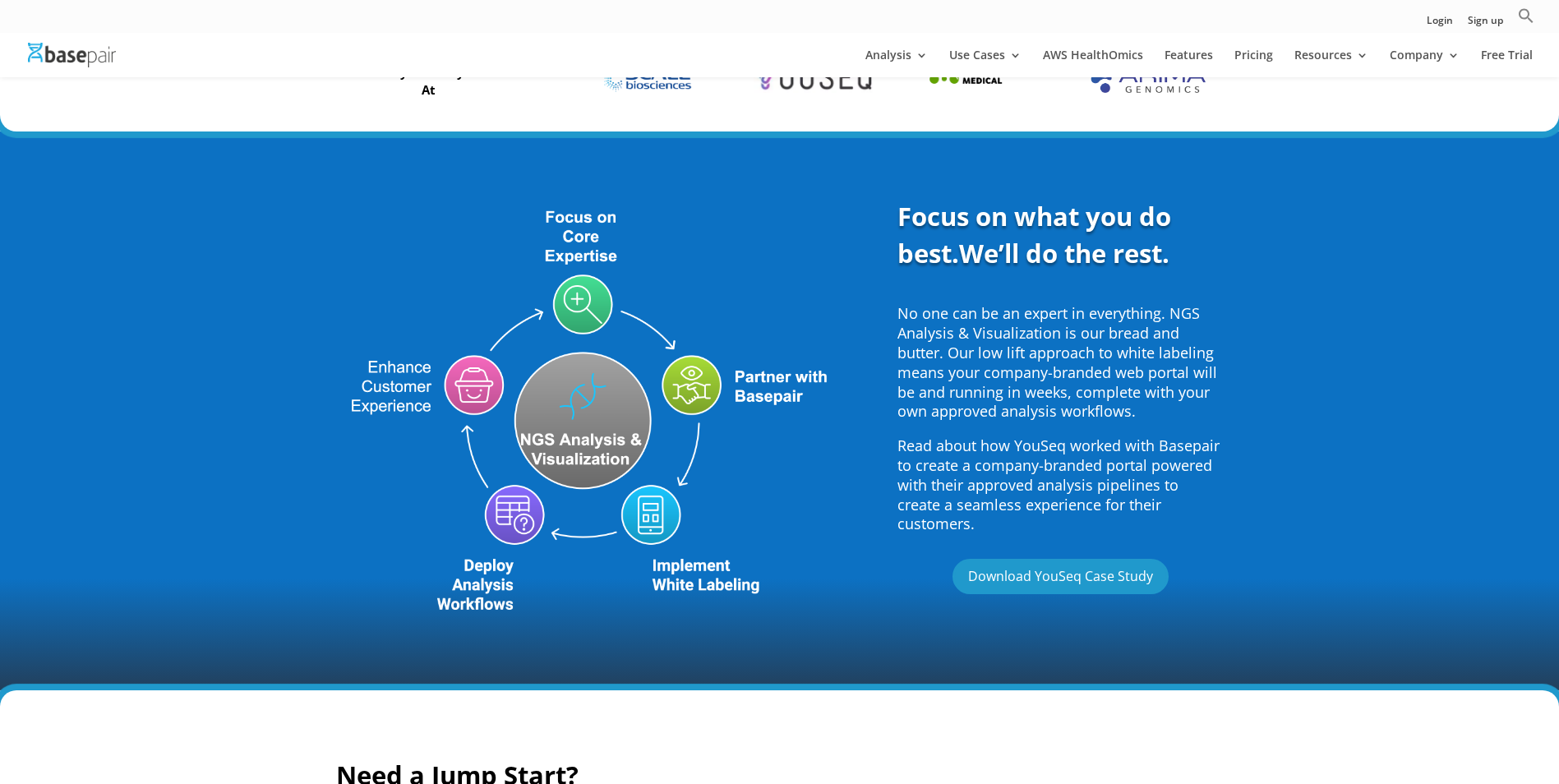
scroll to position [575, 0]
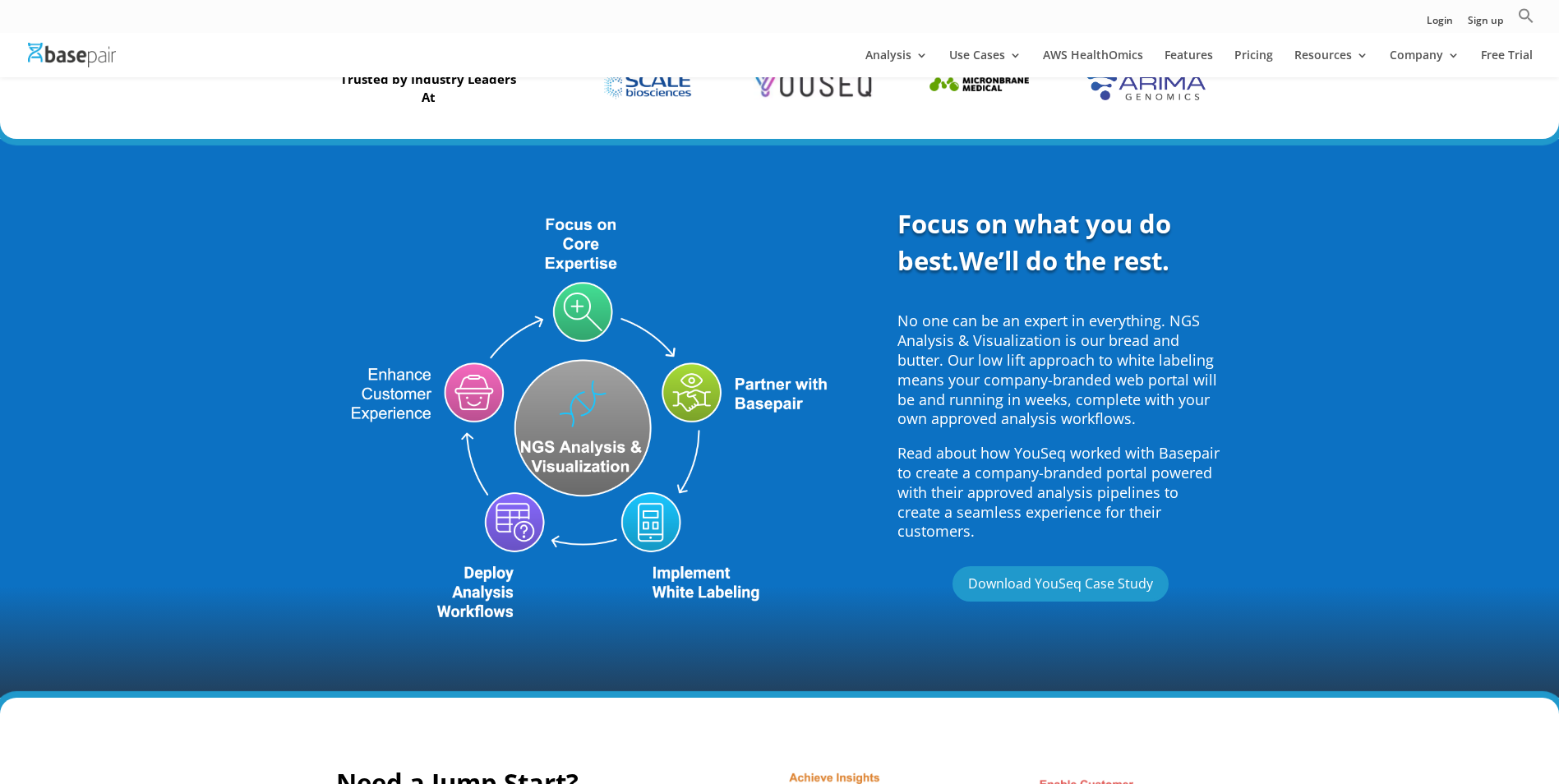
click at [585, 303] on img at bounding box center [592, 418] width 513 height 425
click at [1045, 566] on link "Download YouSeq Case Study" at bounding box center [1060, 583] width 225 height 35
click at [580, 435] on img at bounding box center [592, 418] width 513 height 425
click at [466, 386] on img at bounding box center [592, 418] width 513 height 425
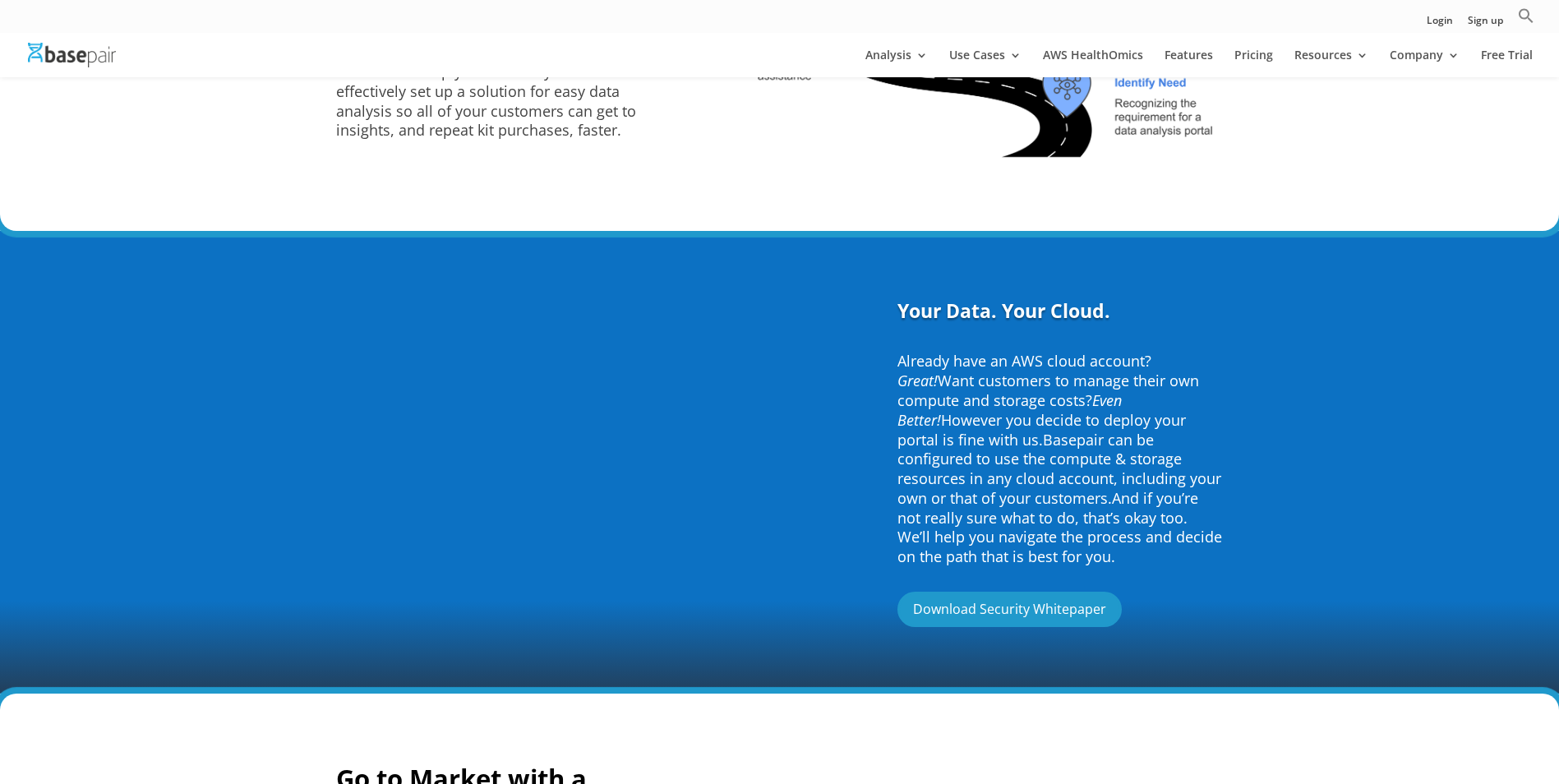
scroll to position [1479, 0]
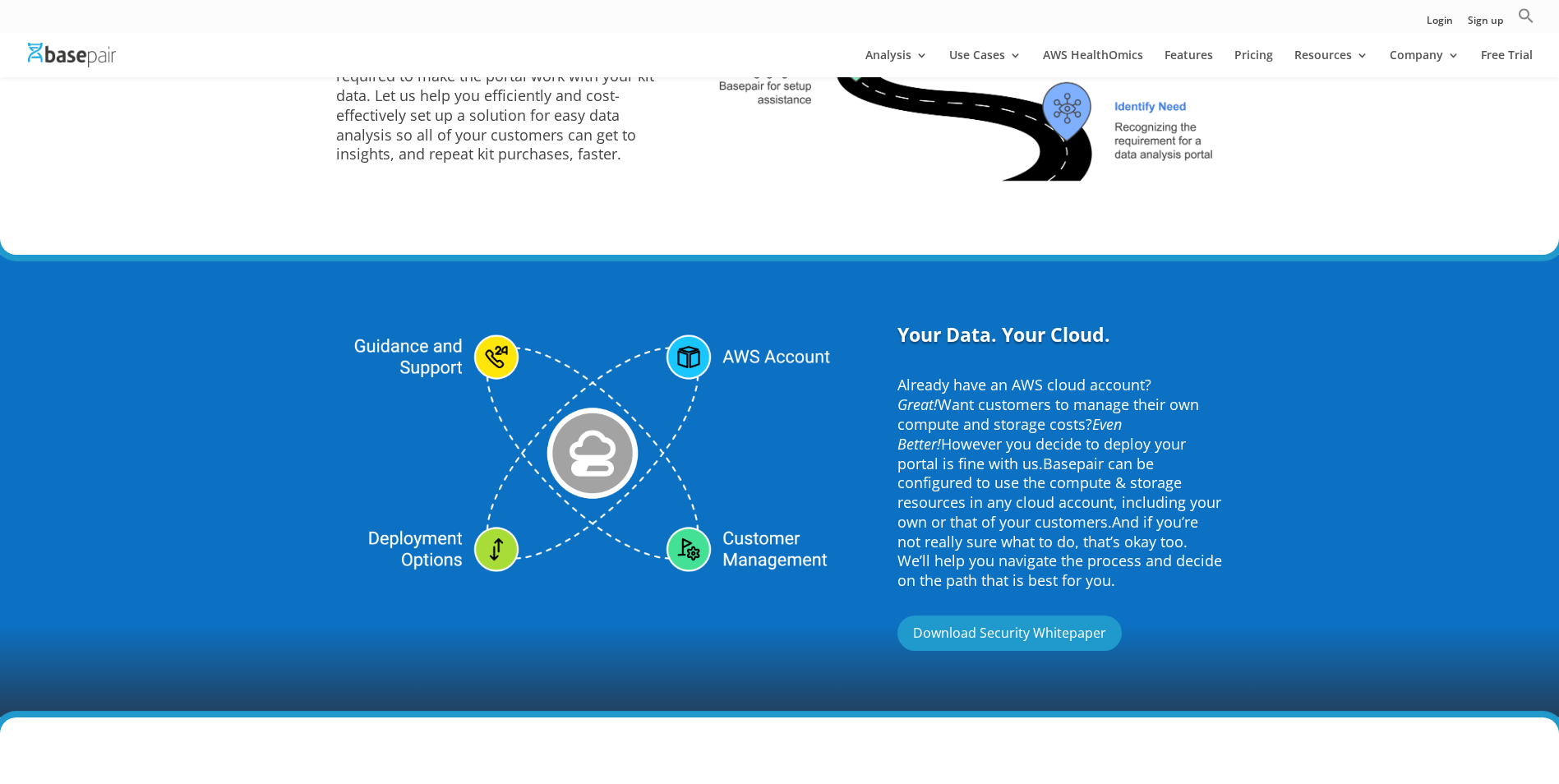
click at [495, 353] on img at bounding box center [592, 453] width 513 height 264
click at [570, 470] on img at bounding box center [592, 453] width 513 height 264
click at [684, 338] on img at bounding box center [592, 453] width 513 height 264
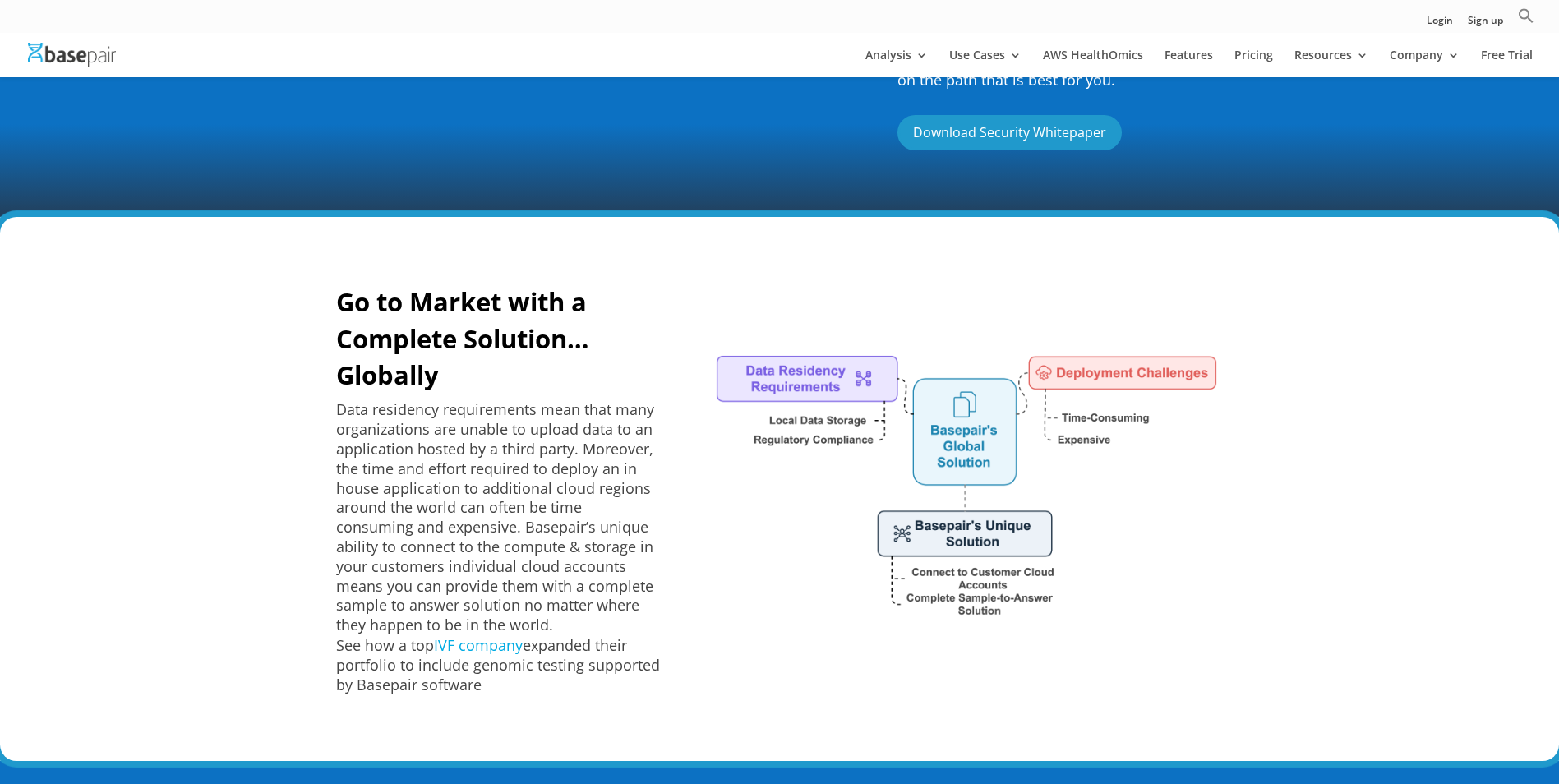
scroll to position [1972, 0]
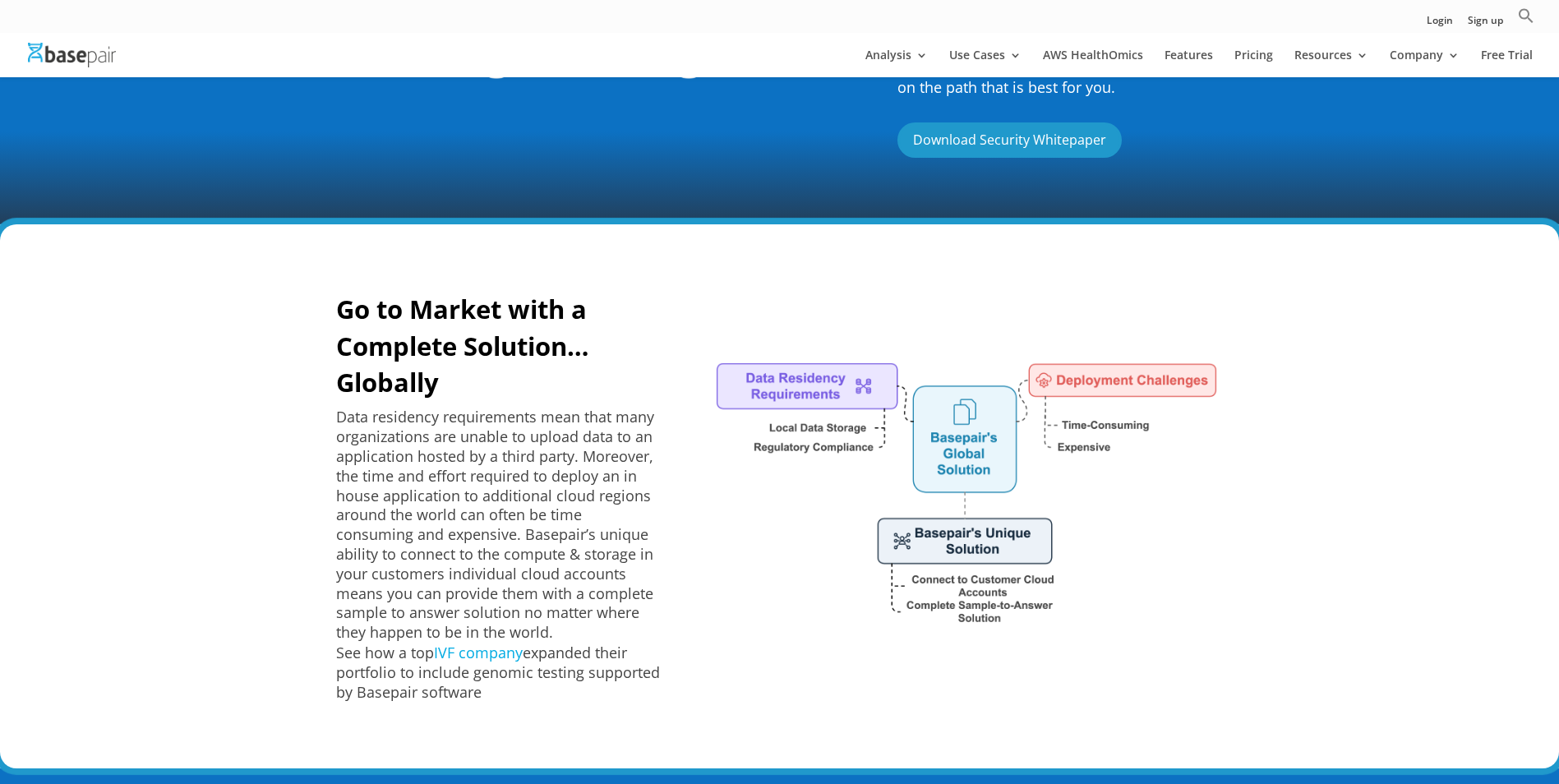
click at [809, 361] on img at bounding box center [966, 494] width 513 height 274
click at [942, 385] on img at bounding box center [966, 494] width 513 height 274
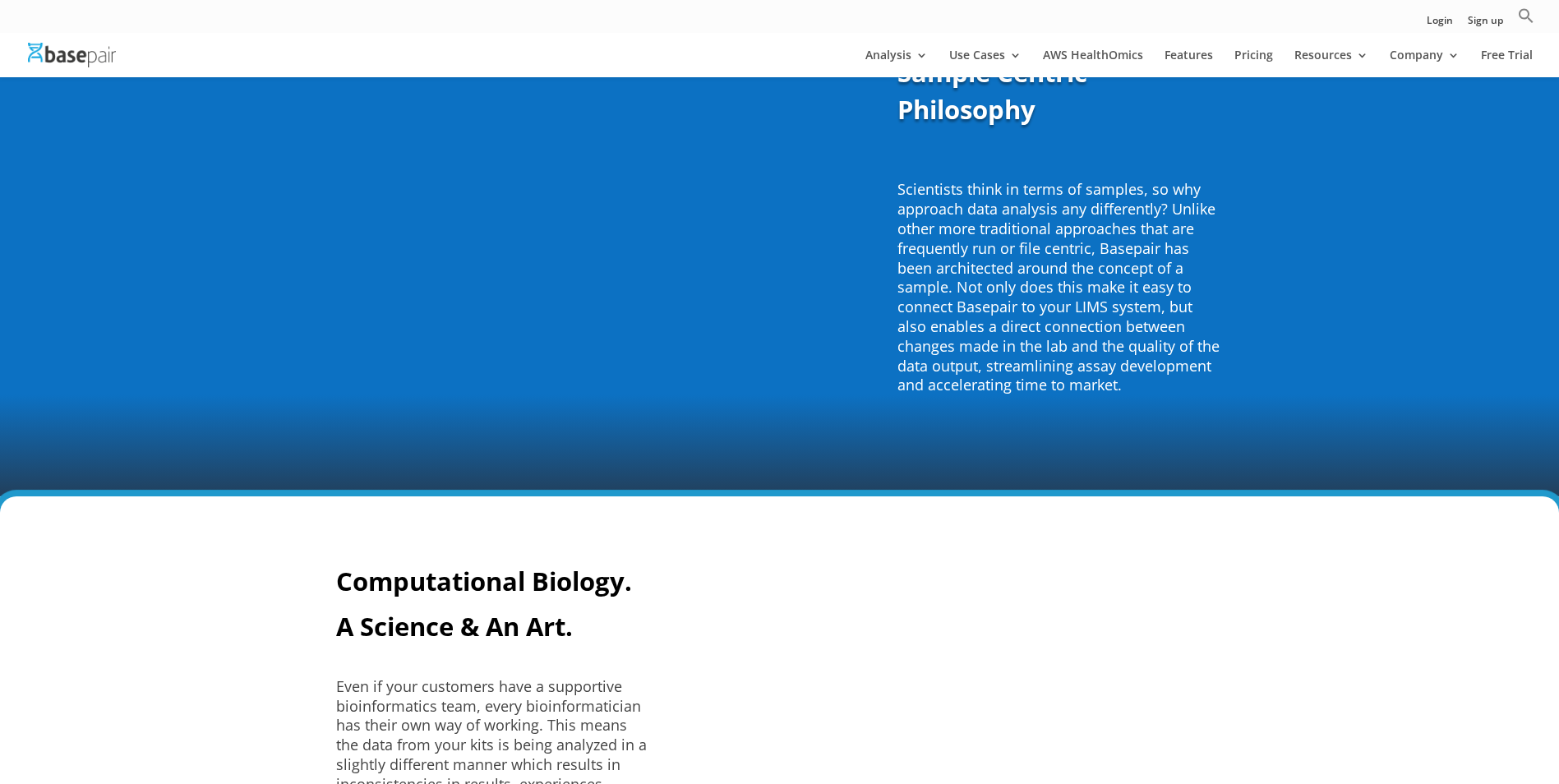
scroll to position [4026, 0]
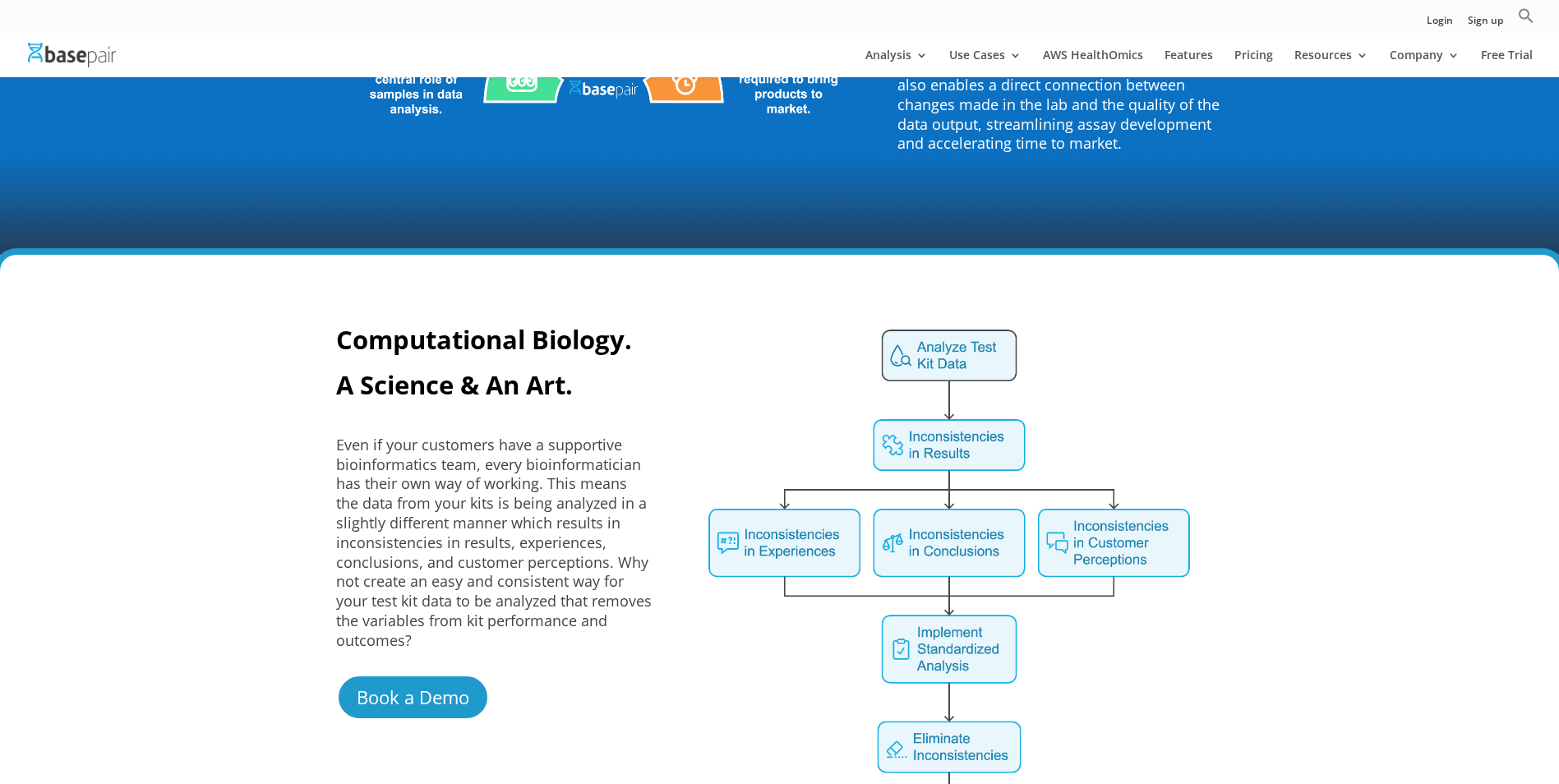
click at [773, 524] on img at bounding box center [949, 604] width 499 height 565
click at [914, 343] on img at bounding box center [949, 604] width 499 height 565
click at [936, 417] on img at bounding box center [949, 604] width 499 height 565
click at [399, 673] on link "Book a Demo" at bounding box center [419, 697] width 166 height 47
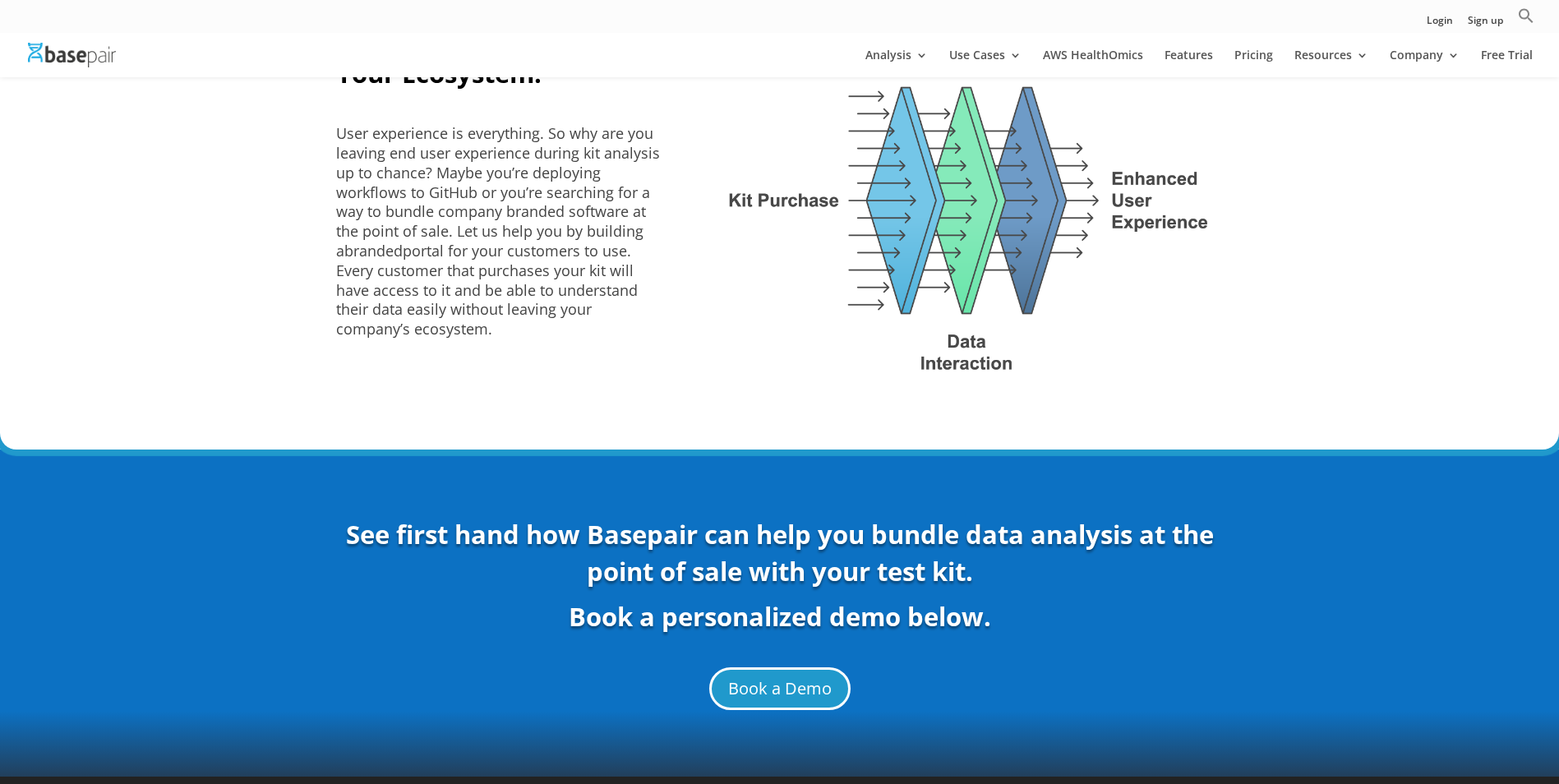
scroll to position [6093, 0]
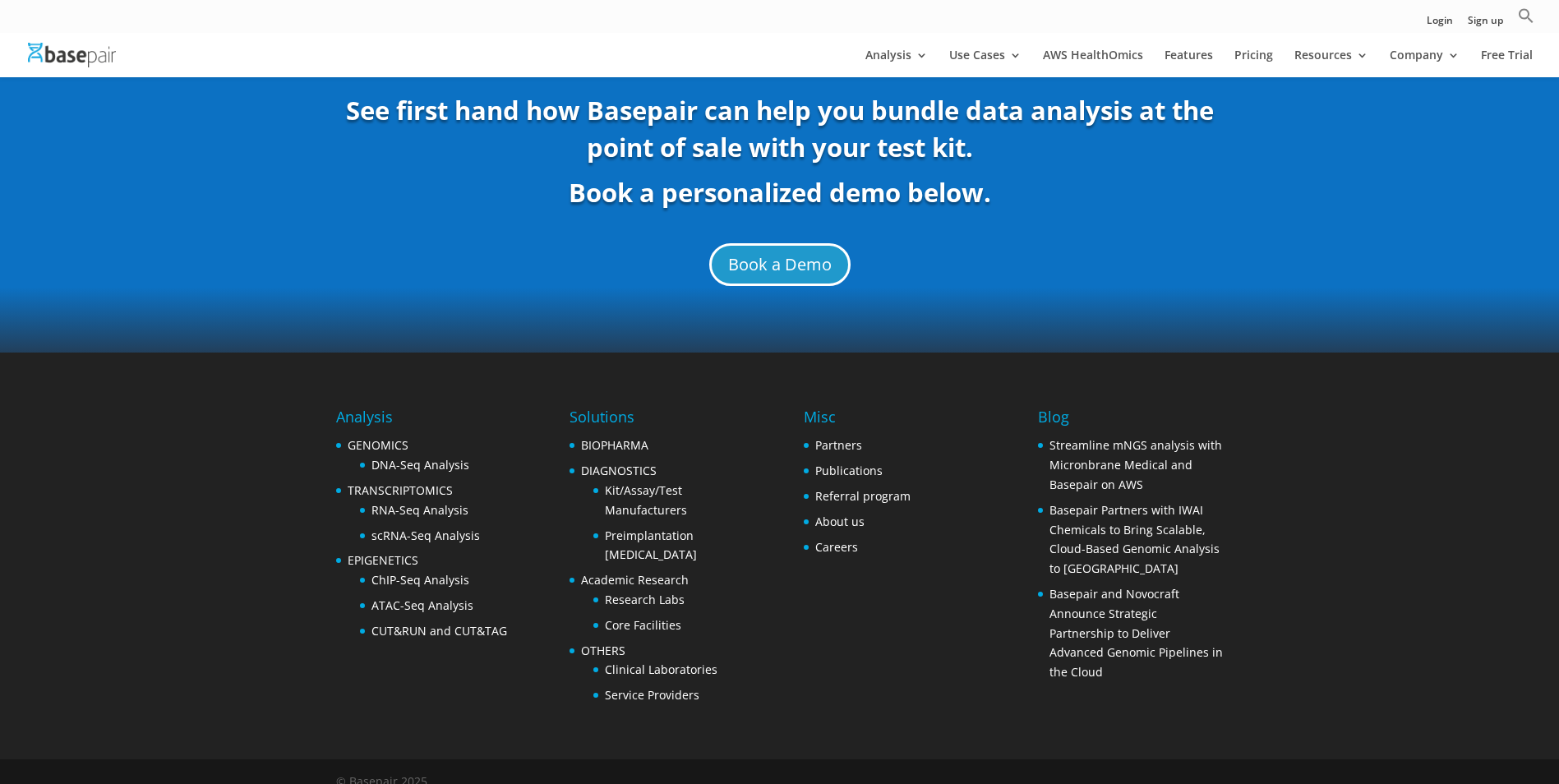
click at [884, 650] on div "Analysis GENOMICS DNA-Seq Analysis TRANSCRIPTOMICS RNA-Seq Analysis scRNA-Seq A…" at bounding box center [780, 556] width 888 height 407
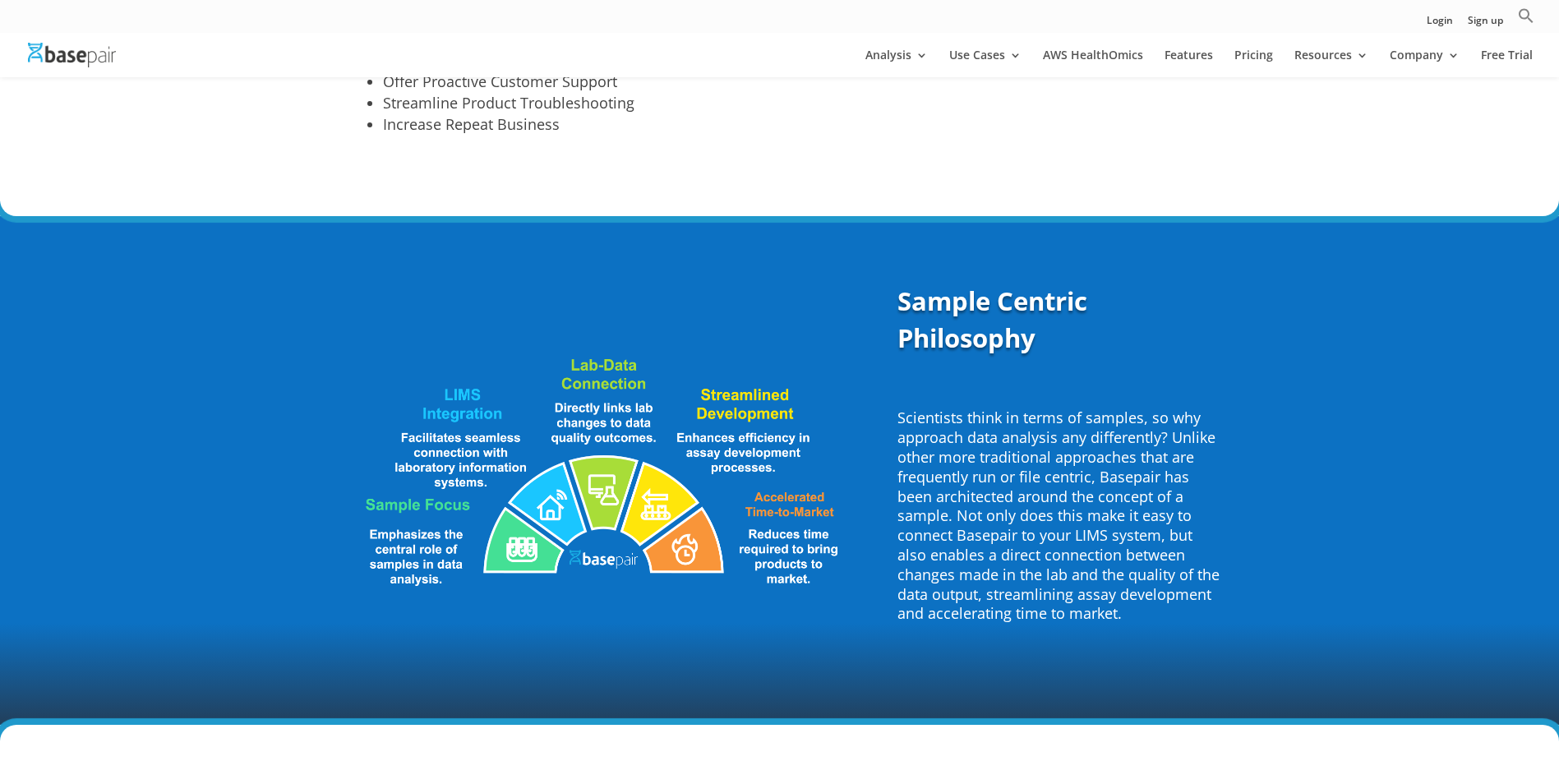
scroll to position [3381, 0]
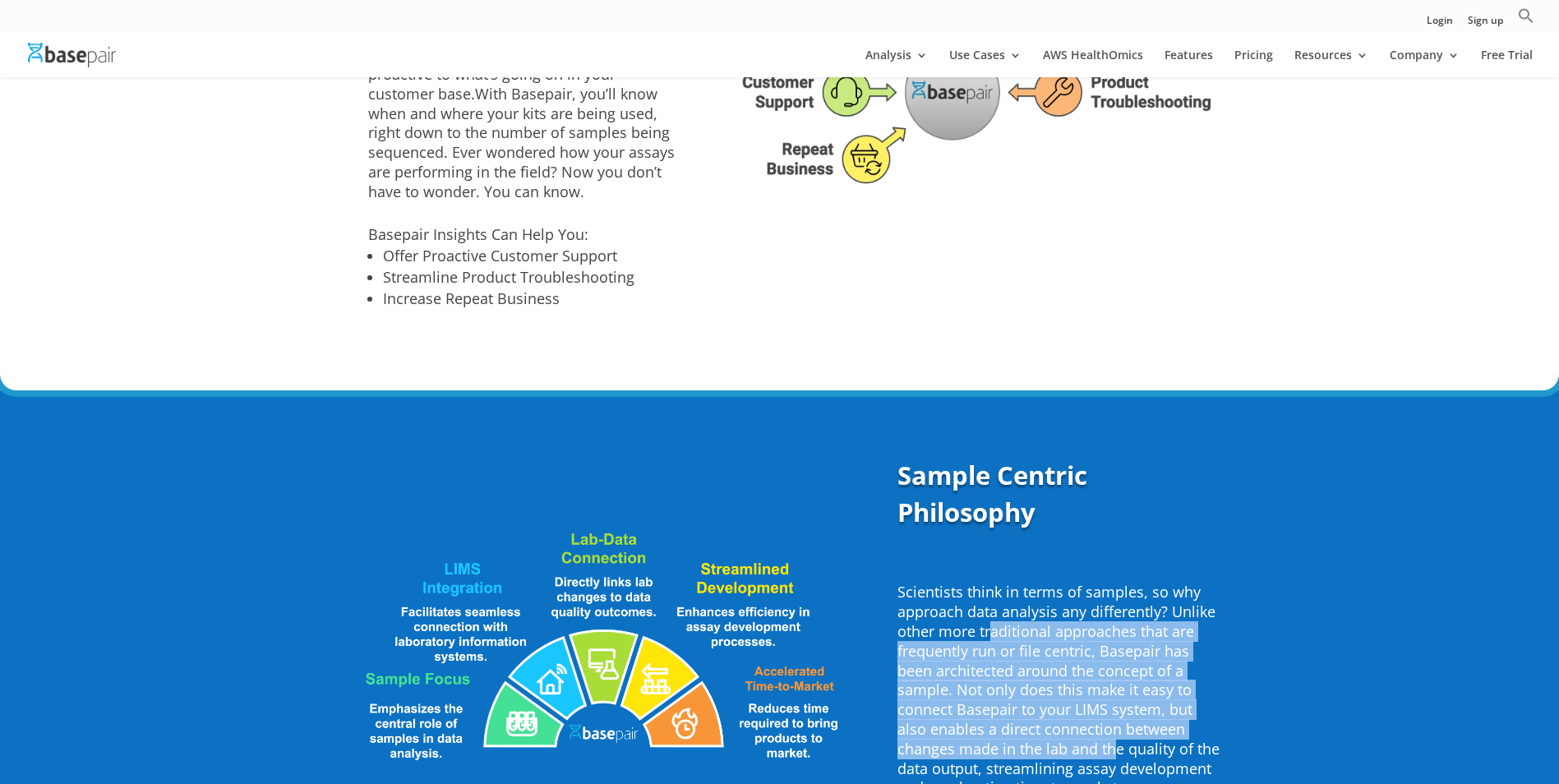
drag, startPoint x: 994, startPoint y: 606, endPoint x: 1055, endPoint y: 727, distance: 135.5
click at [1055, 727] on span "Scientists think in terms of samples, so why approach data analysis any differe…" at bounding box center [1058, 689] width 323 height 215
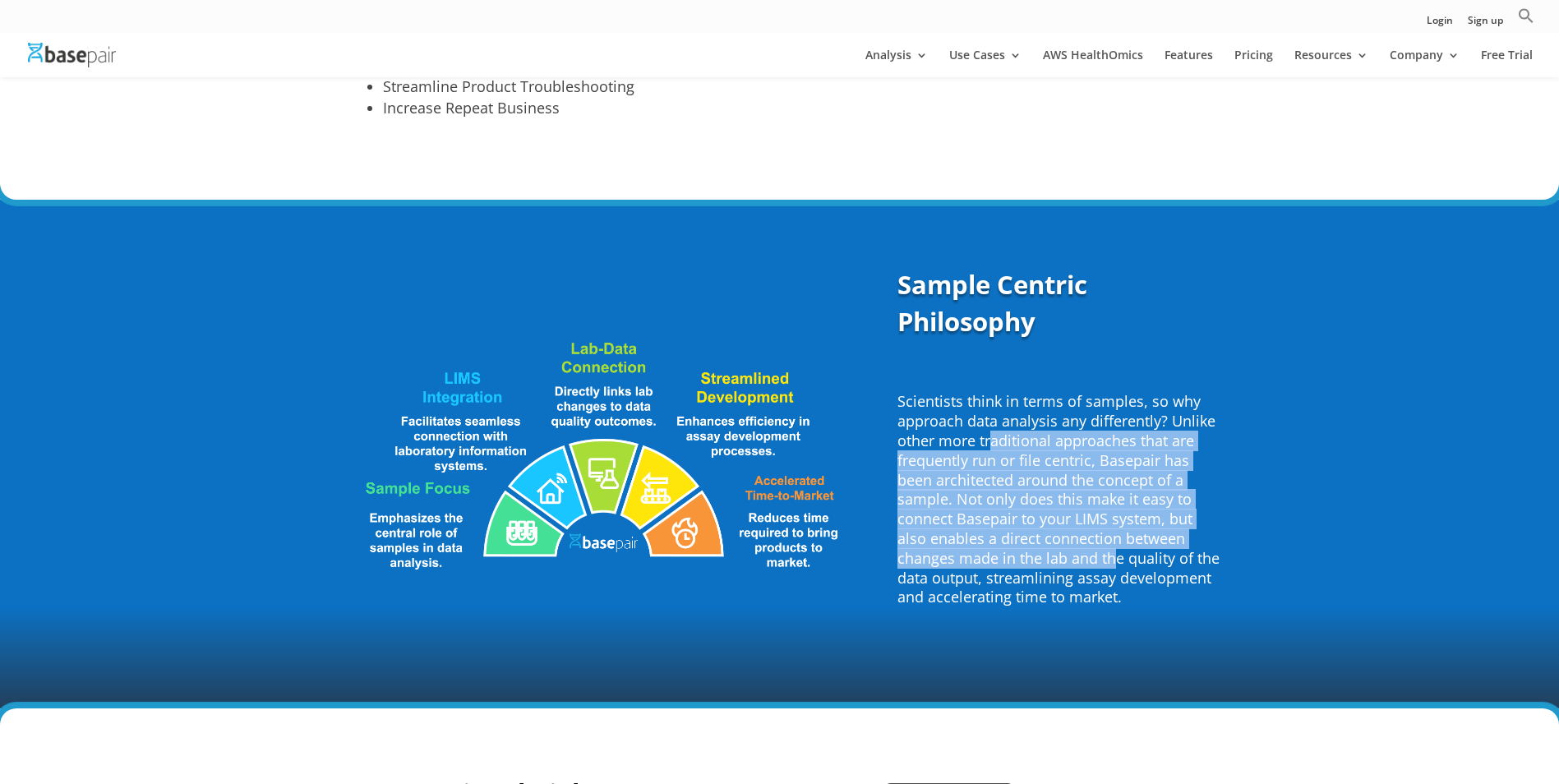
scroll to position [3629, 0]
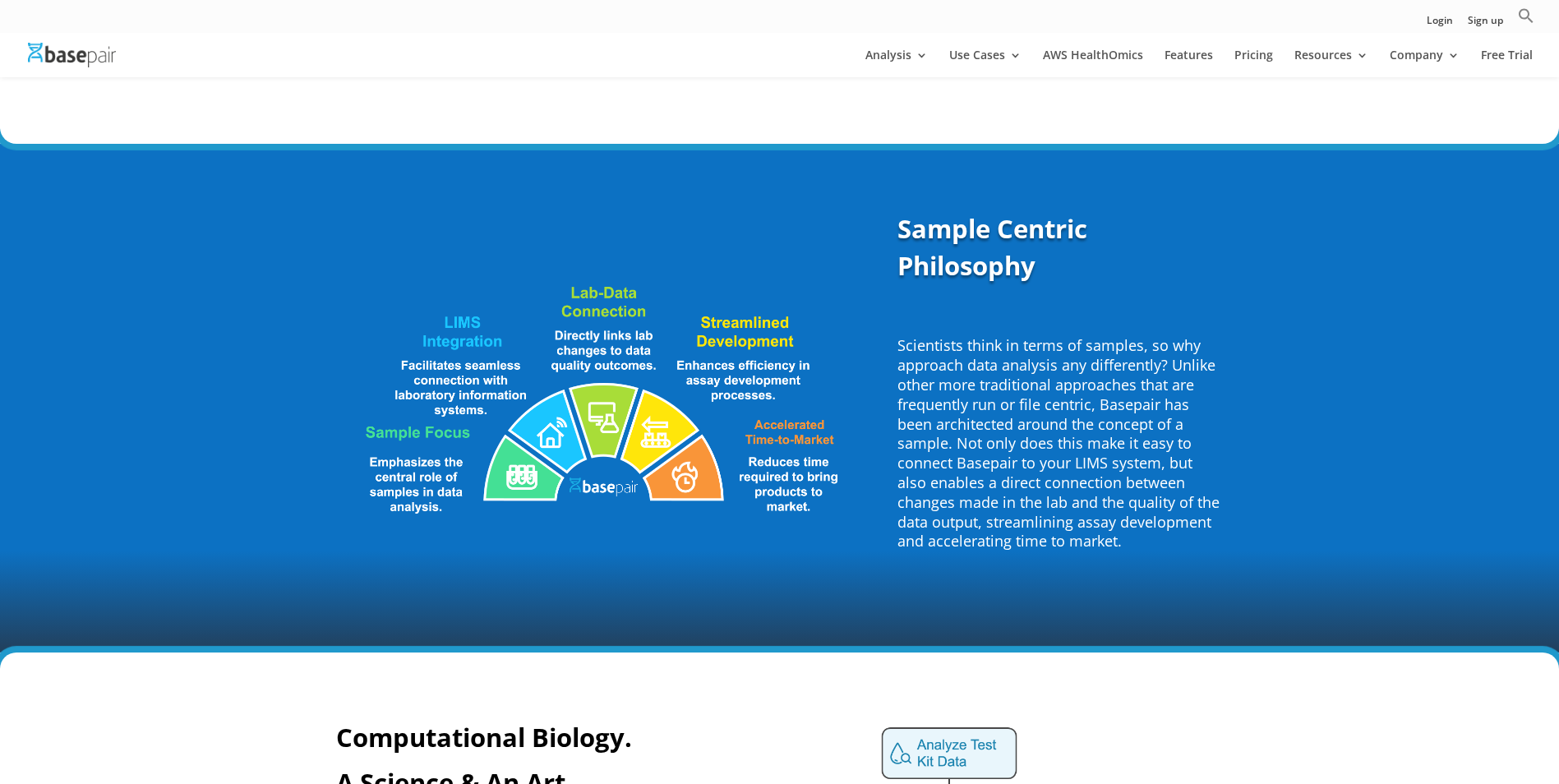
click at [1326, 557] on div "Sample Centric Philosophy Scientists think in terms of samples, so why approach…" at bounding box center [779, 398] width 1559 height 508
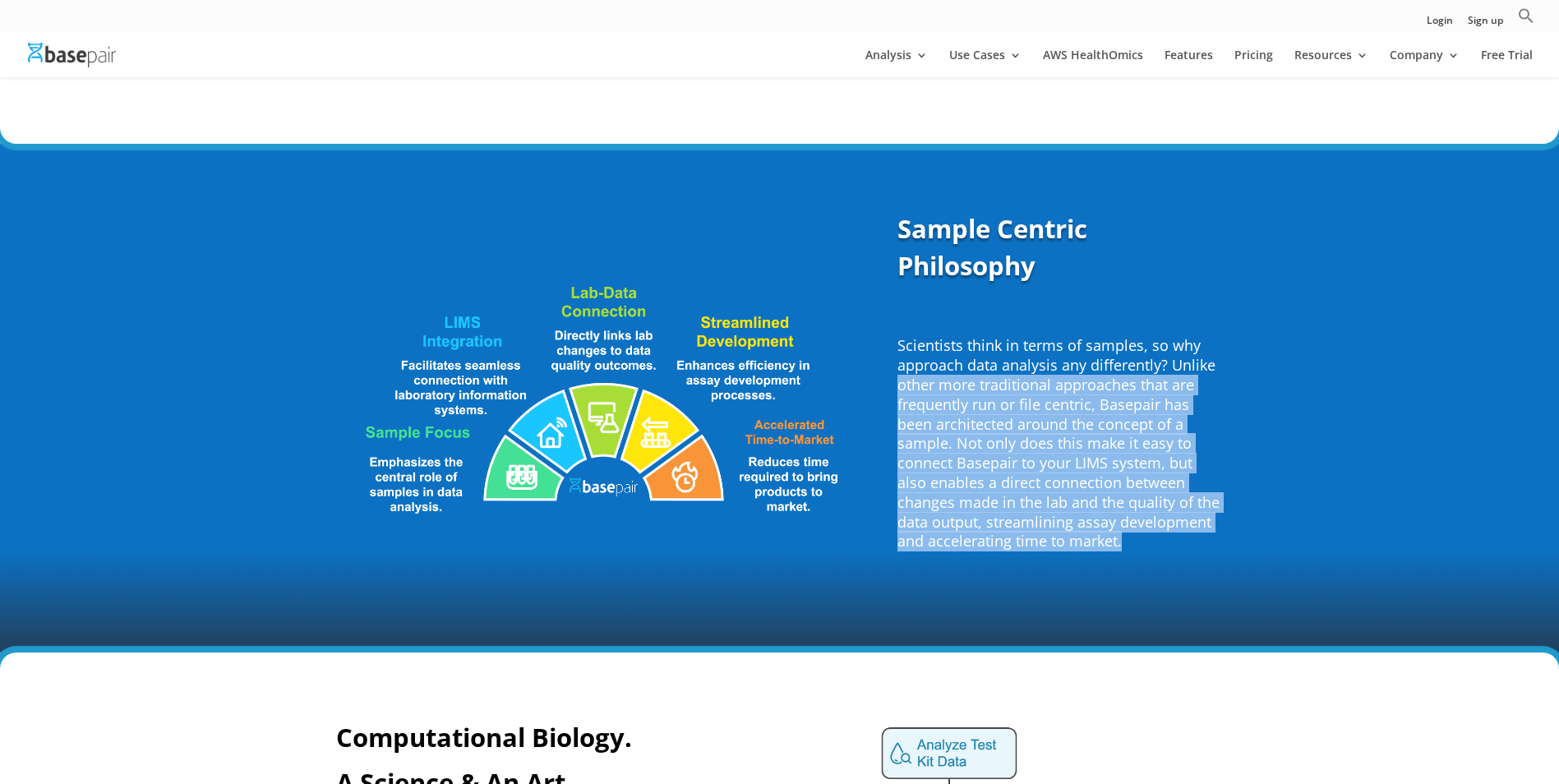
drag, startPoint x: 1105, startPoint y: 530, endPoint x: 865, endPoint y: 342, distance: 304.9
click at [865, 342] on div "Sample Centric Philosophy Scientists think in terms of samples, so why approach…" at bounding box center [780, 398] width 888 height 420
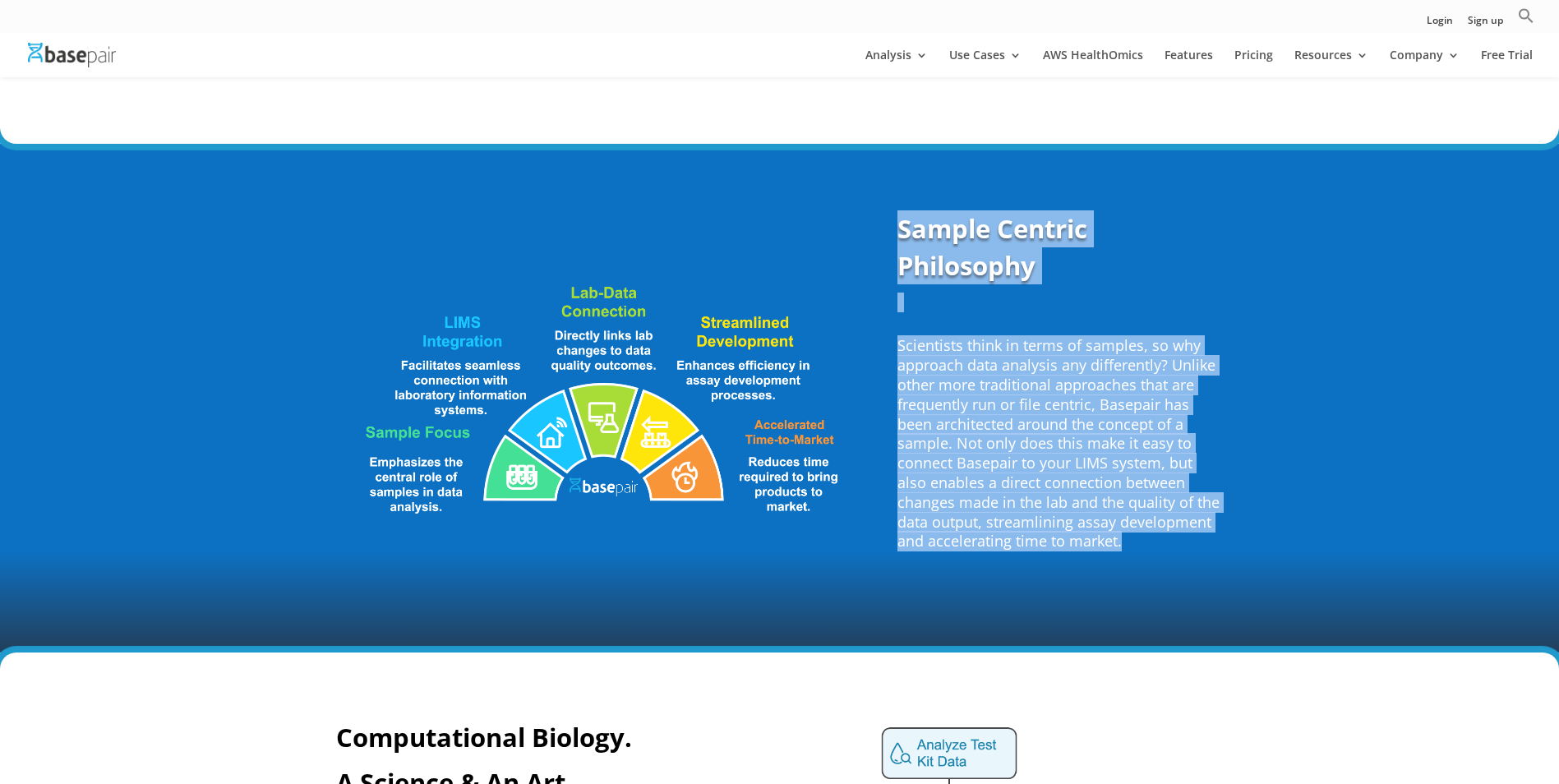
drag, startPoint x: 865, startPoint y: 342, endPoint x: 732, endPoint y: 327, distance: 133.8
click at [732, 327] on img at bounding box center [592, 398] width 513 height 245
click at [741, 297] on img at bounding box center [592, 398] width 513 height 245
click at [740, 321] on img at bounding box center [592, 398] width 513 height 245
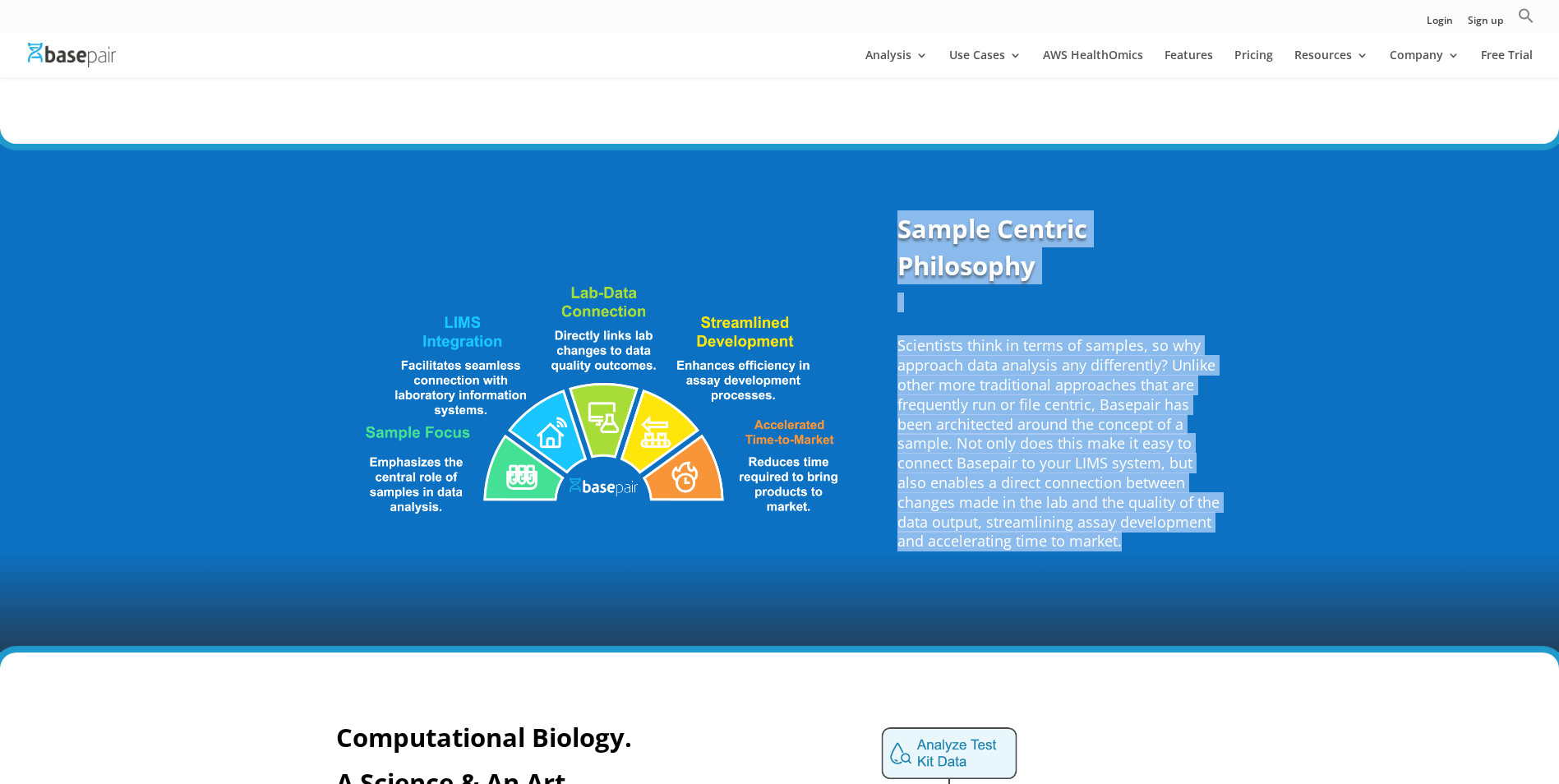
click at [497, 279] on img at bounding box center [592, 398] width 513 height 245
click at [612, 420] on img at bounding box center [592, 398] width 513 height 245
click at [610, 397] on img at bounding box center [592, 398] width 513 height 245
click at [714, 424] on img at bounding box center [592, 398] width 513 height 245
click at [677, 484] on img at bounding box center [592, 398] width 513 height 245
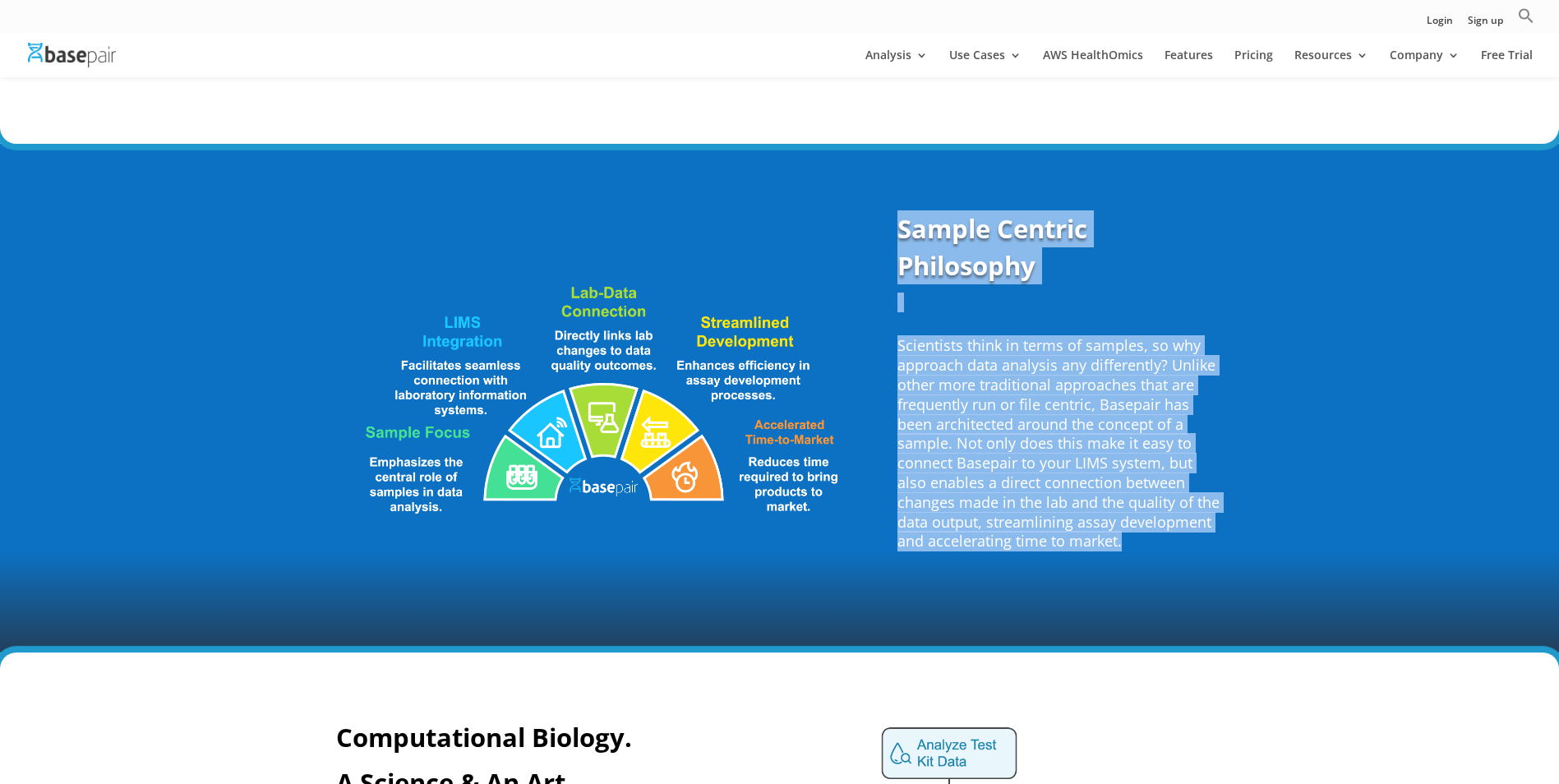
click at [690, 457] on img at bounding box center [592, 398] width 513 height 245
click at [605, 403] on img at bounding box center [592, 398] width 513 height 245
click at [542, 423] on img at bounding box center [592, 398] width 513 height 245
click at [524, 473] on img at bounding box center [592, 398] width 513 height 245
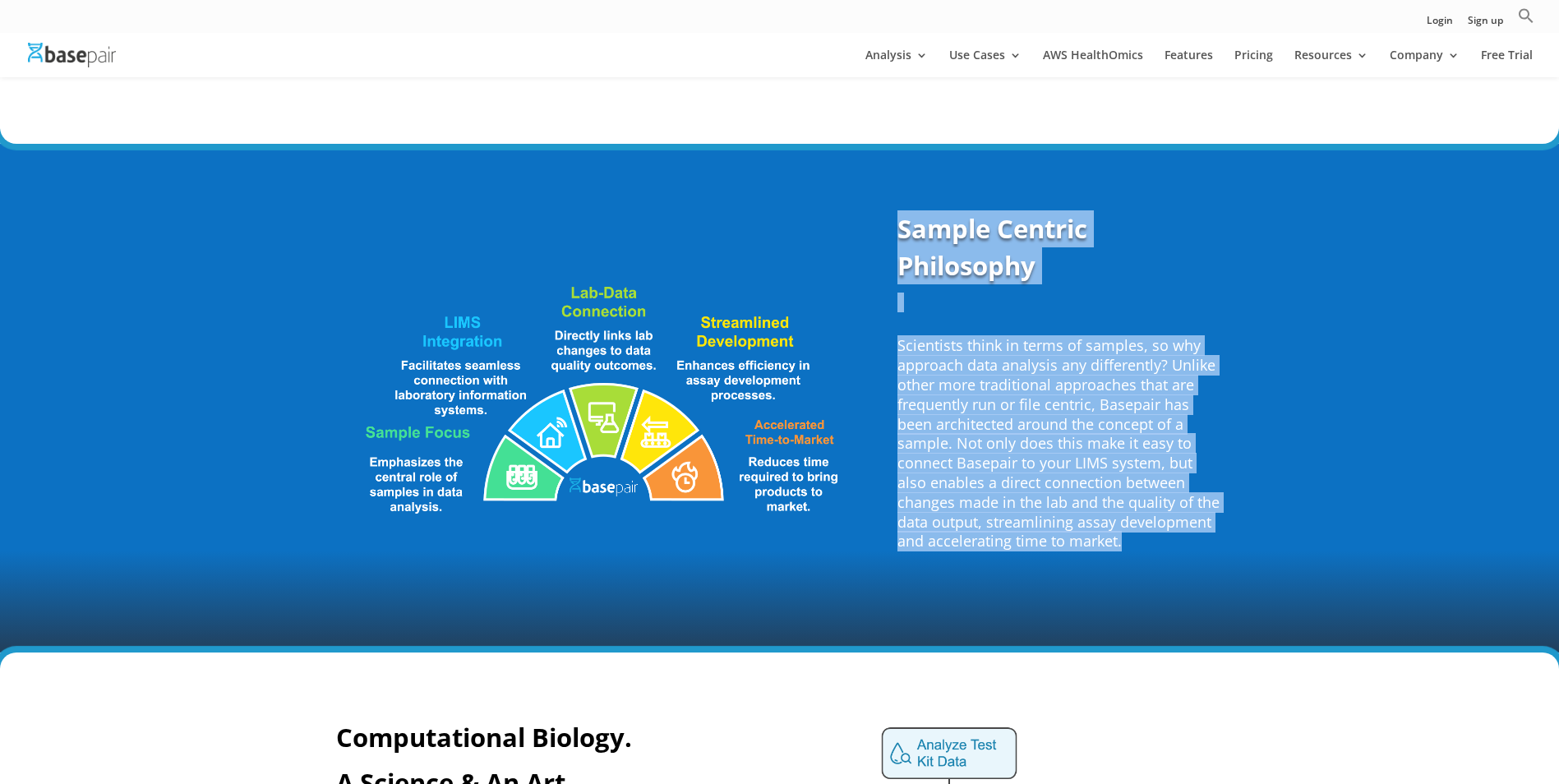
drag, startPoint x: 524, startPoint y: 473, endPoint x: 418, endPoint y: 407, distance: 124.9
click at [418, 407] on img at bounding box center [592, 398] width 513 height 245
drag, startPoint x: 418, startPoint y: 407, endPoint x: 417, endPoint y: 372, distance: 35.0
click at [417, 372] on img at bounding box center [592, 398] width 513 height 245
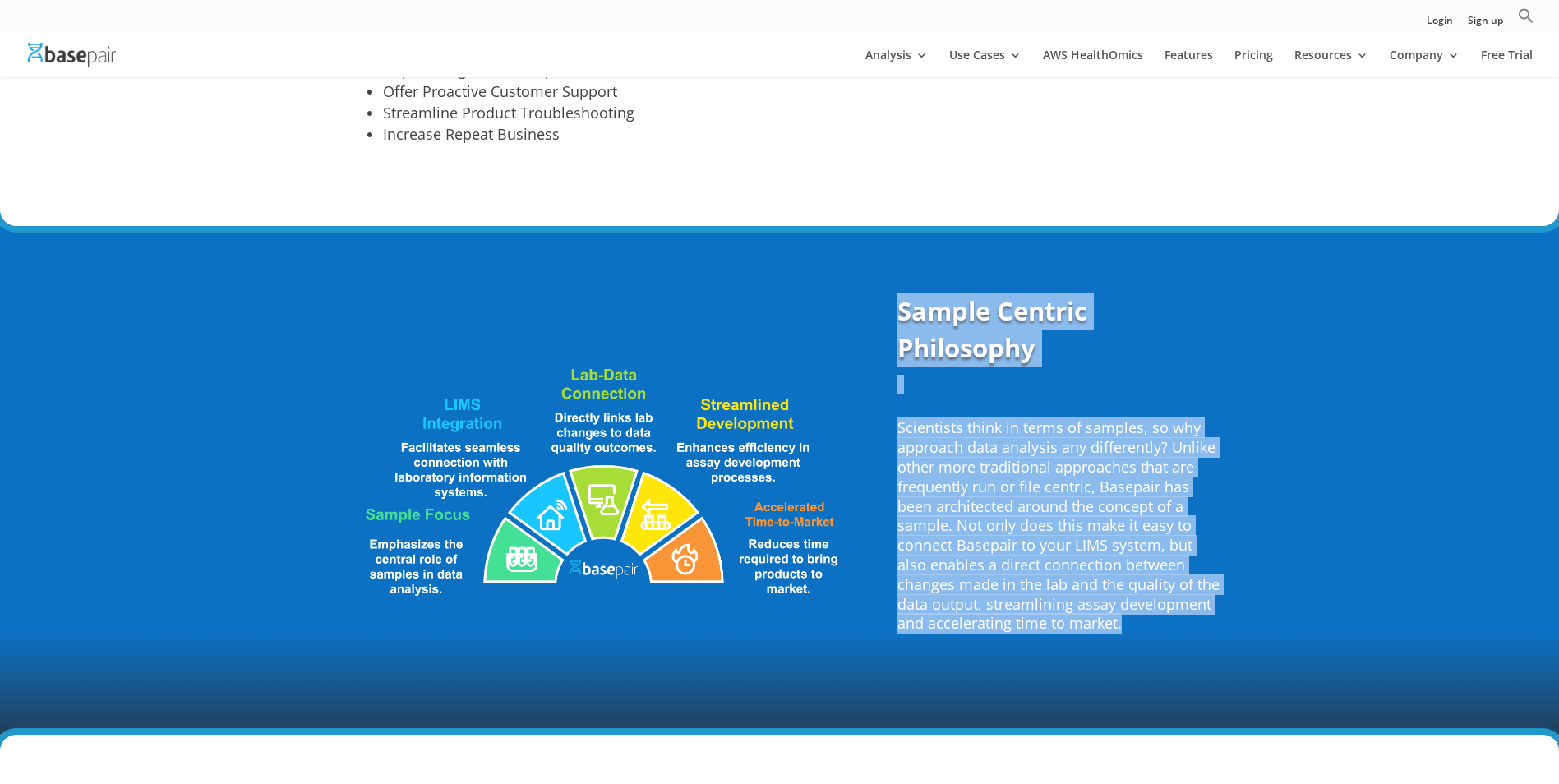
scroll to position [3875, 0]
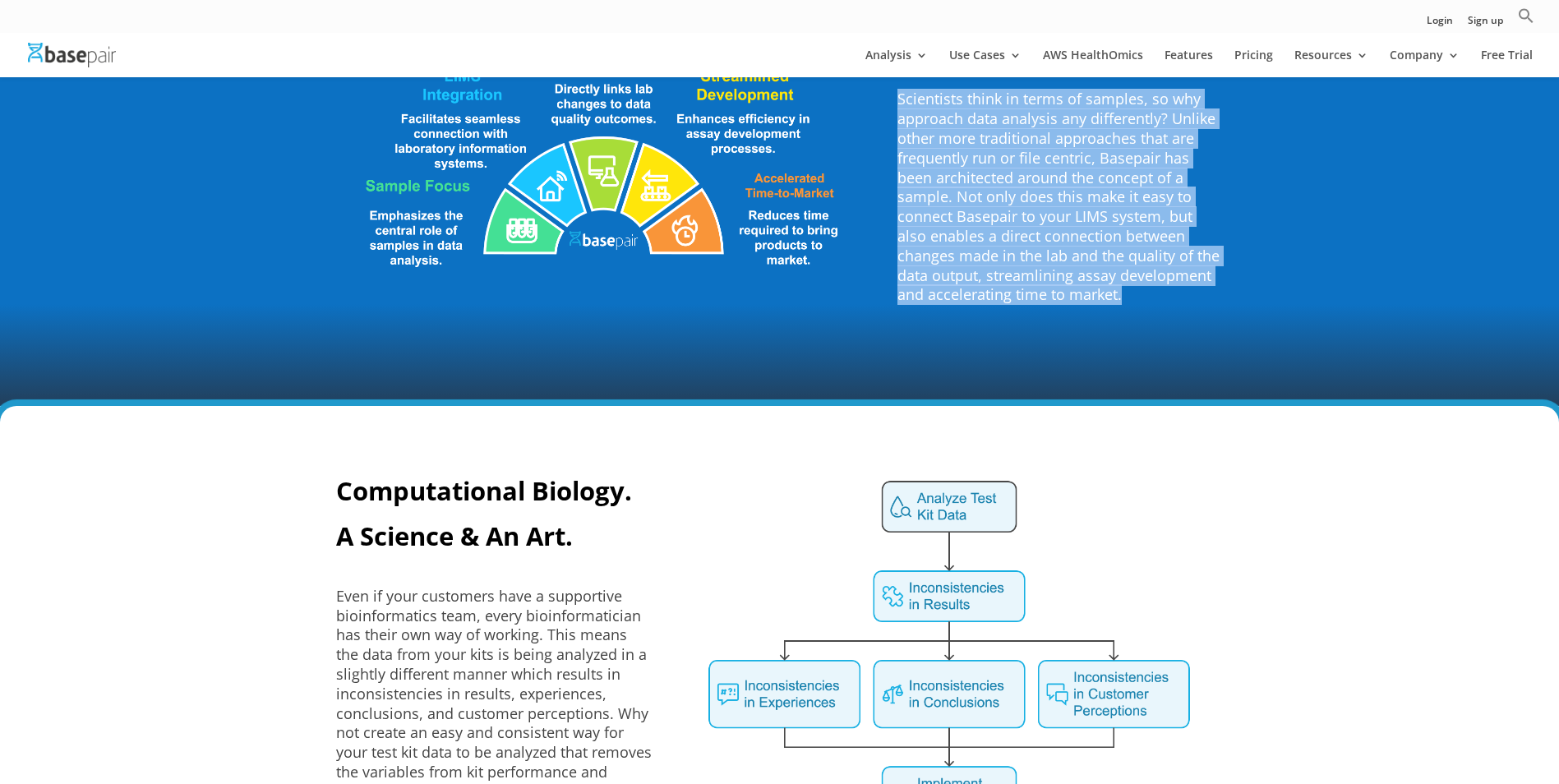
click at [952, 491] on img at bounding box center [949, 755] width 499 height 565
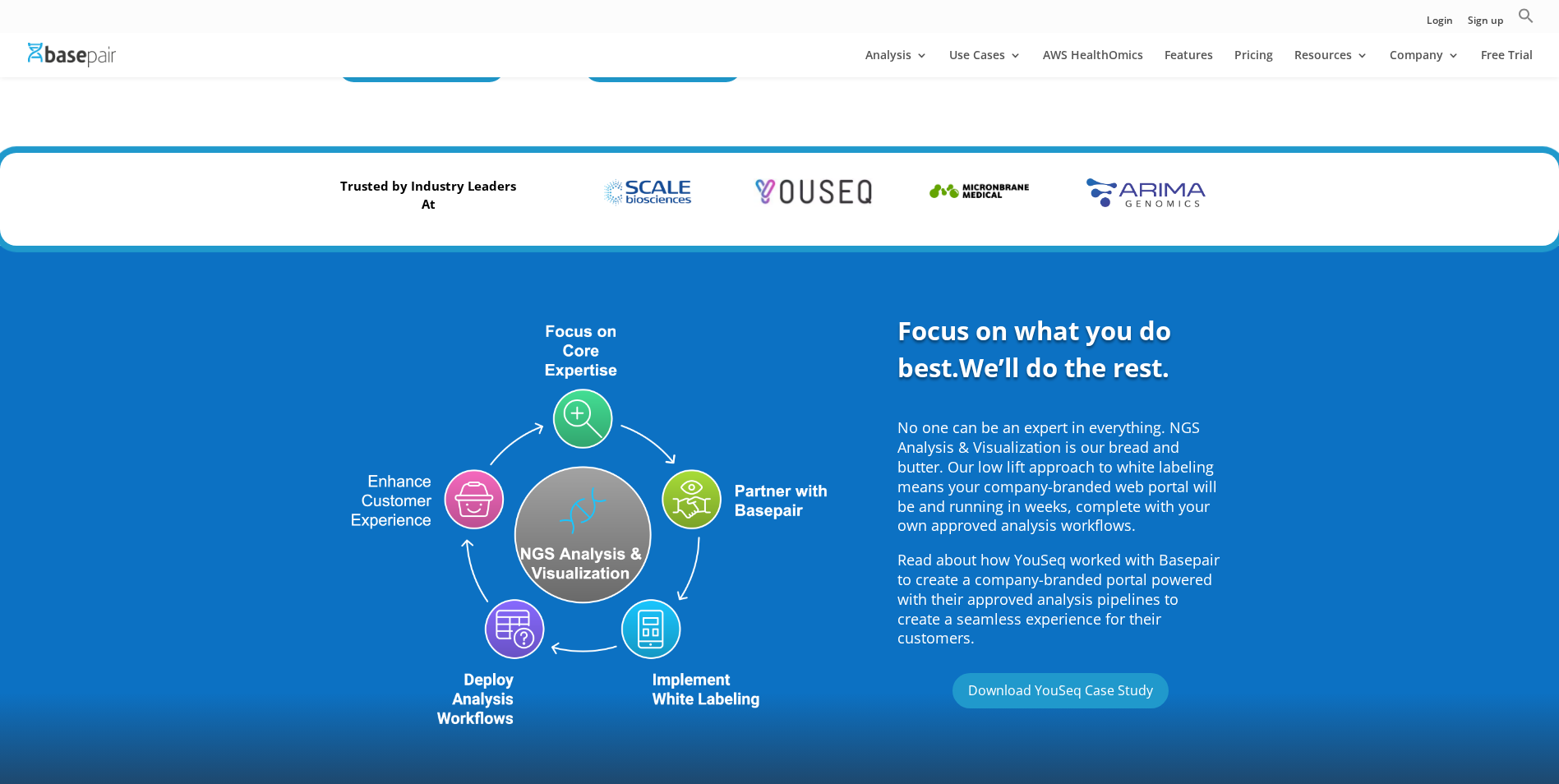
scroll to position [507, 0]
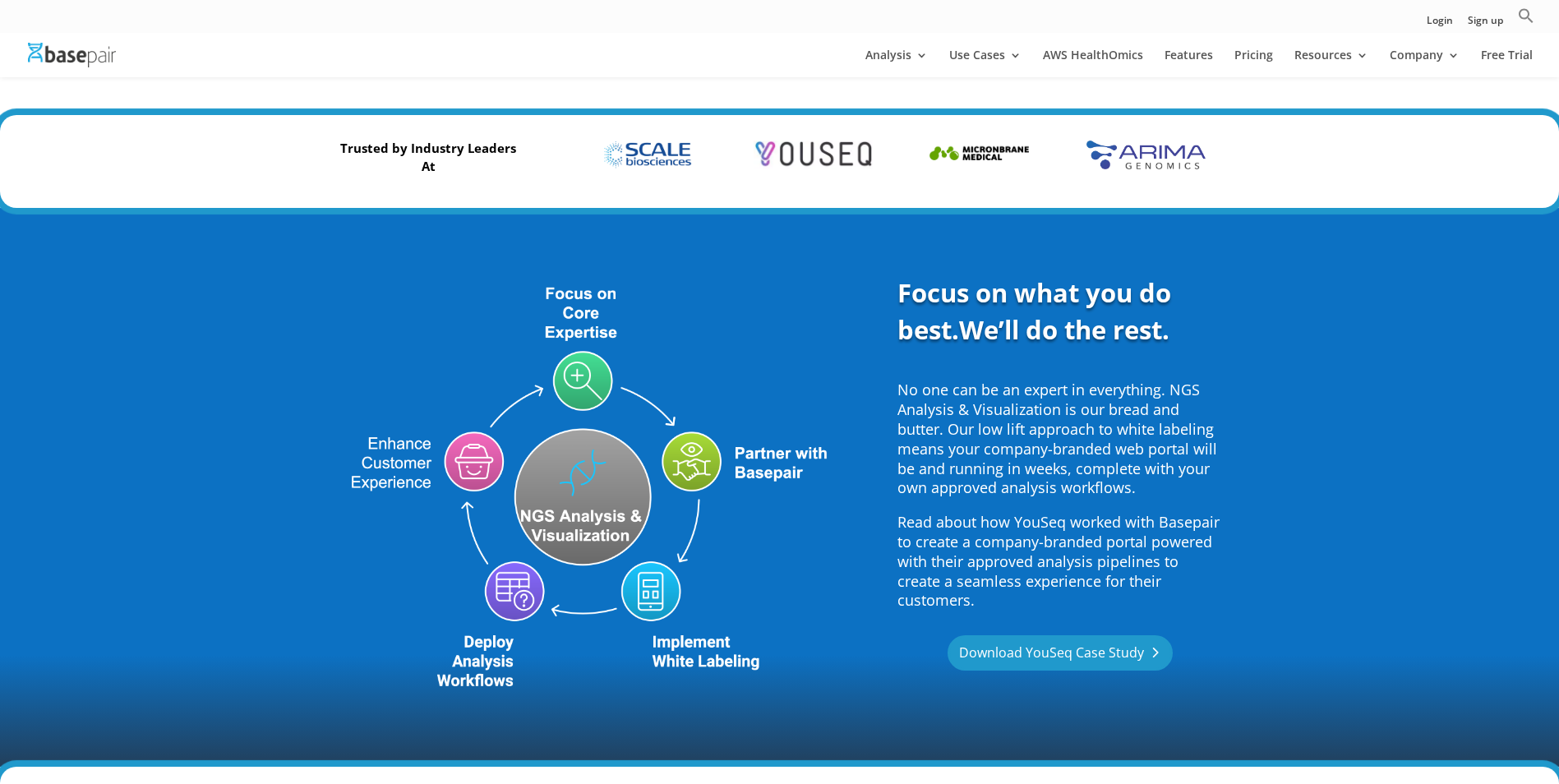
click at [1079, 635] on link "Download YouSeq Case Study" at bounding box center [1060, 653] width 225 height 35
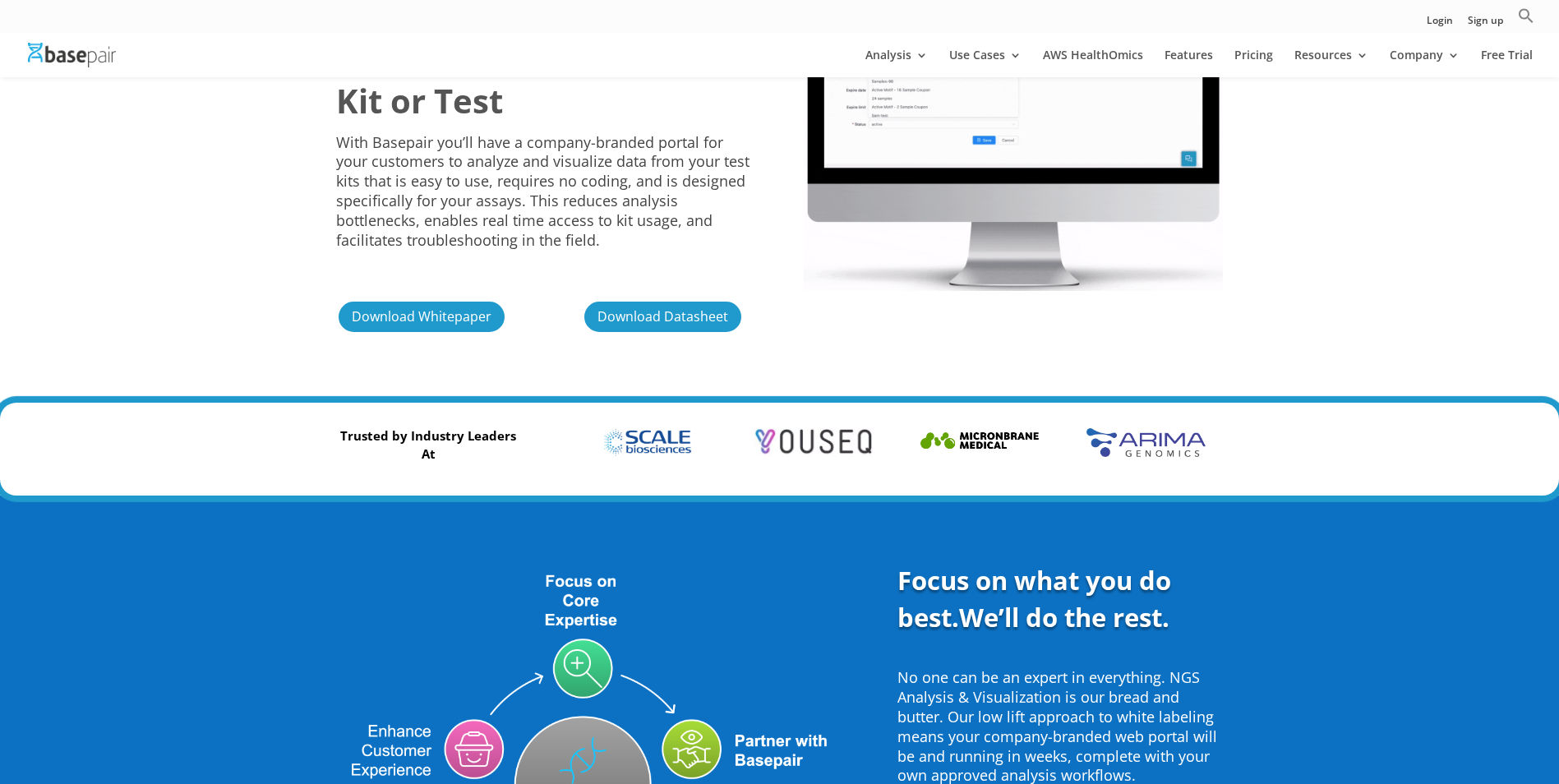
scroll to position [259, 0]
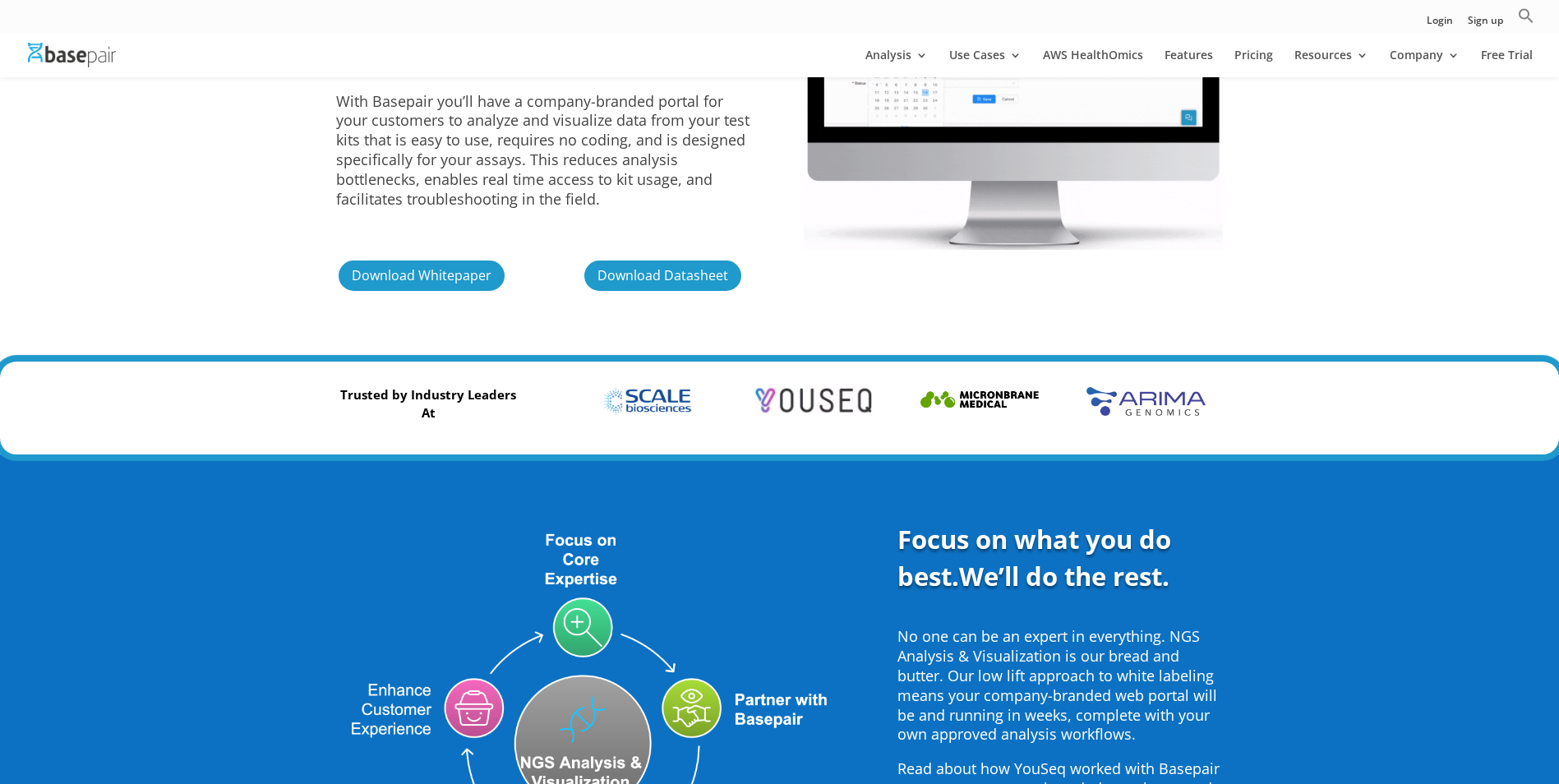
click at [976, 397] on img at bounding box center [979, 401] width 143 height 35
click at [846, 396] on img at bounding box center [813, 401] width 143 height 35
click at [647, 398] on img at bounding box center [646, 401] width 143 height 35
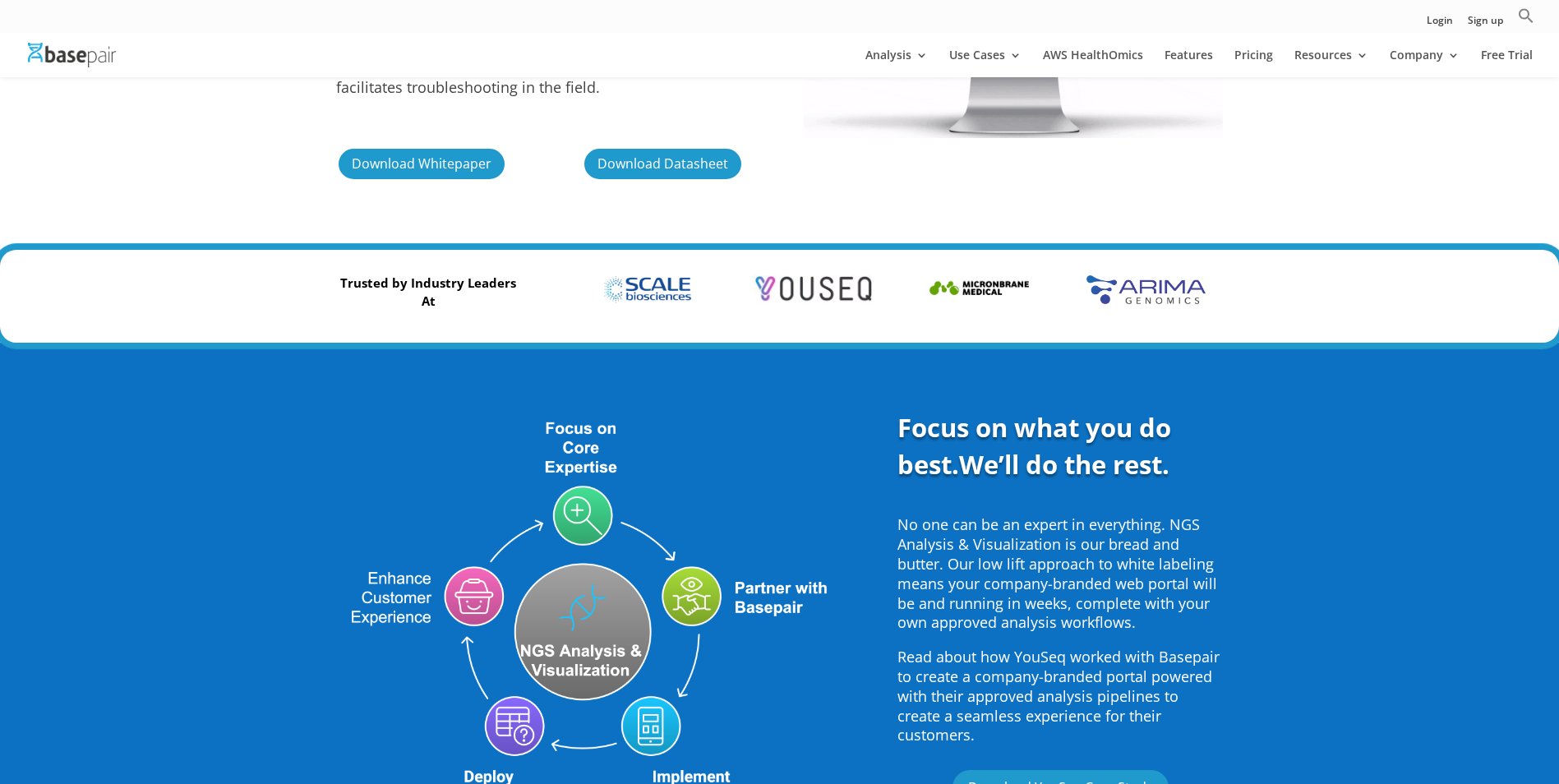
scroll to position [341, 0]
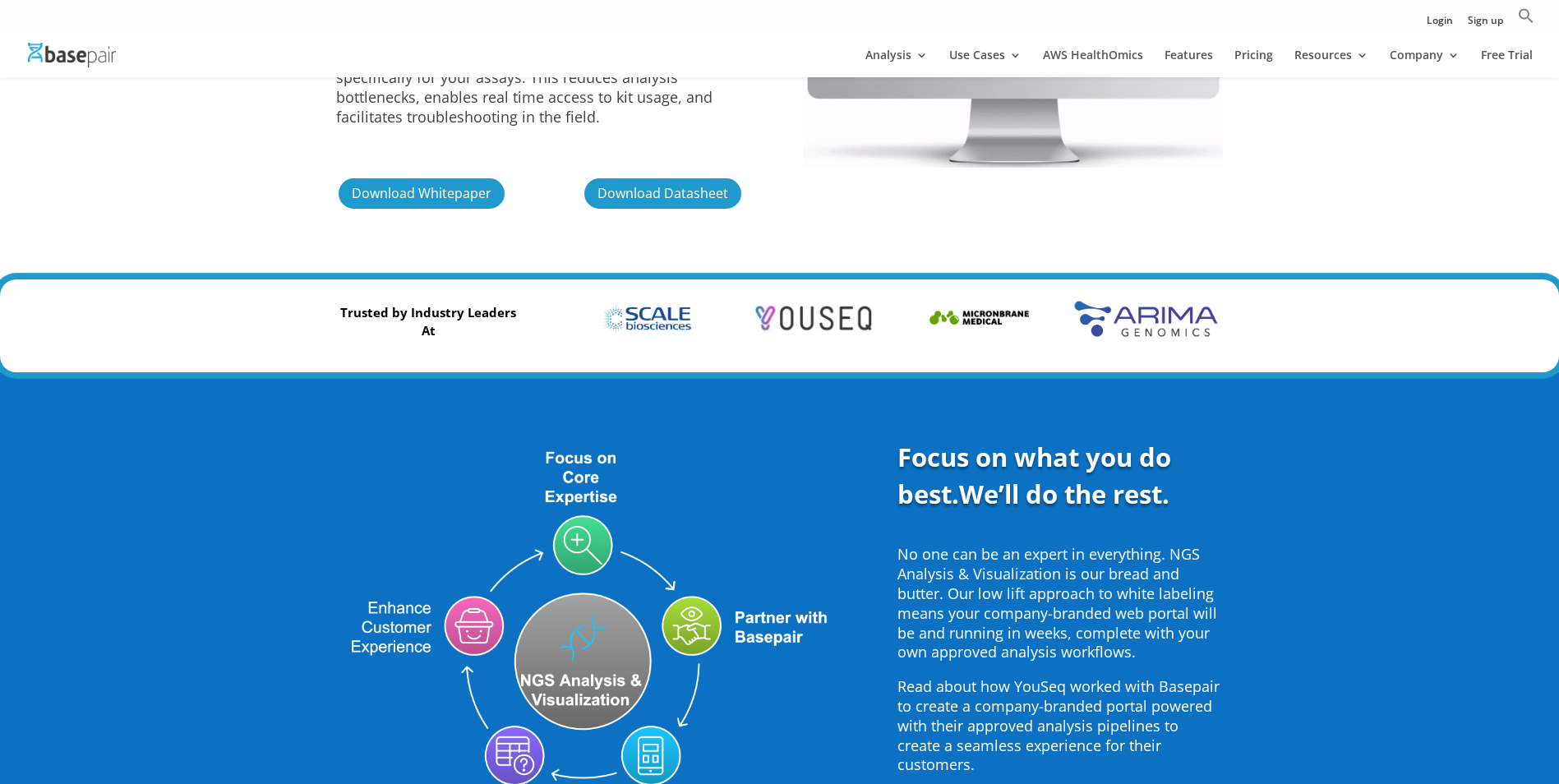
click at [1155, 318] on img at bounding box center [1145, 319] width 143 height 35
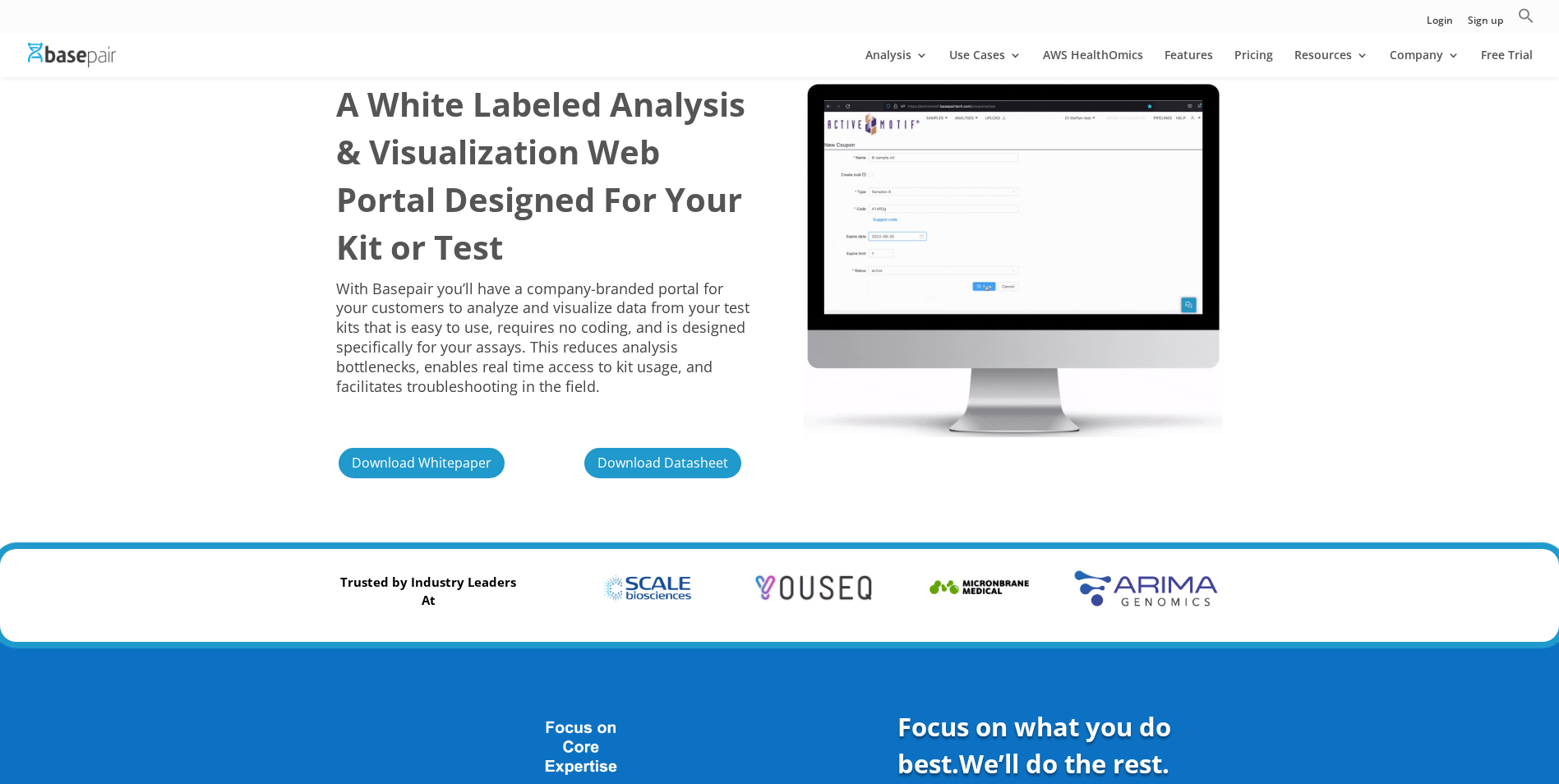
scroll to position [0, 0]
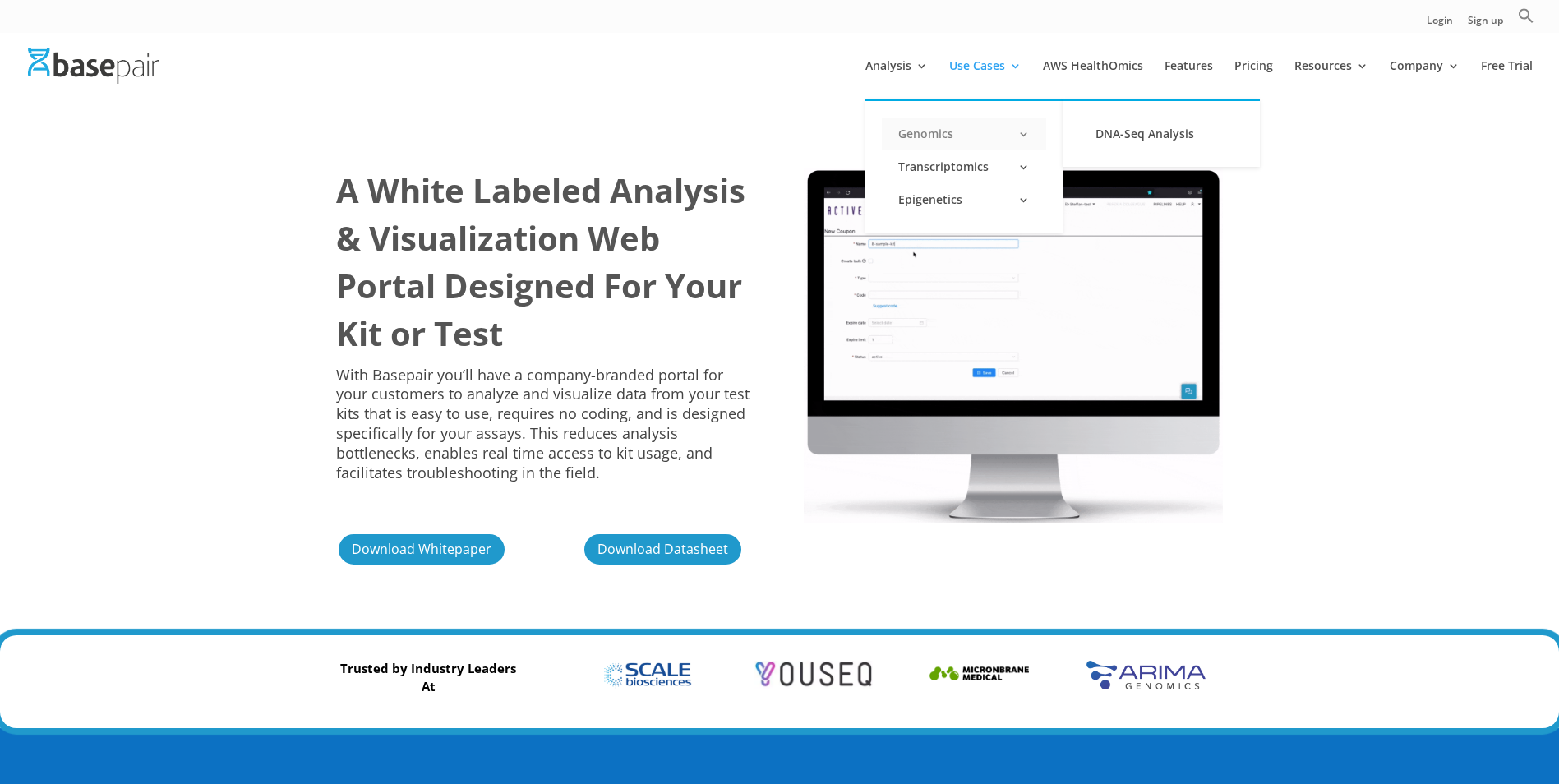
click at [1004, 133] on link "Genomics" at bounding box center [964, 134] width 164 height 33
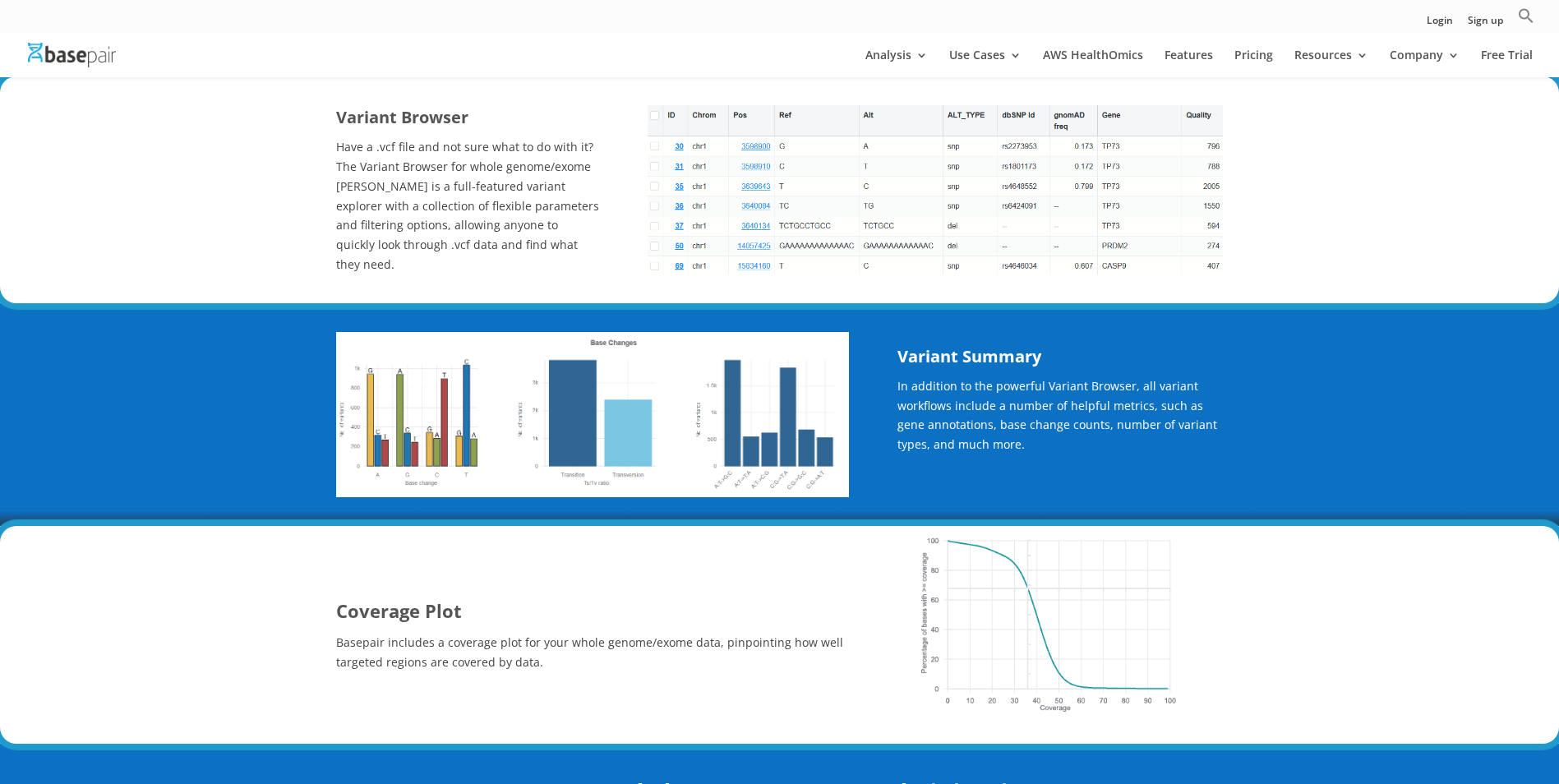
scroll to position [1315, 0]
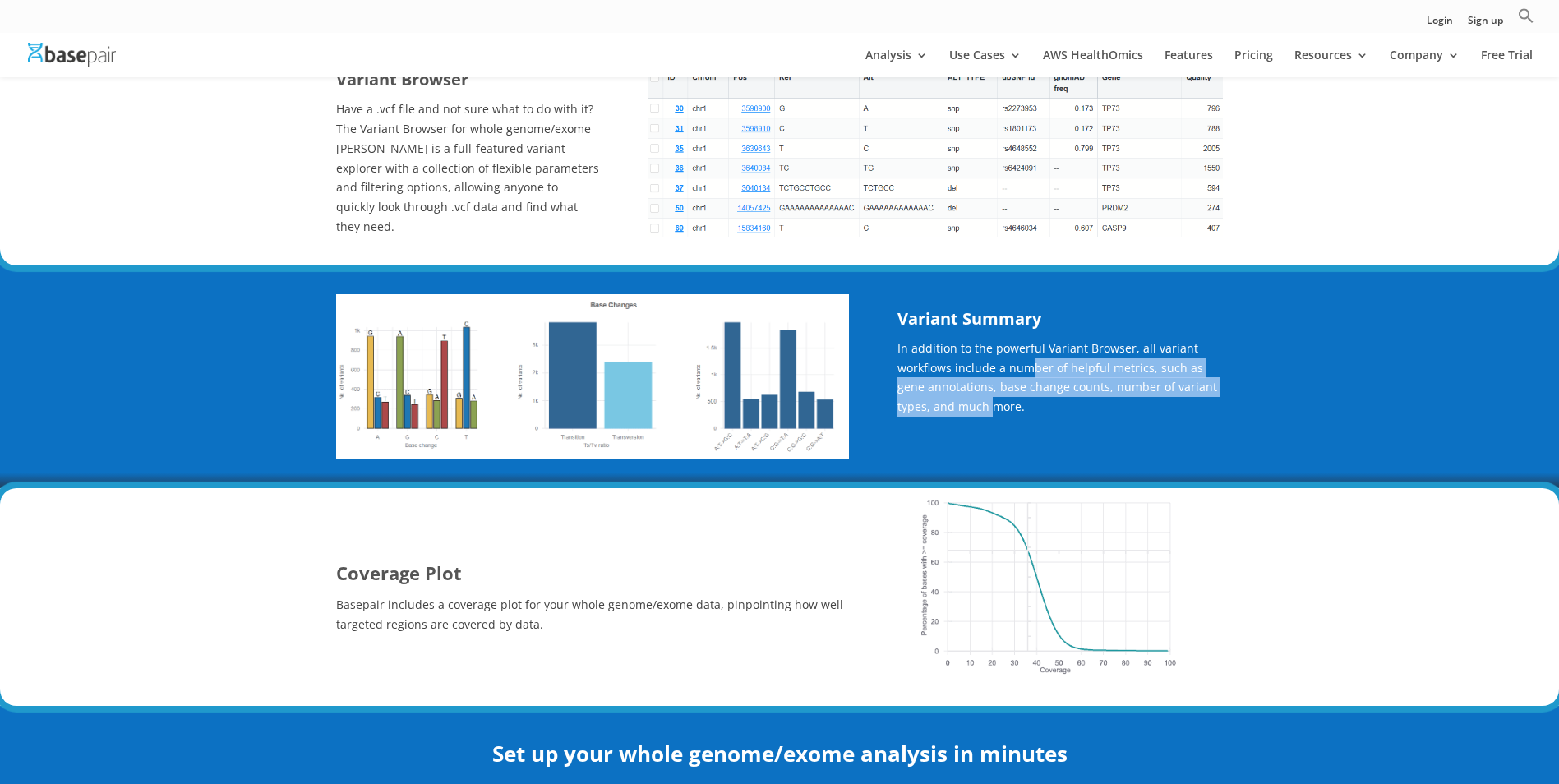
drag, startPoint x: 957, startPoint y: 417, endPoint x: 1031, endPoint y: 367, distance: 89.3
click at [1031, 367] on p "In addition to the powerful Variant Browser, all variant workflows include a nu…" at bounding box center [1060, 384] width 325 height 90
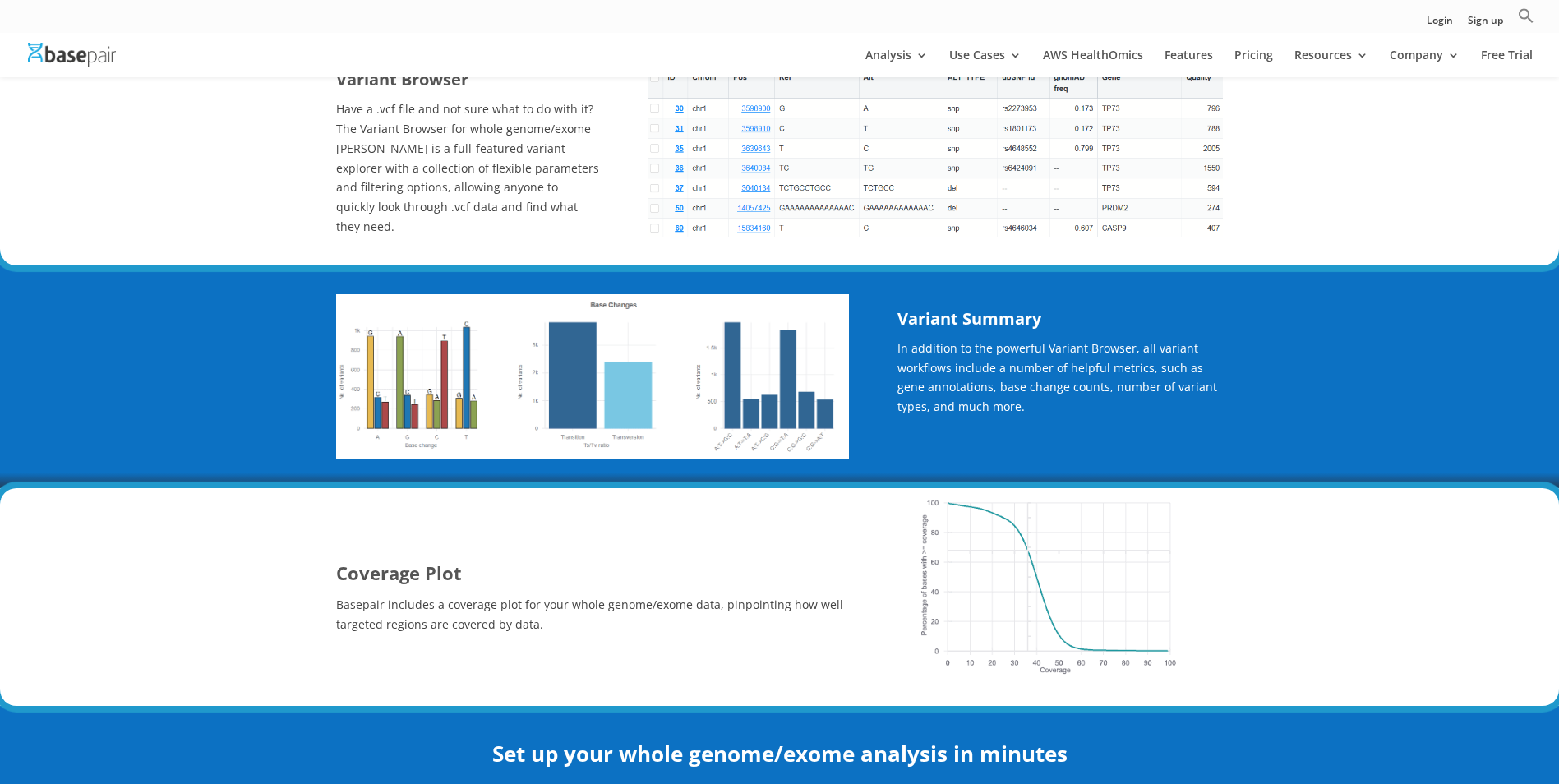
drag, startPoint x: 1031, startPoint y: 367, endPoint x: 988, endPoint y: 420, distance: 68.2
click at [988, 420] on p "In addition to the powerful Variant Browser, all variant workflows include a nu…" at bounding box center [1060, 384] width 325 height 90
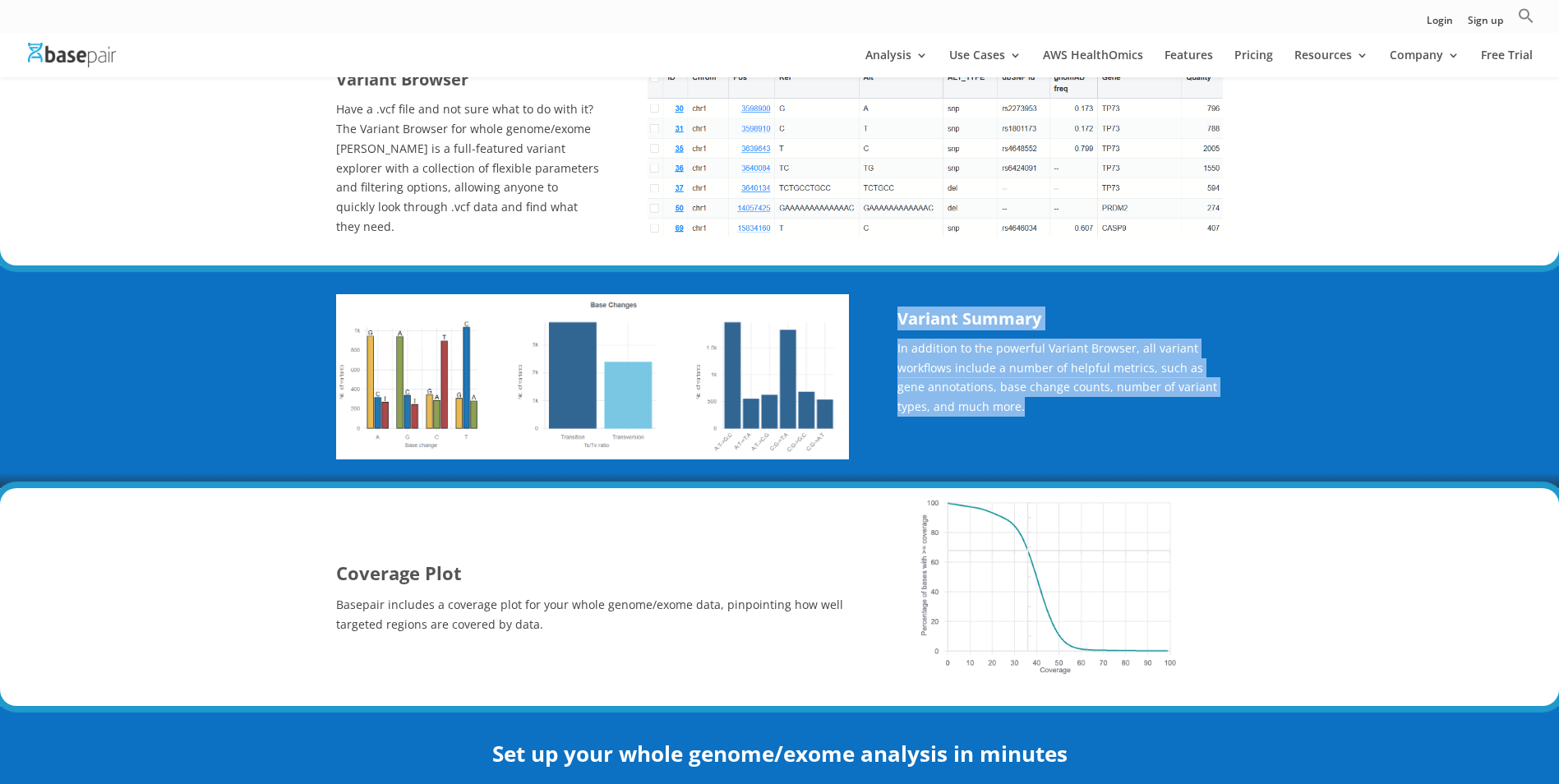
drag, startPoint x: 989, startPoint y: 405, endPoint x: 894, endPoint y: 315, distance: 130.9
click at [894, 315] on div "Variant Summary In addition to the powerful Variant Browser, all variant workfl…" at bounding box center [780, 377] width 888 height 223
drag, startPoint x: 894, startPoint y: 315, endPoint x: 982, endPoint y: 382, distance: 110.6
click at [982, 382] on p "In addition to the powerful Variant Browser, all variant workflows include a nu…" at bounding box center [1060, 384] width 325 height 90
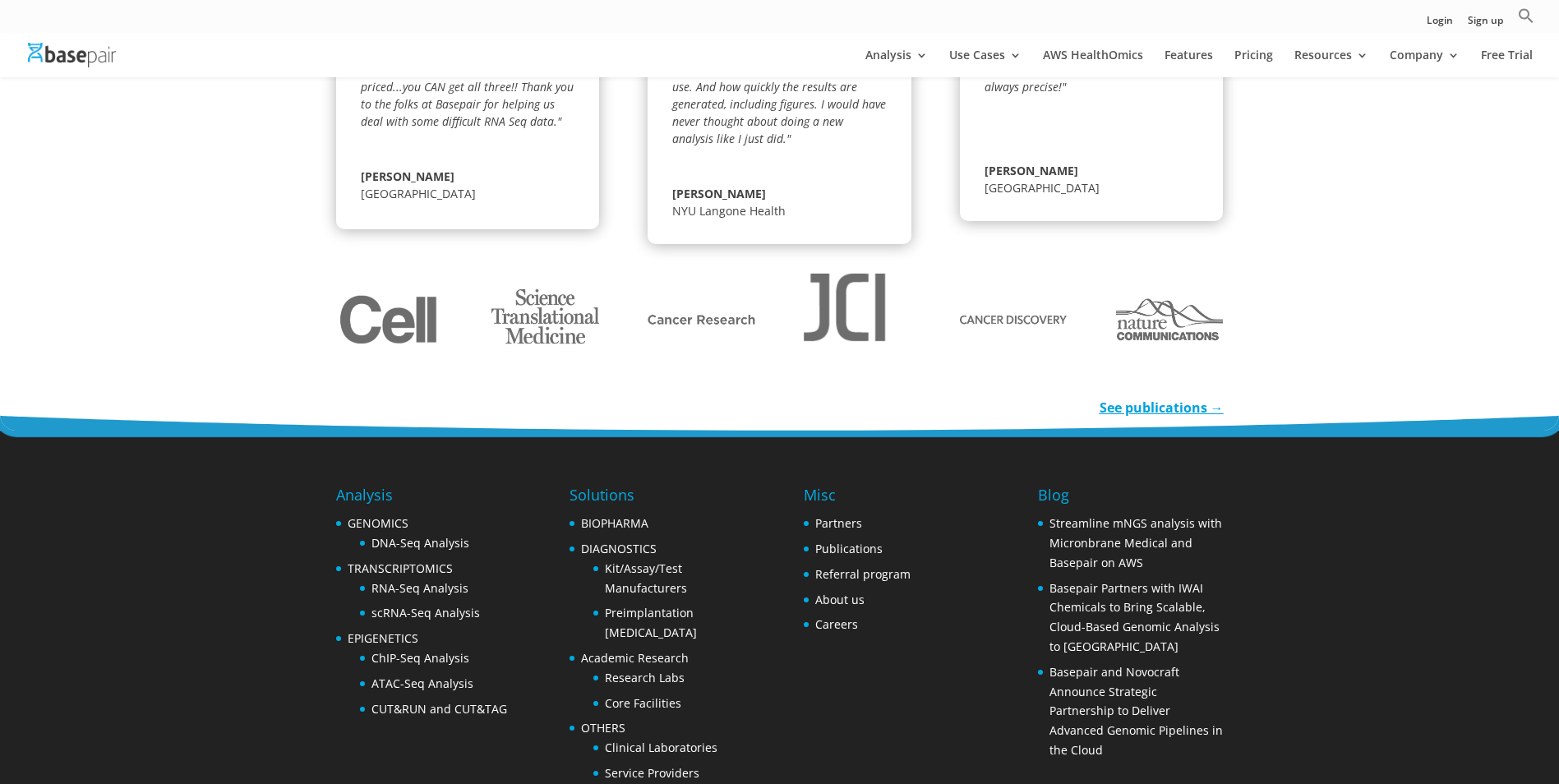
scroll to position [2457, 0]
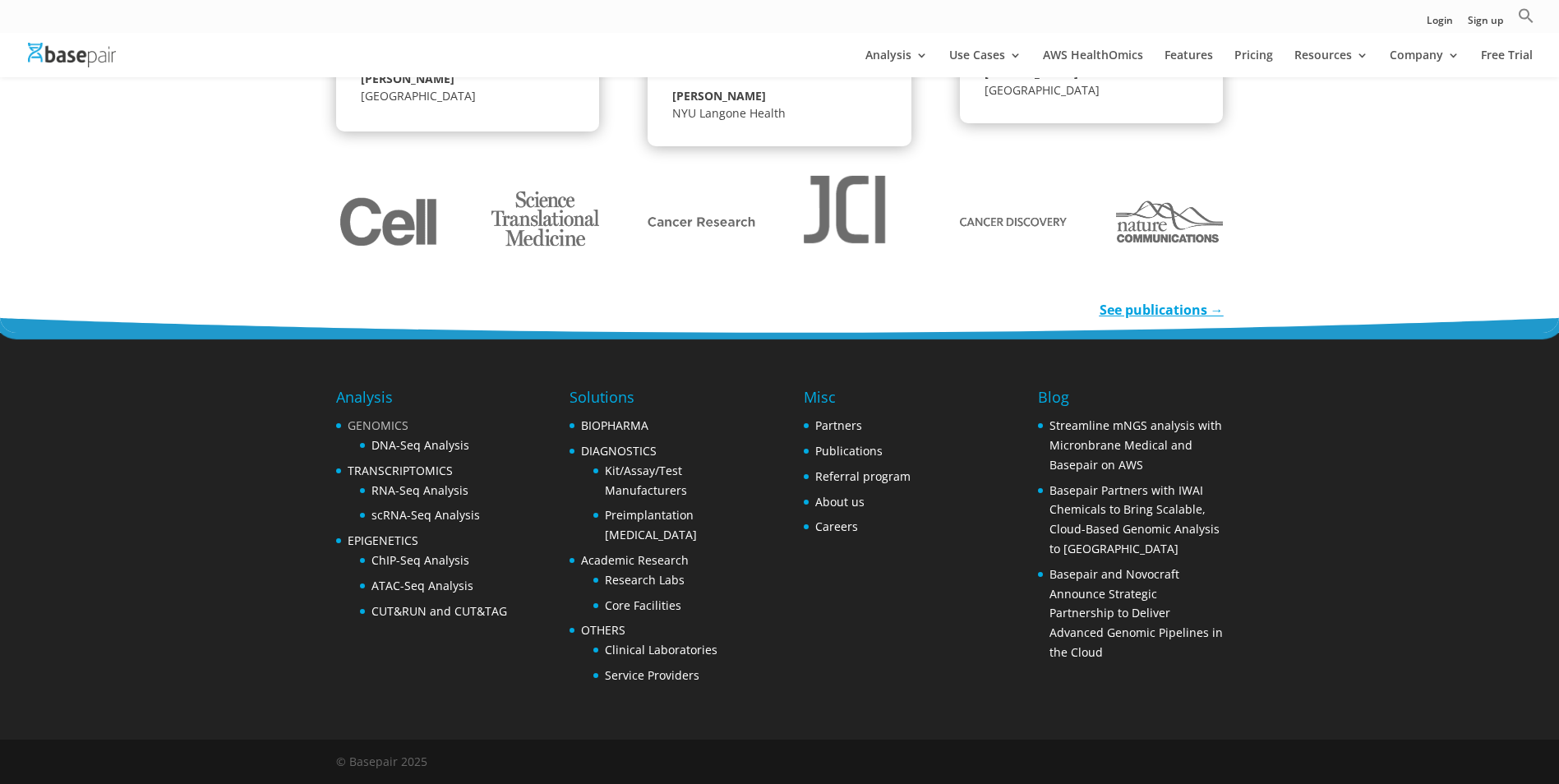
click at [383, 425] on link "GENOMICS" at bounding box center [378, 425] width 61 height 16
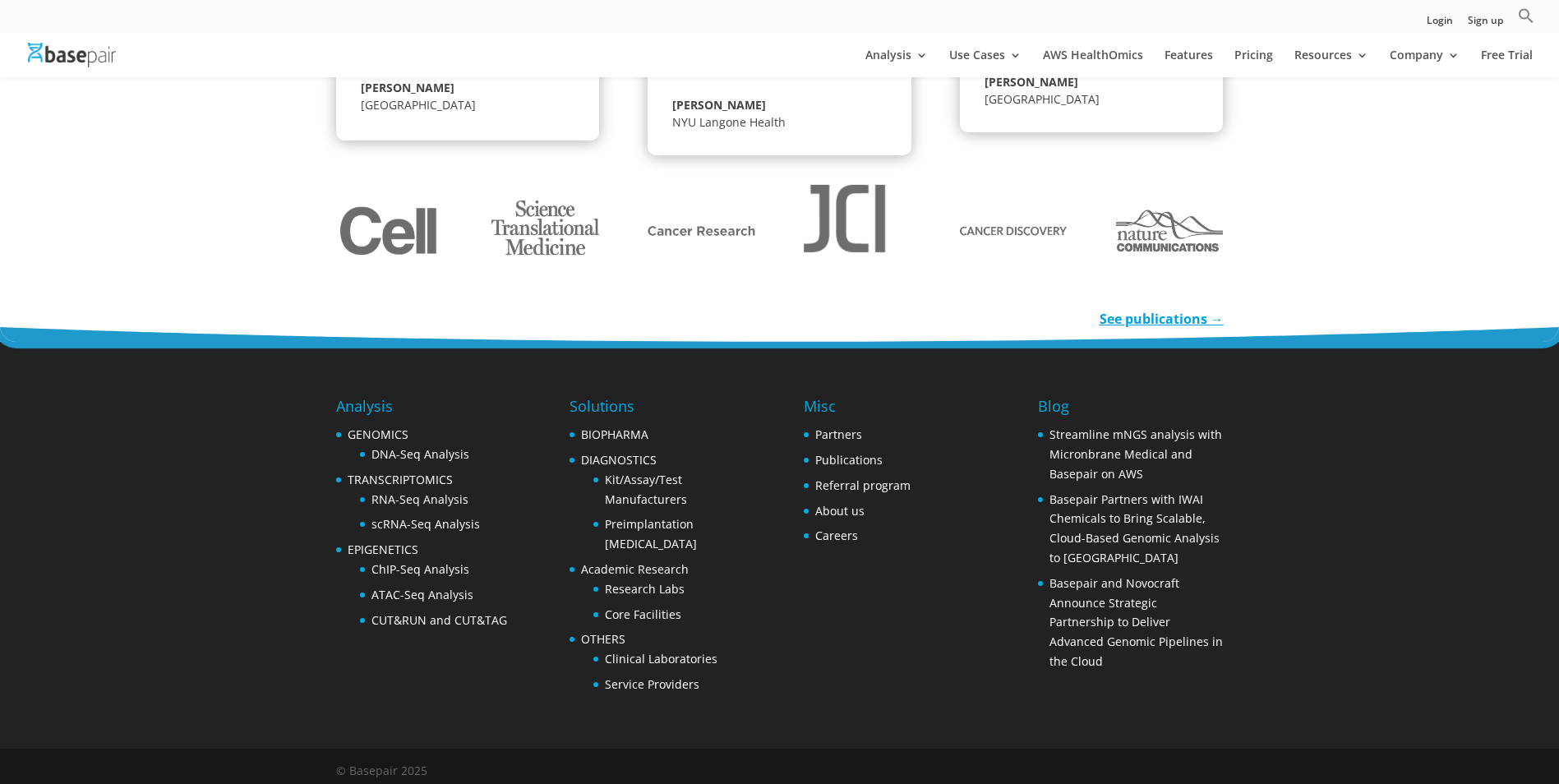
scroll to position [2457, 0]
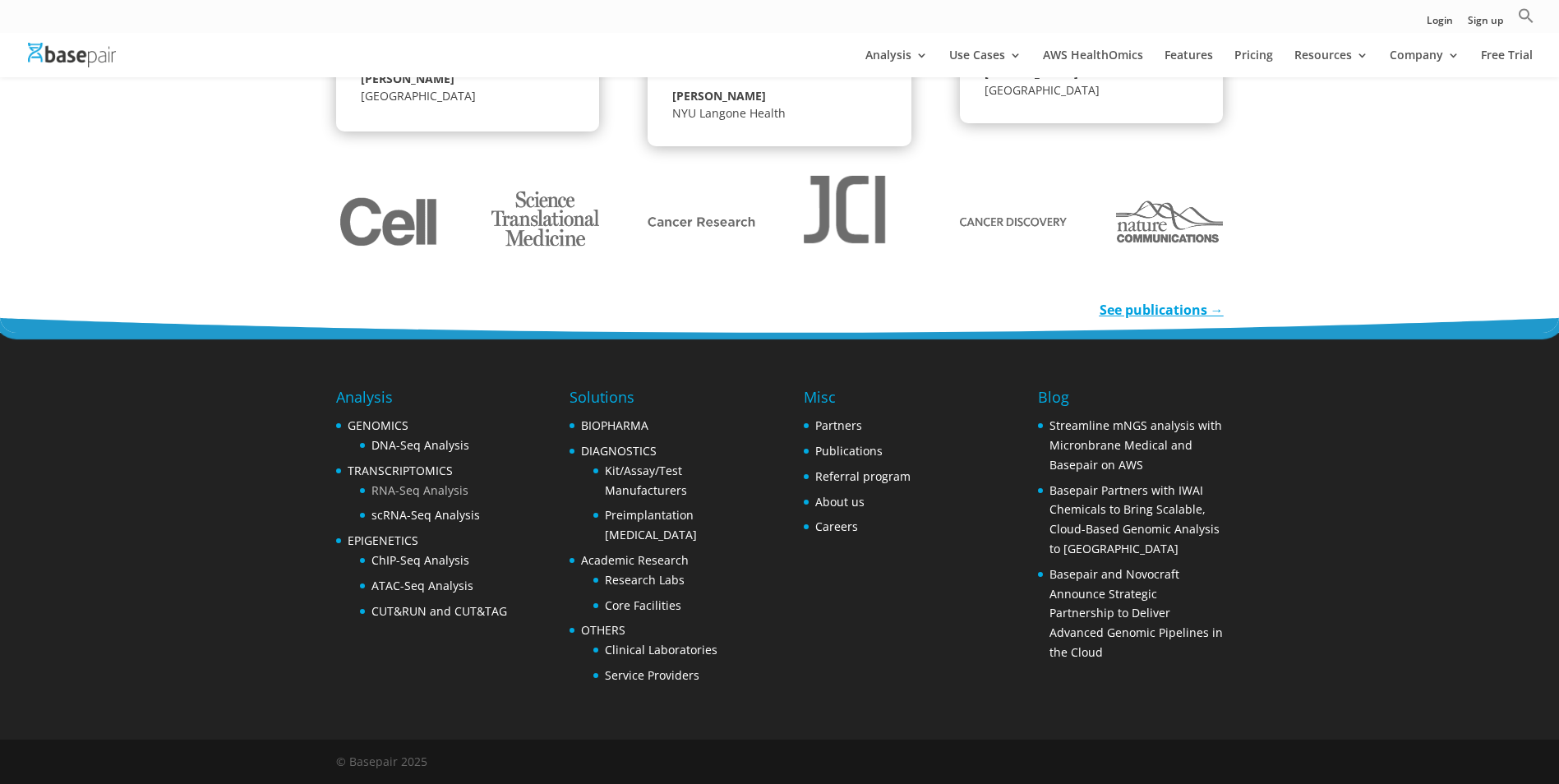
click at [418, 483] on link "RNA-Seq Analysis" at bounding box center [420, 490] width 97 height 16
click at [476, 365] on div "Analysis GENOMICS DNA-Seq Analysis TRANSCRIPTOMICS RNA-Seq Analysis scRNA-Seq A…" at bounding box center [780, 536] width 888 height 407
click at [435, 438] on link "DNA-Seq Analysis" at bounding box center [420, 445] width 98 height 16
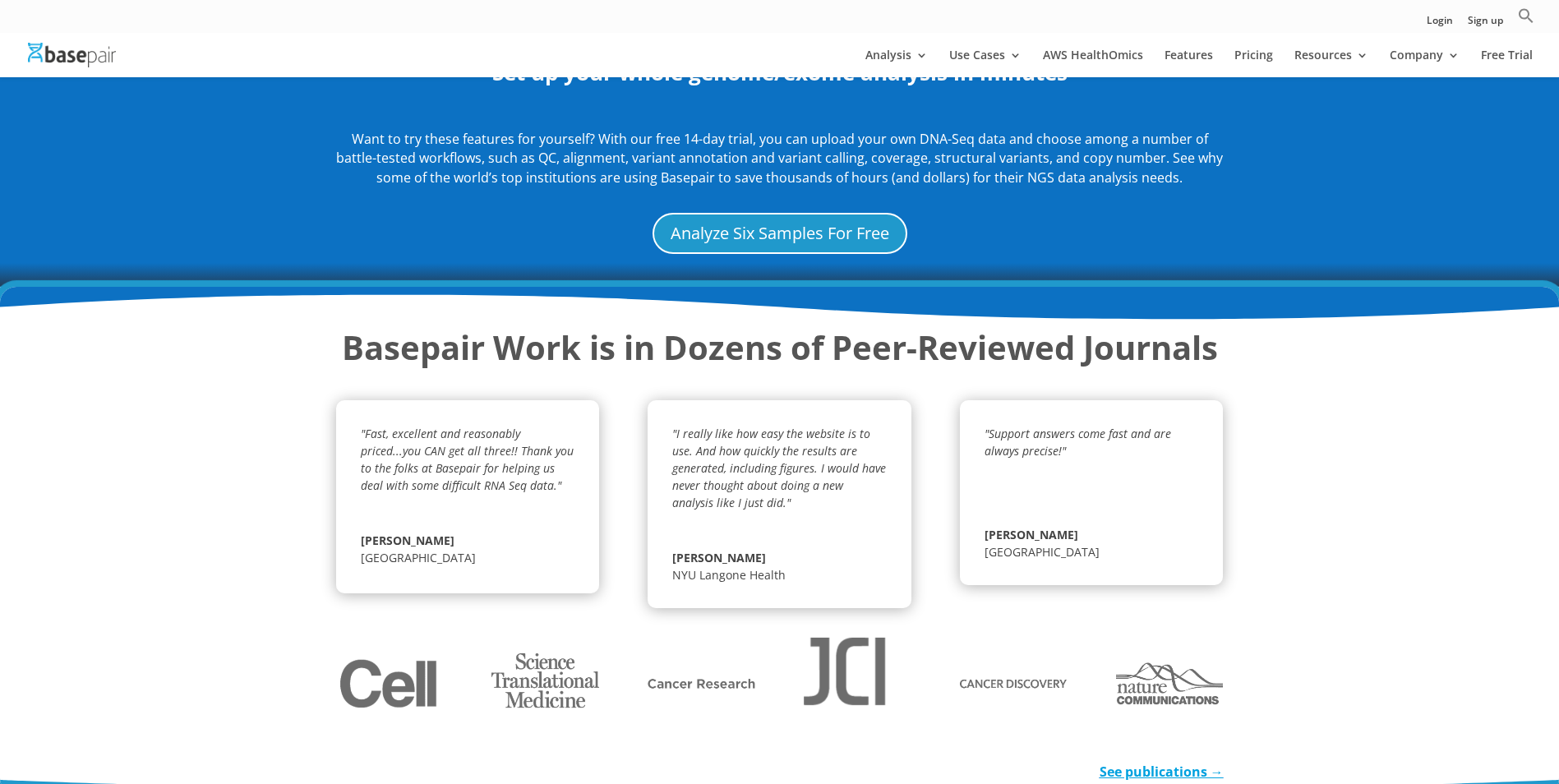
scroll to position [1972, 0]
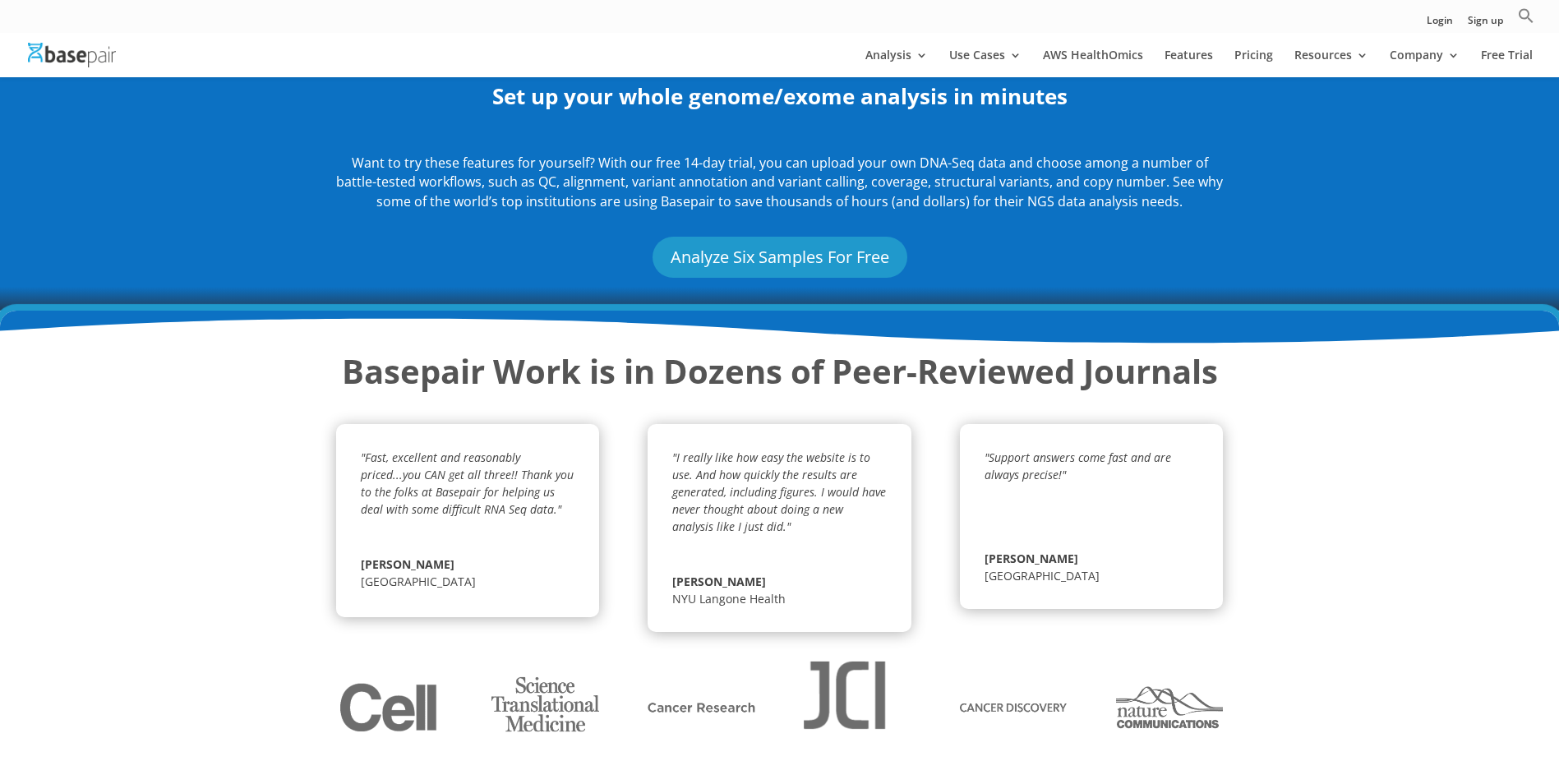
click at [740, 246] on link "Analyze Six Samples For Free" at bounding box center [780, 258] width 255 height 41
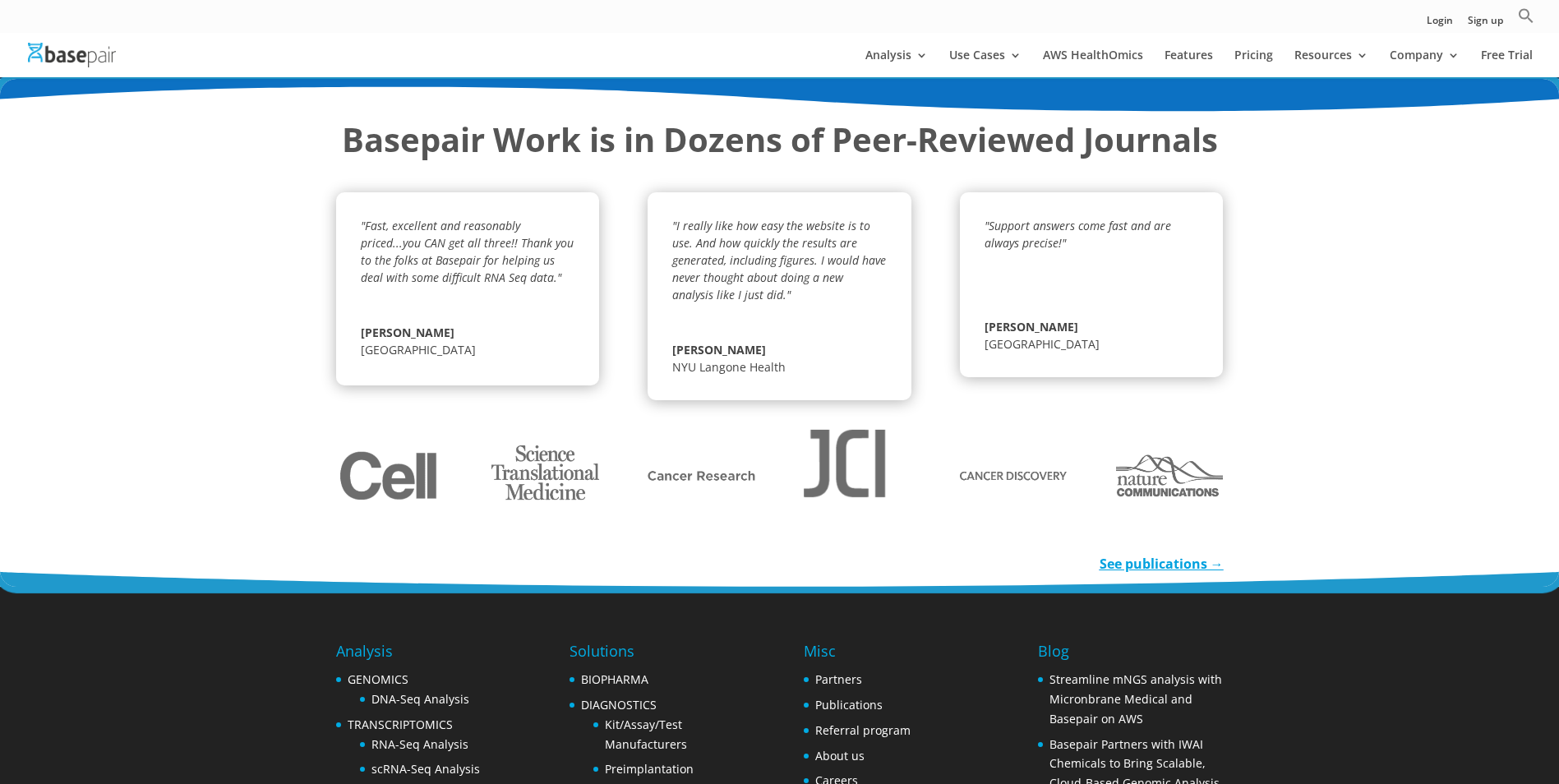
scroll to position [2219, 0]
